Goal: Task Accomplishment & Management: Complete application form

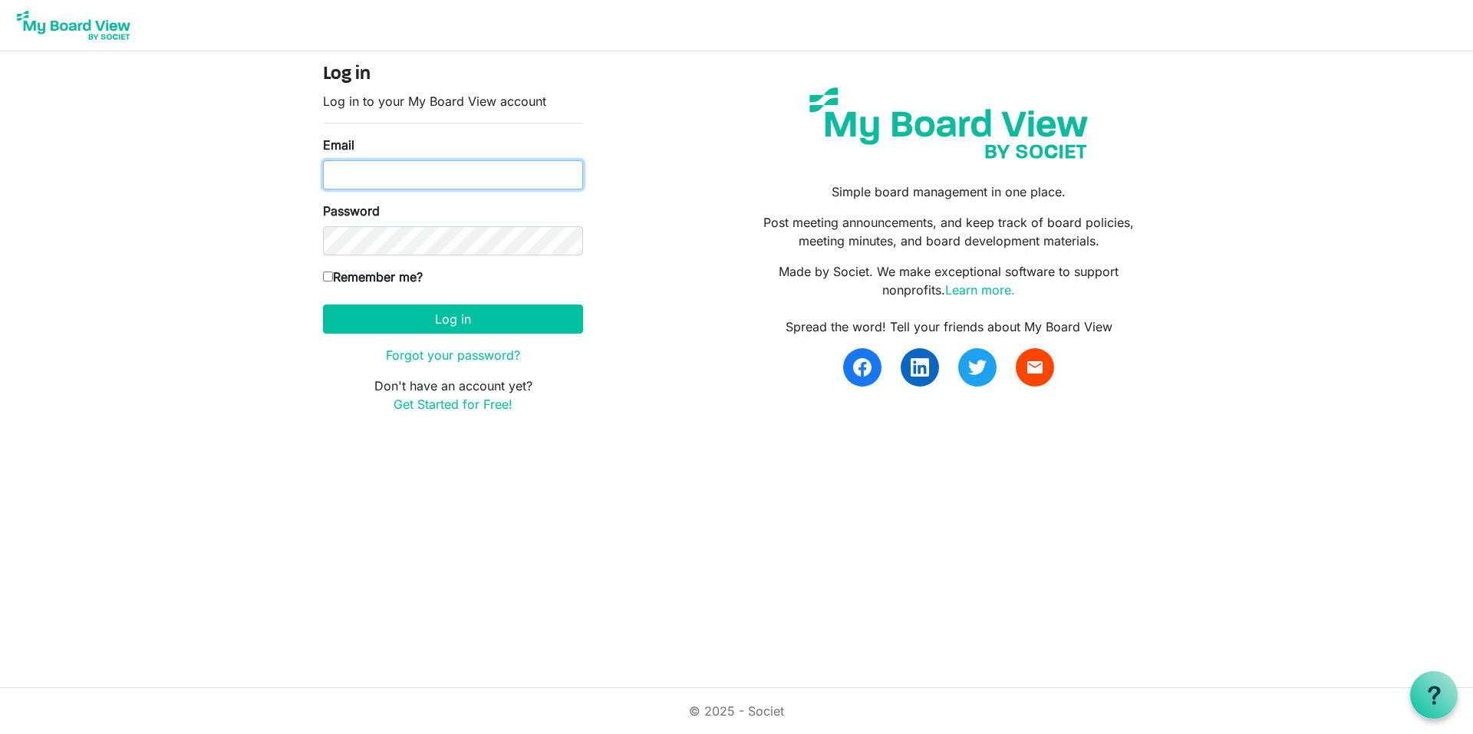
type input "jdonovant@smlgivesinc.org"
click at [353, 278] on label "Remember me?" at bounding box center [373, 277] width 100 height 18
click at [333, 278] on input "Remember me?" at bounding box center [328, 277] width 10 height 10
checkbox input "true"
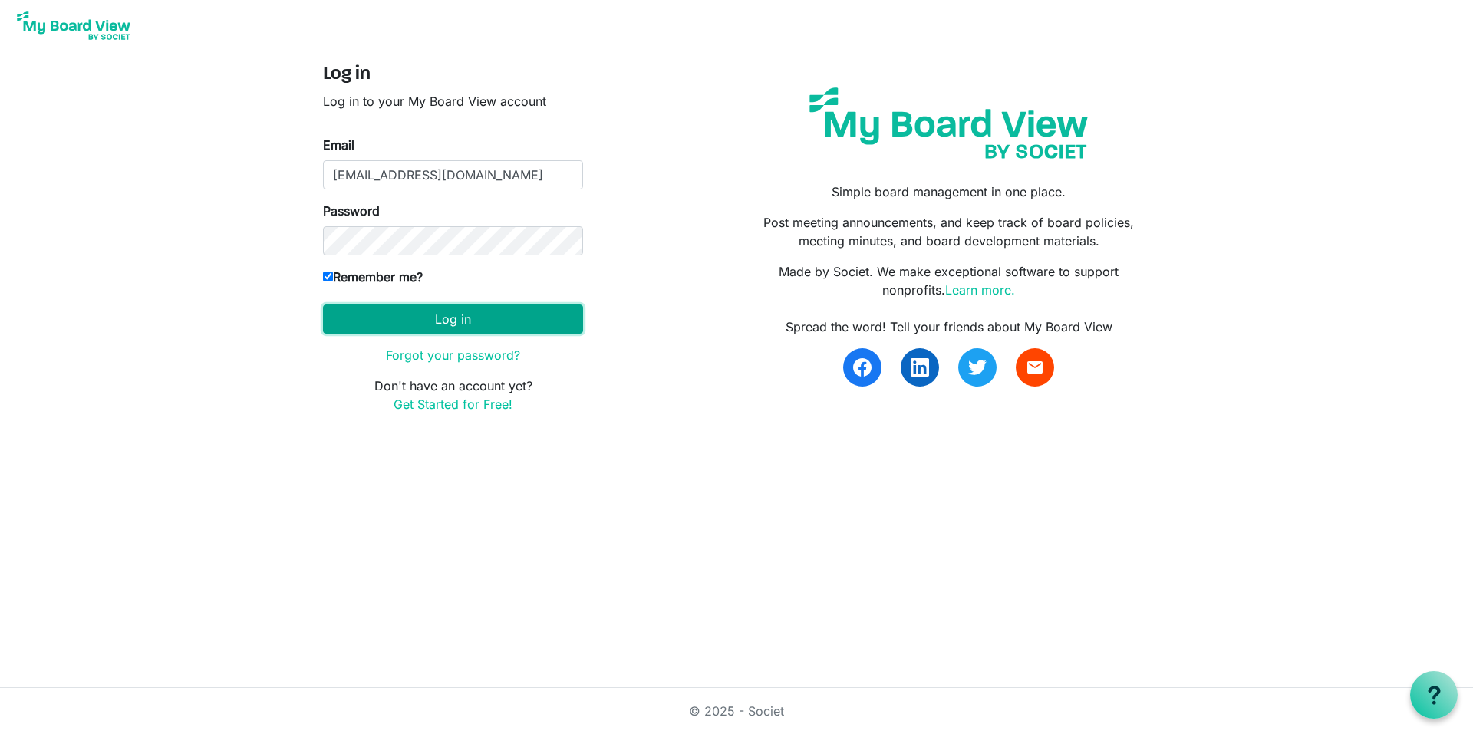
click at [481, 324] on button "Log in" at bounding box center [453, 319] width 260 height 29
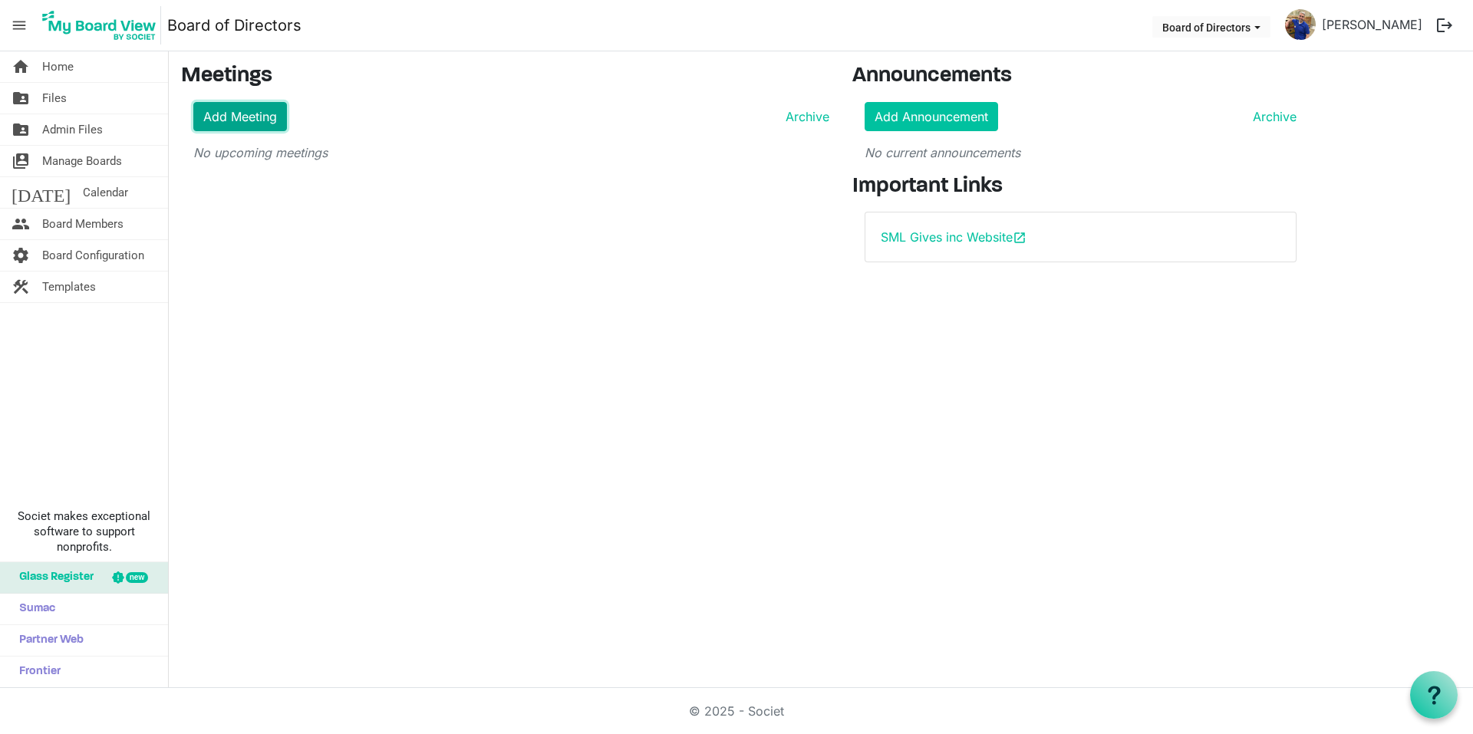
click at [262, 127] on link "Add Meeting" at bounding box center [240, 116] width 94 height 29
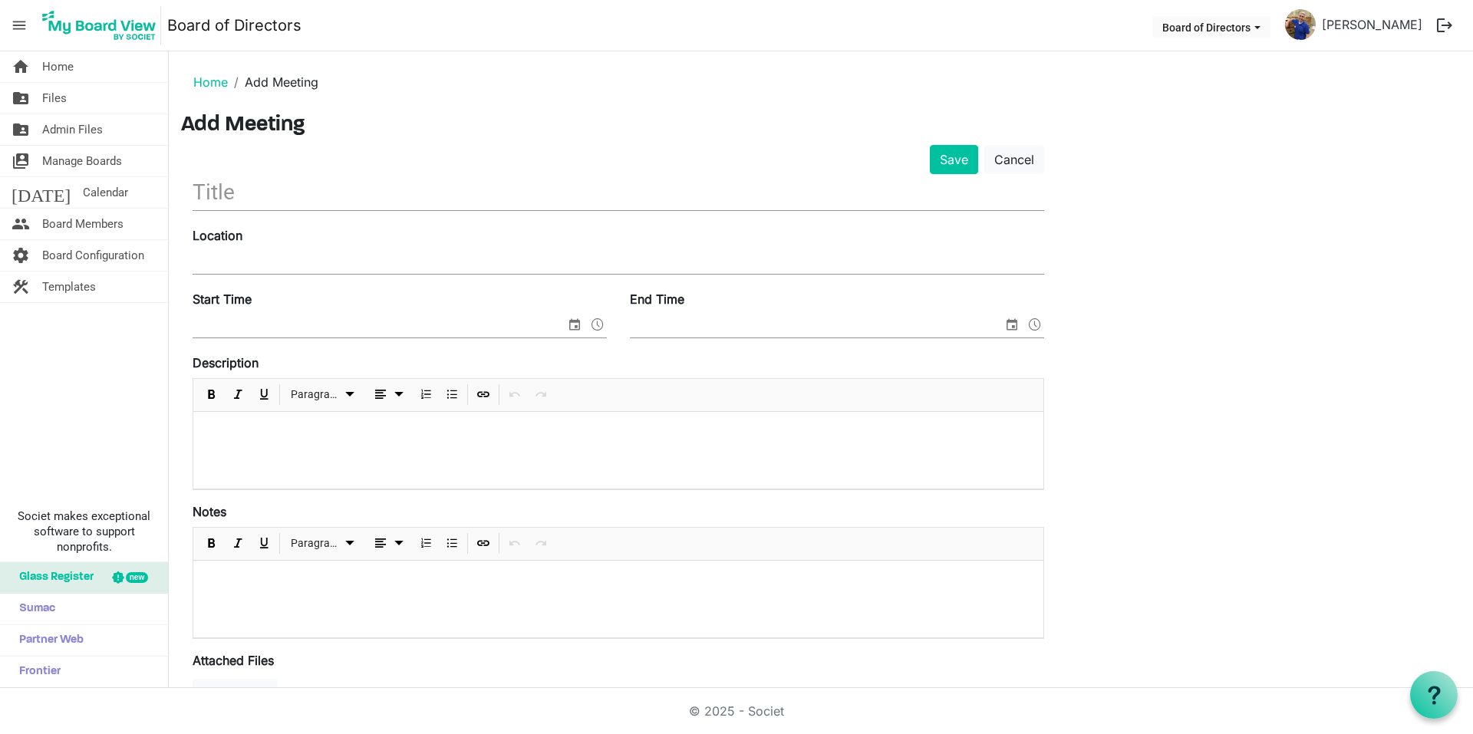
click at [352, 199] on input "text" at bounding box center [618, 192] width 851 height 36
type input "A"
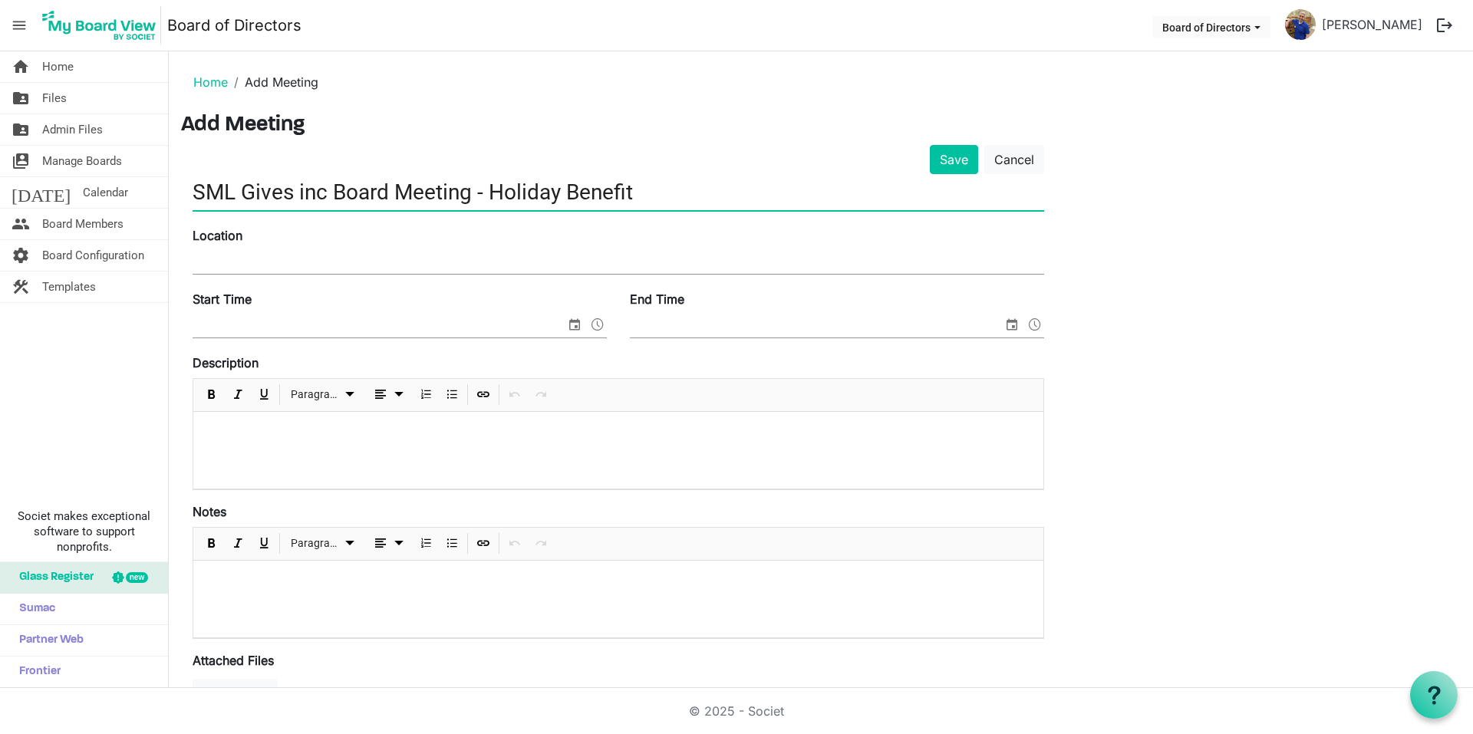
type input "SML Gives inc Board Meeting - Holiday Benefit"
click at [338, 239] on div "Location" at bounding box center [618, 251] width 874 height 51
click at [344, 252] on input "Location" at bounding box center [618, 262] width 851 height 23
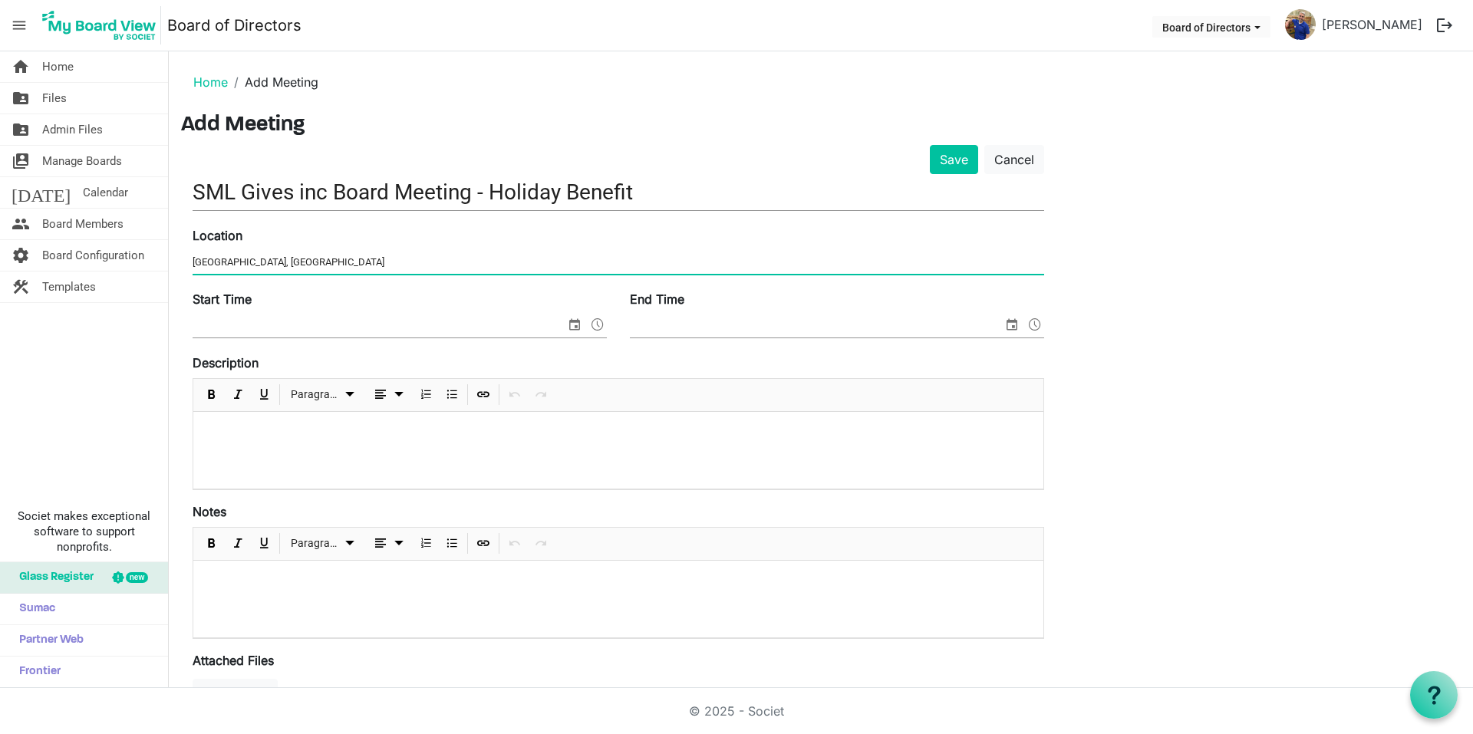
click at [349, 260] on input "Glade Hill, VA" at bounding box center [618, 262] width 851 height 23
click at [349, 258] on input "Glade Hill, VACC" at bounding box center [618, 262] width 851 height 23
type input "Glade Hill, Volunteer Fire Depatment"
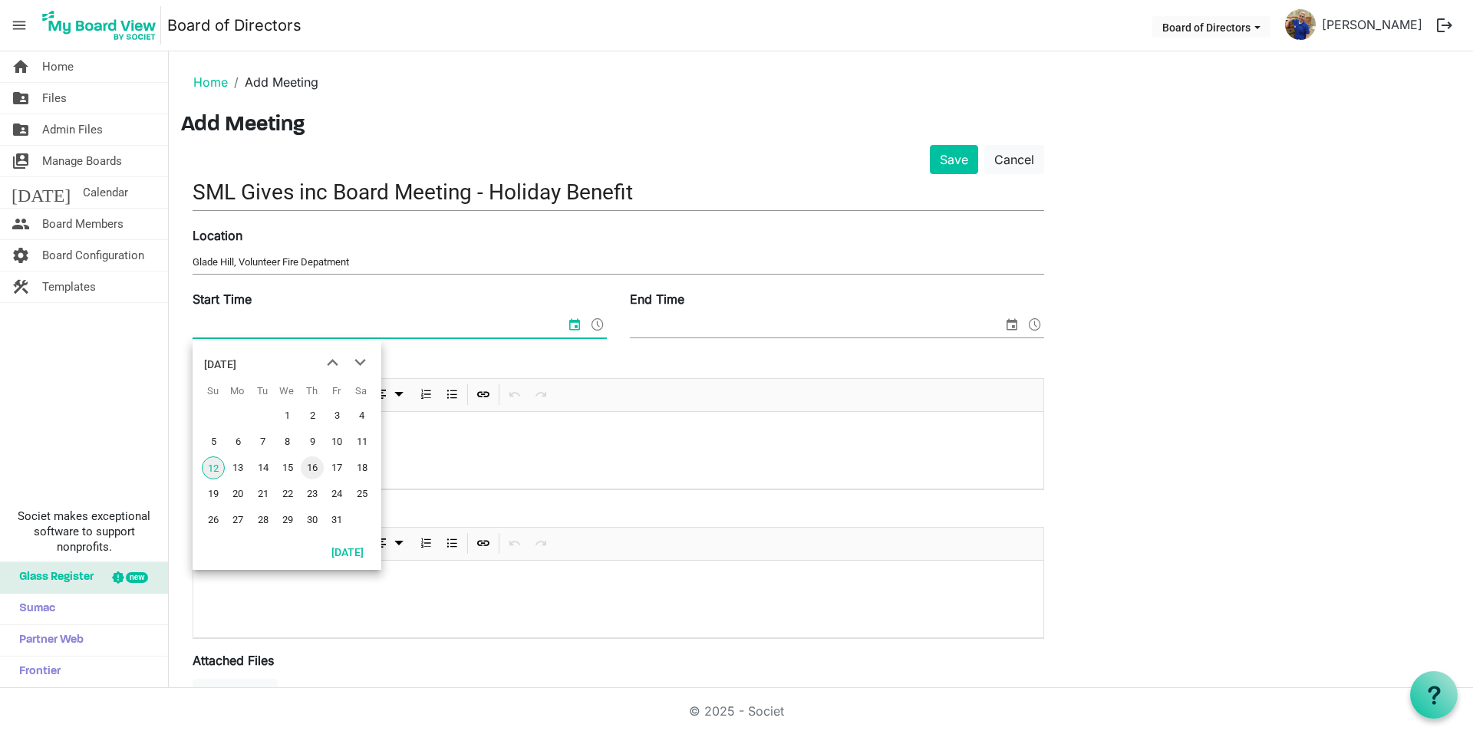
click at [313, 462] on span "16" at bounding box center [312, 467] width 23 height 23
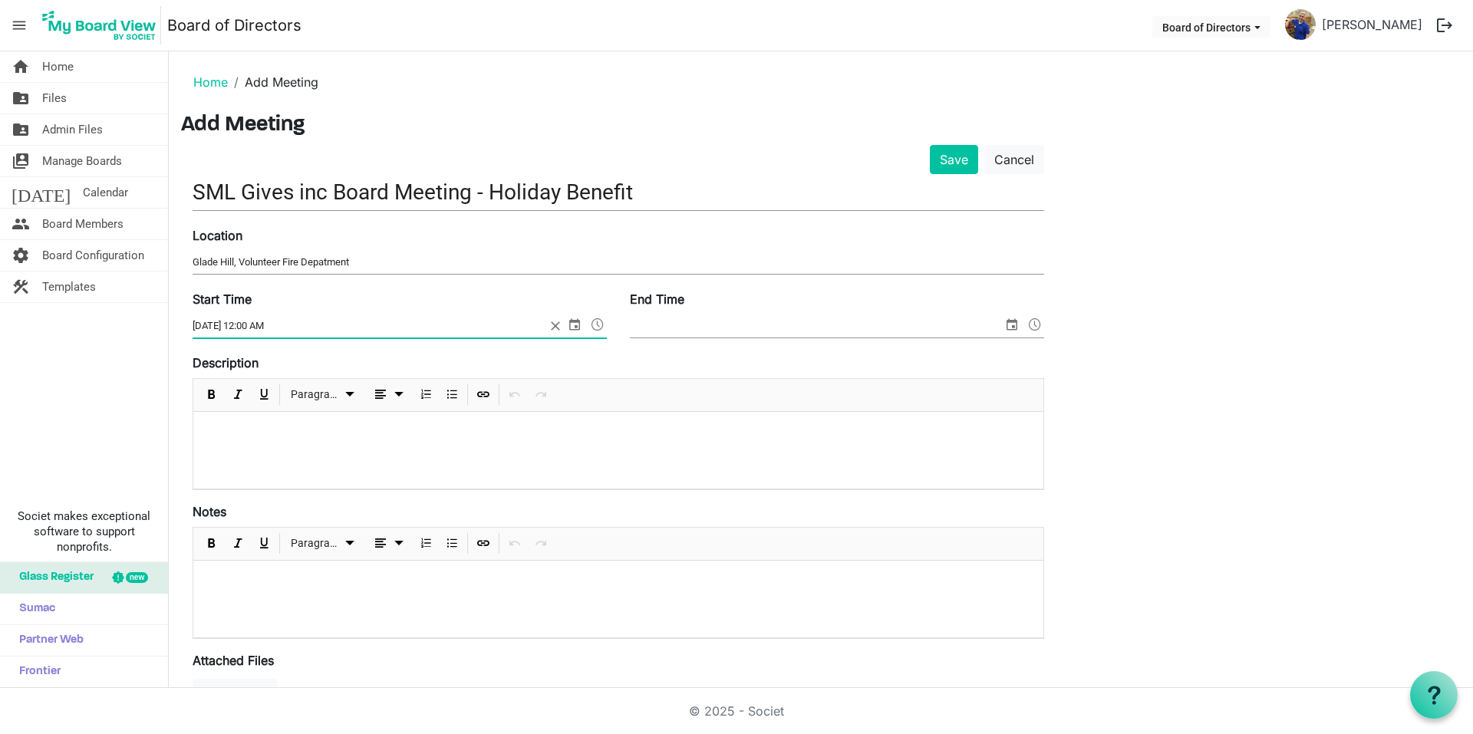
click at [596, 329] on span at bounding box center [597, 324] width 18 height 20
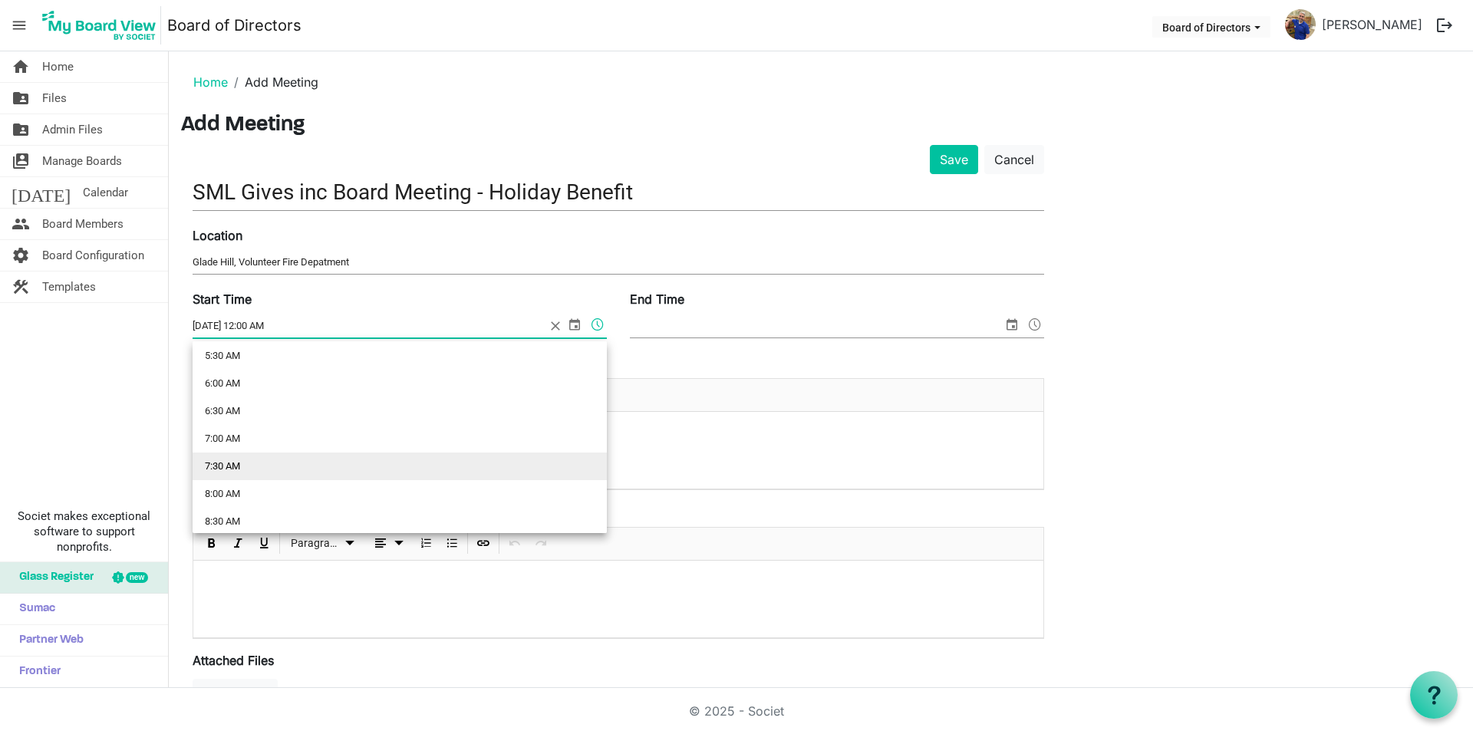
scroll to position [307, 0]
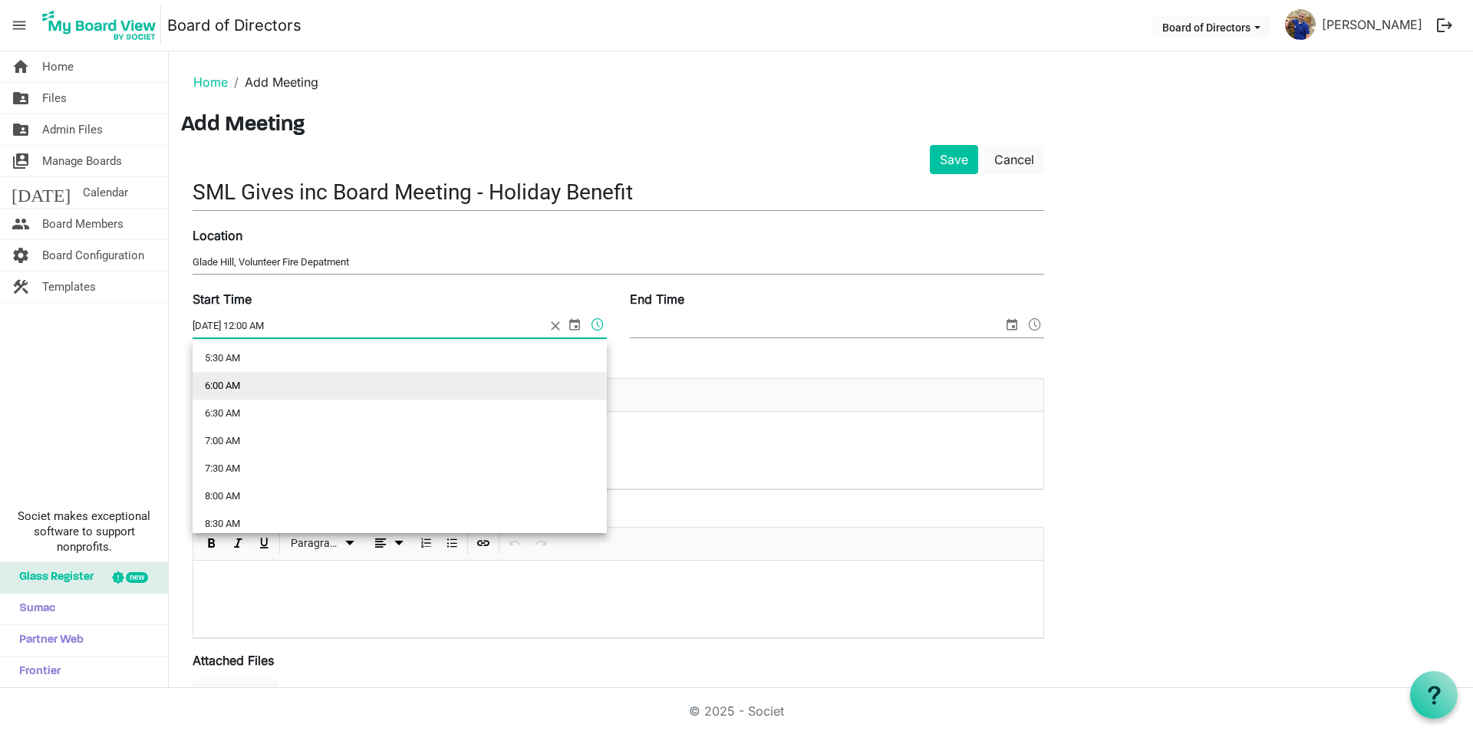
click at [227, 389] on li "6:00 AM" at bounding box center [400, 386] width 414 height 28
type input "10/16/2025 6:00 AM"
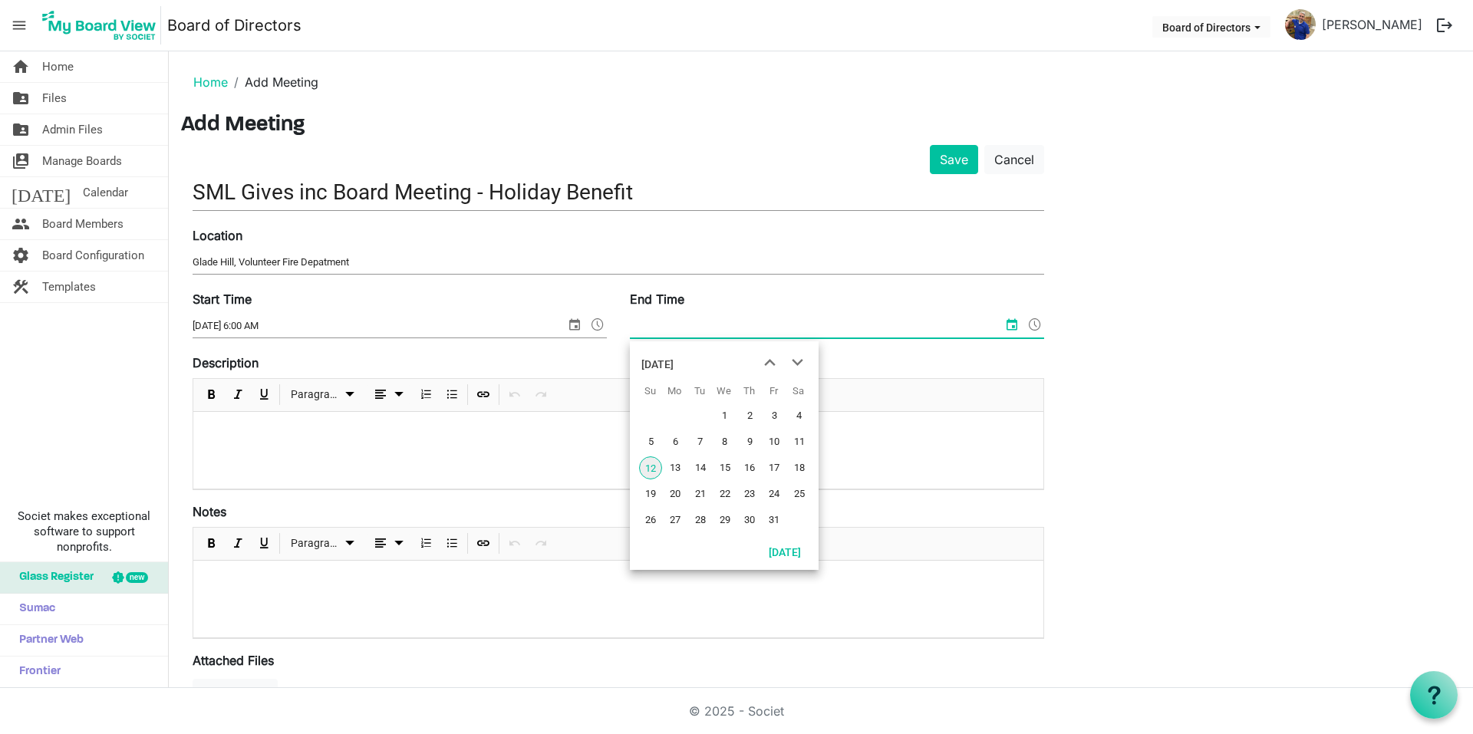
click at [748, 328] on input "End Time" at bounding box center [816, 325] width 373 height 23
click at [748, 465] on span "16" at bounding box center [749, 467] width 23 height 23
click at [1038, 319] on span at bounding box center [1035, 324] width 18 height 20
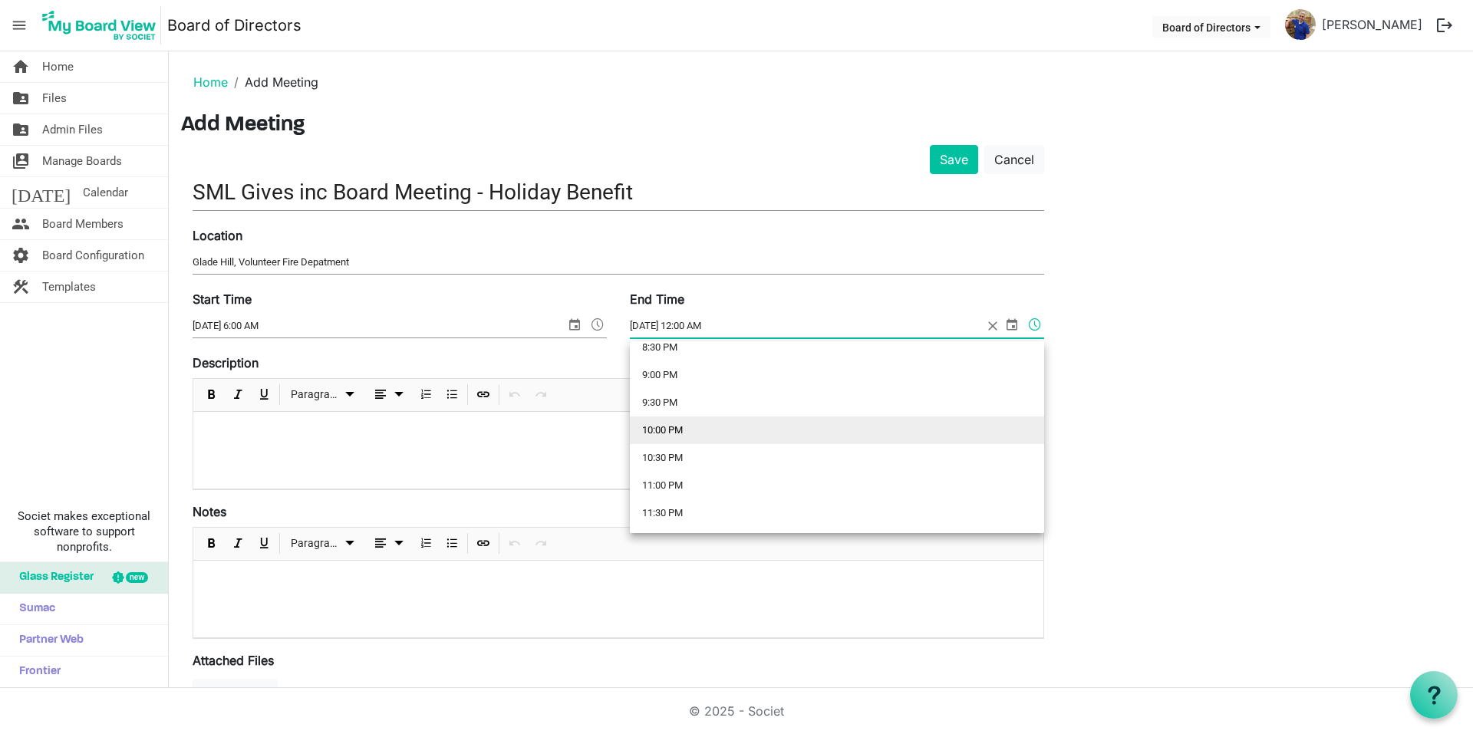
scroll to position [1069, 0]
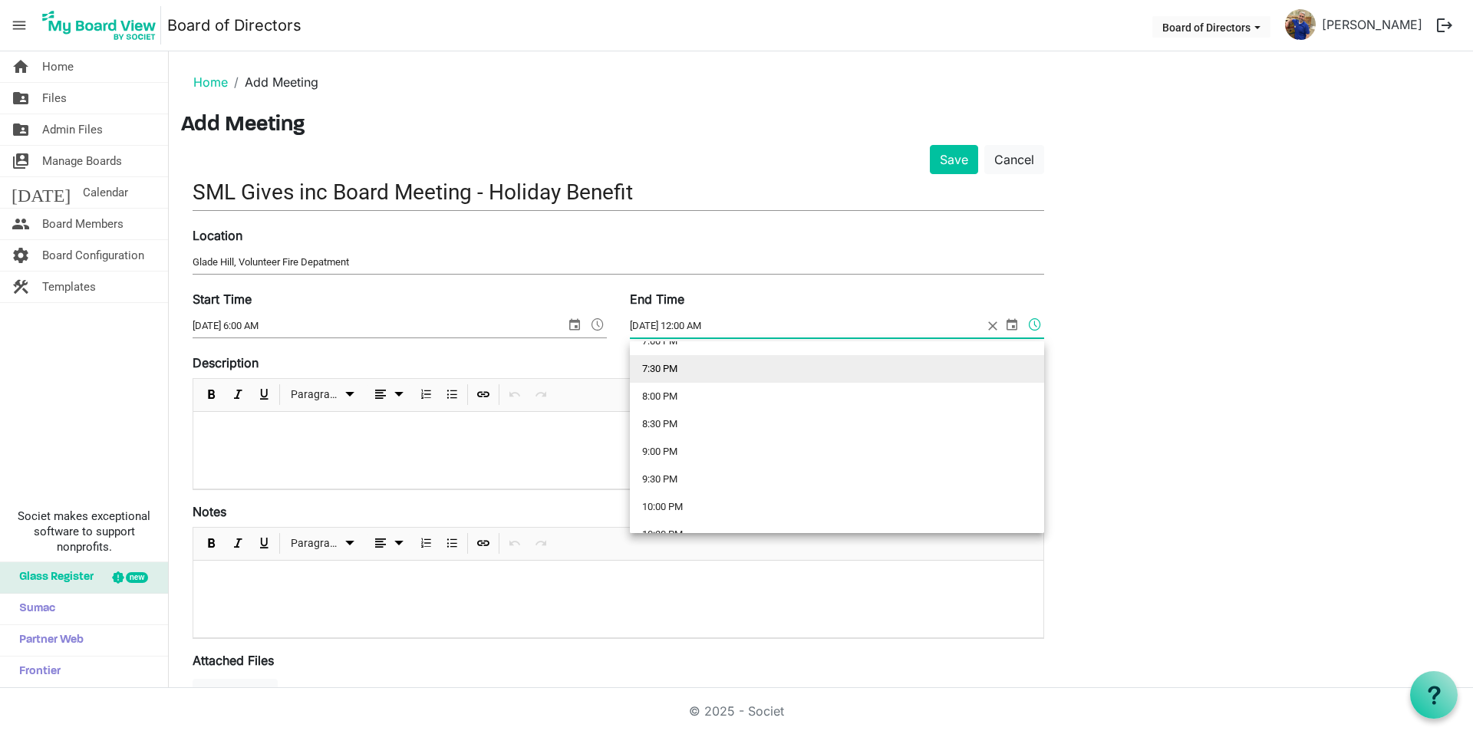
click at [674, 372] on li "7:30 PM" at bounding box center [837, 369] width 414 height 28
type input "10/16/2025 7:30 PM"
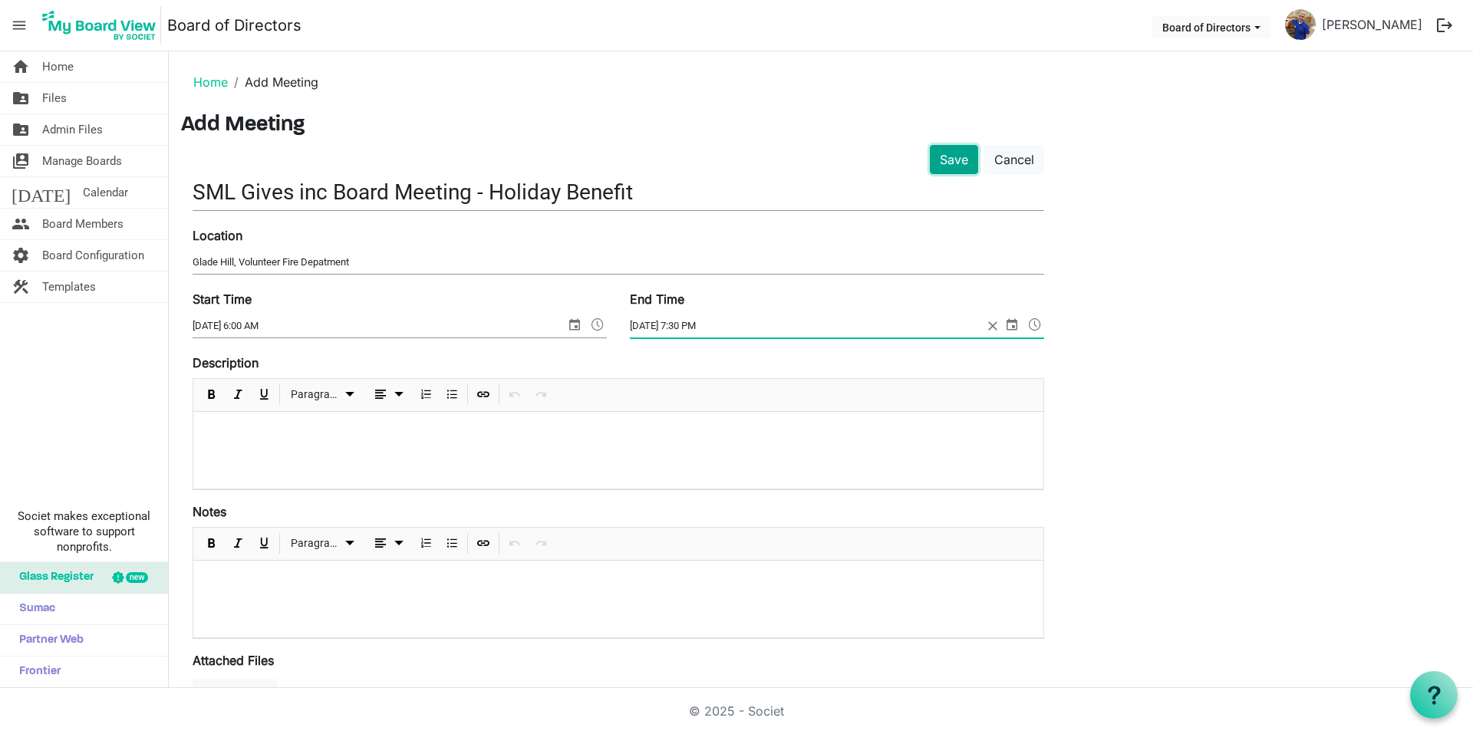
click at [970, 166] on button "Save" at bounding box center [954, 159] width 48 height 29
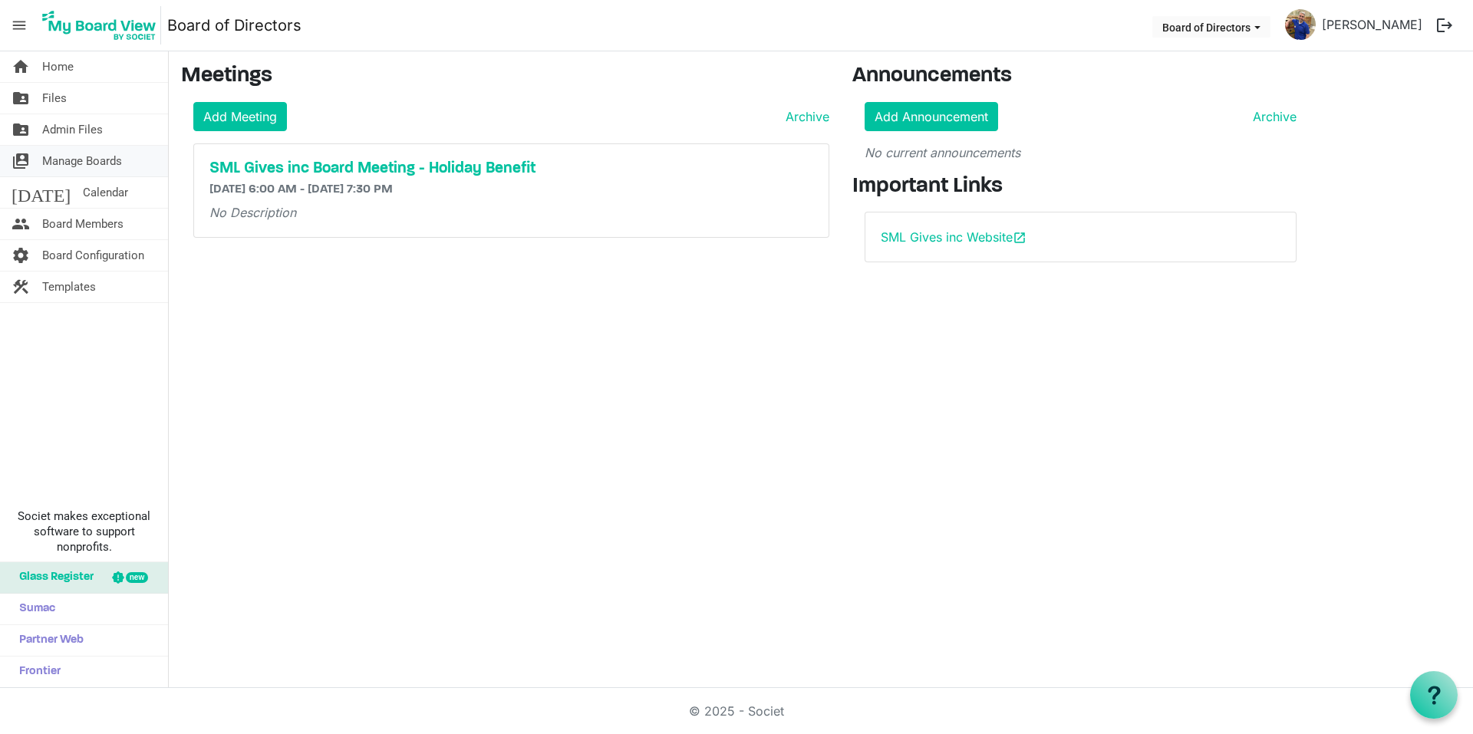
click at [144, 161] on link "switch_account Manage Boards" at bounding box center [84, 161] width 168 height 31
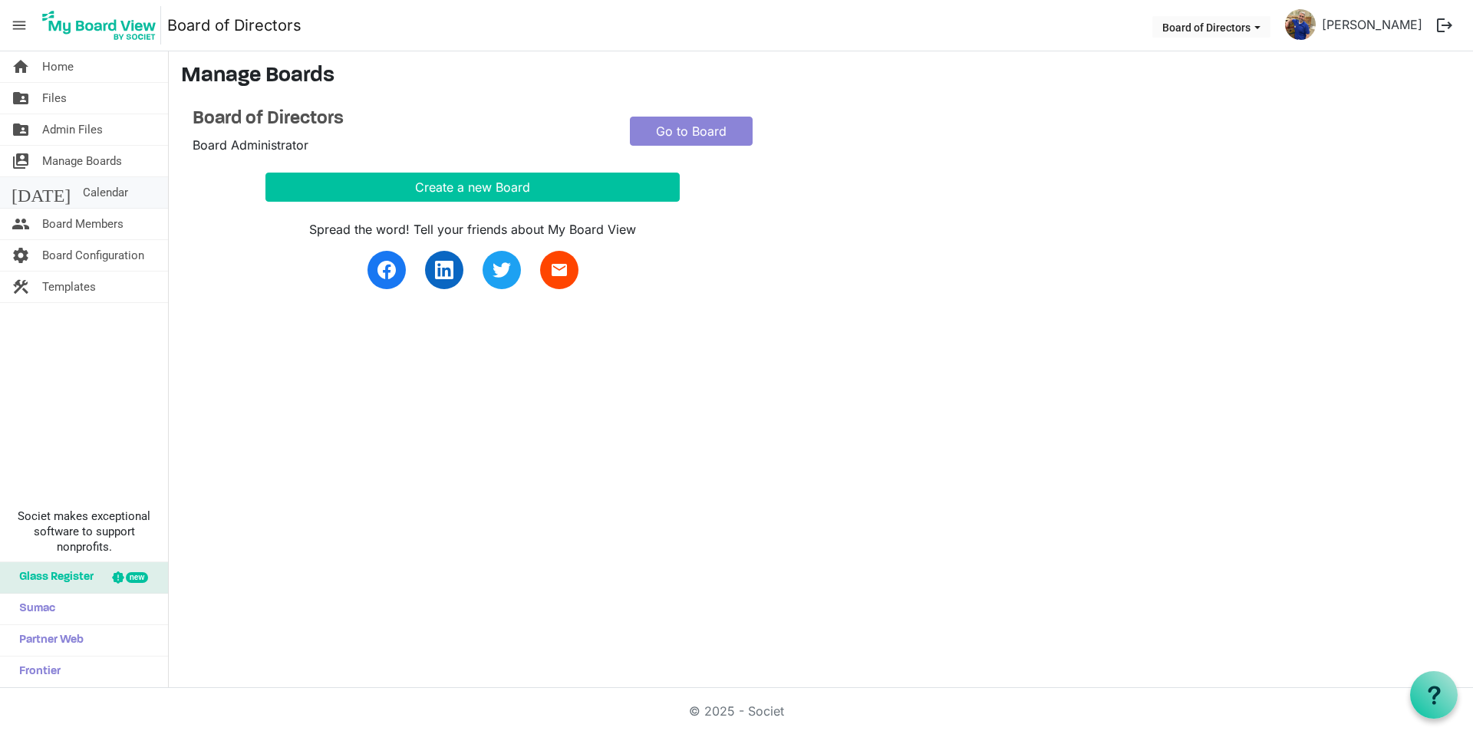
click at [107, 183] on link "[DATE] Calendar" at bounding box center [84, 192] width 168 height 31
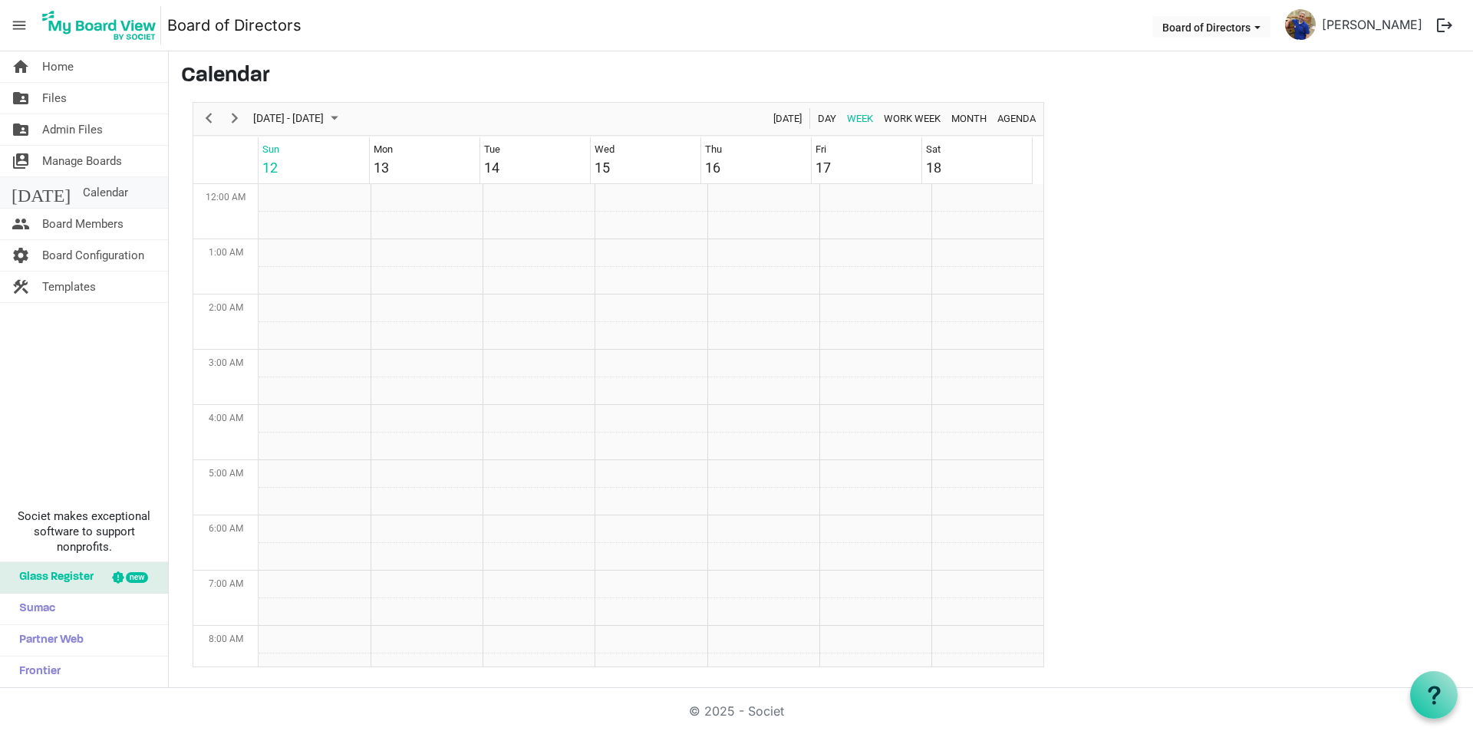
scroll to position [497, 0]
click at [92, 226] on span "Board Members" at bounding box center [82, 224] width 81 height 31
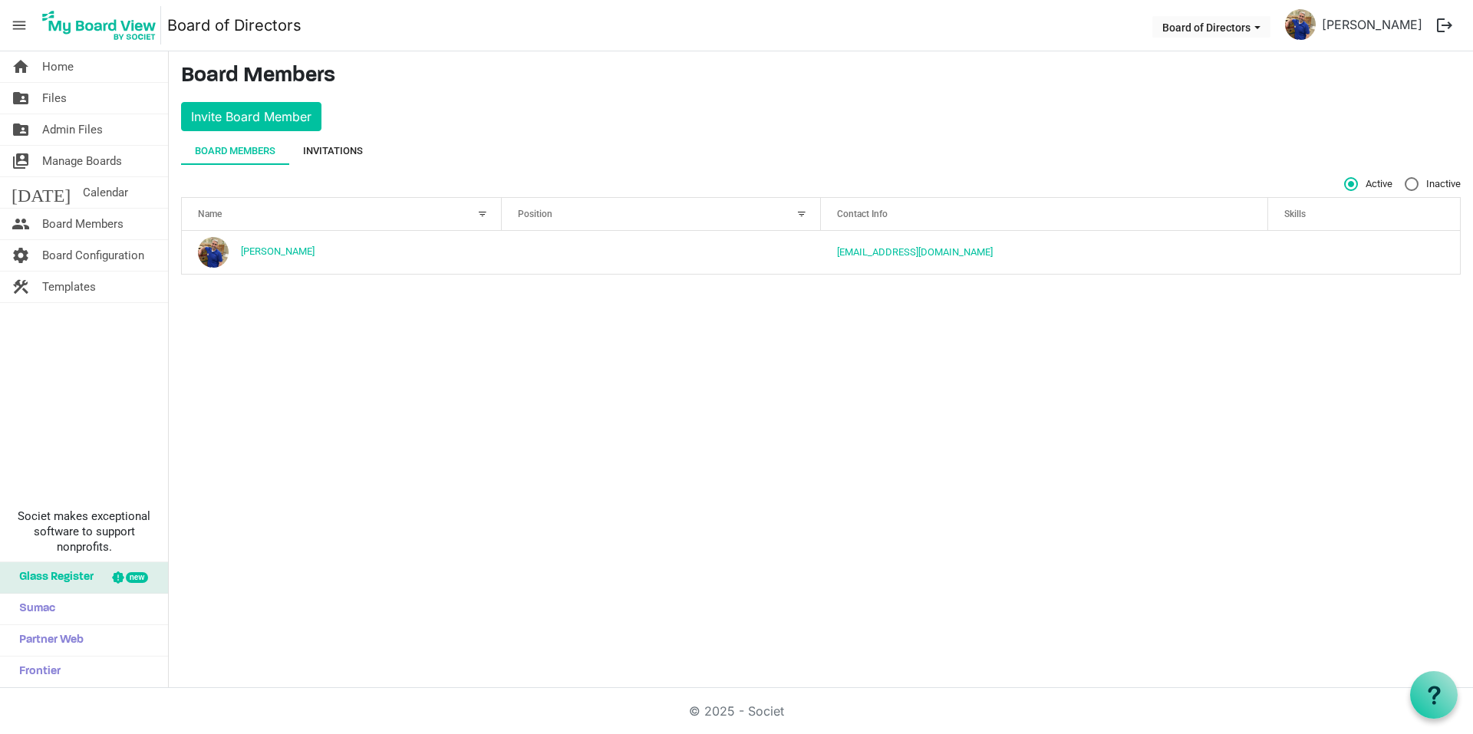
click at [356, 144] on div "Invitations" at bounding box center [333, 150] width 60 height 15
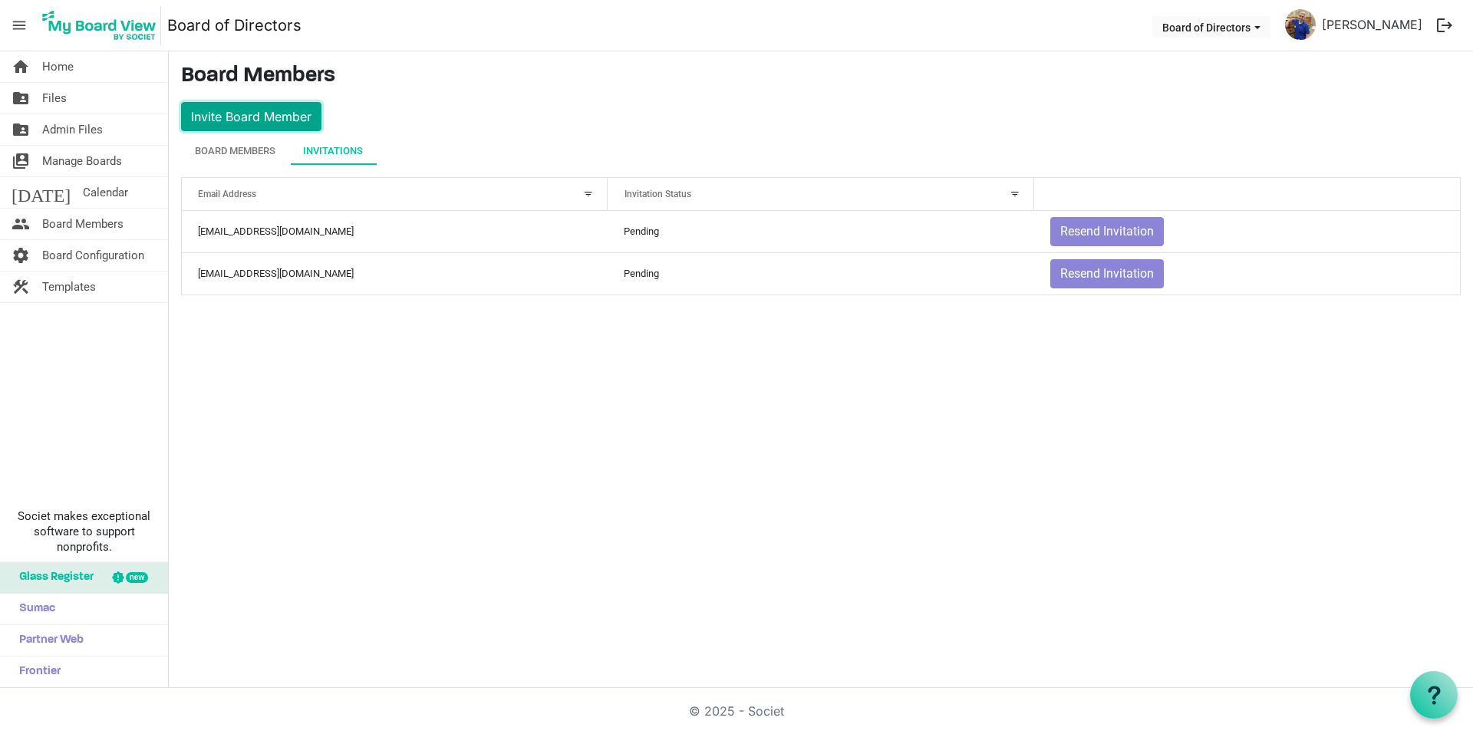
click at [258, 110] on button "Invite Board Member" at bounding box center [251, 116] width 140 height 29
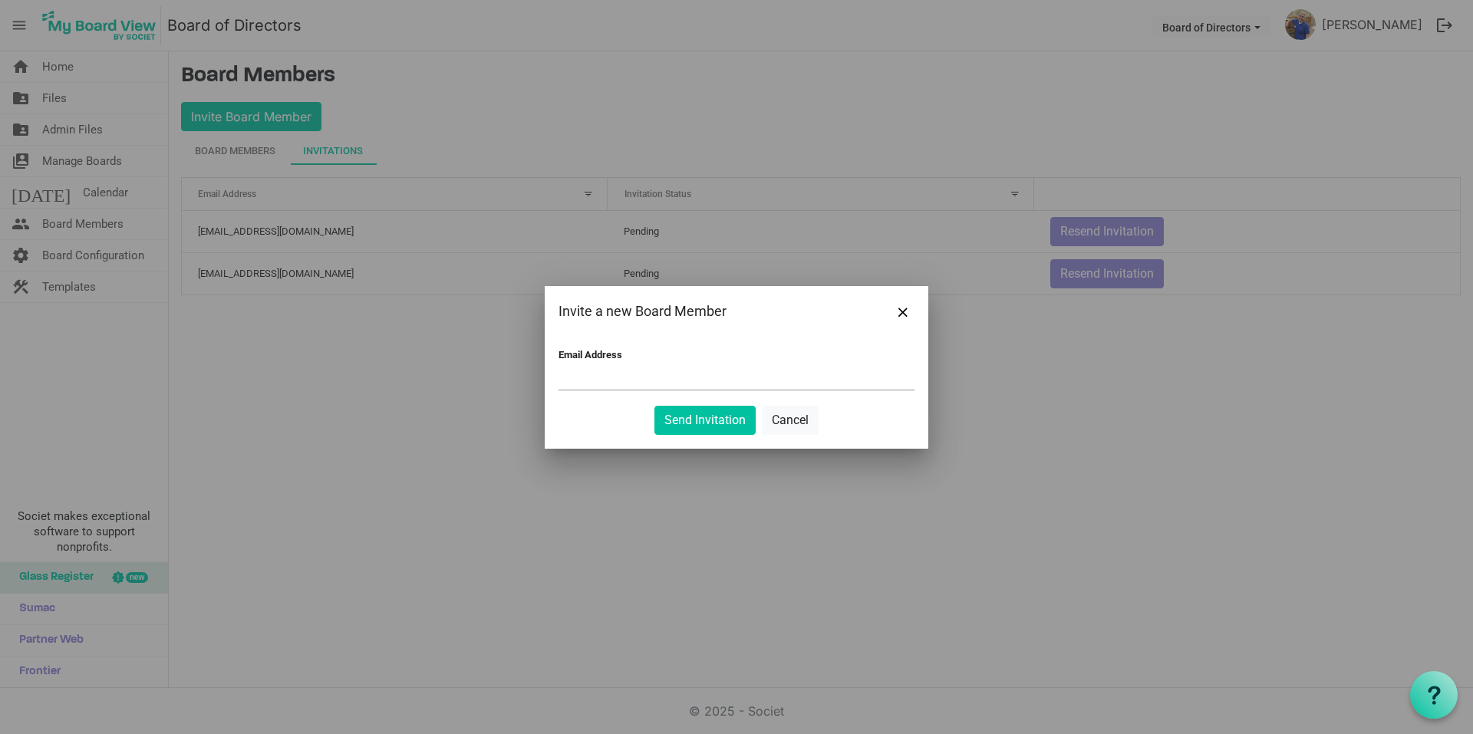
click at [642, 389] on span at bounding box center [736, 379] width 356 height 24
click at [616, 374] on input "Email Address" at bounding box center [736, 378] width 356 height 23
type input "mburnette1990@gmail.com"
click at [706, 428] on button "Send Invitation" at bounding box center [704, 420] width 101 height 29
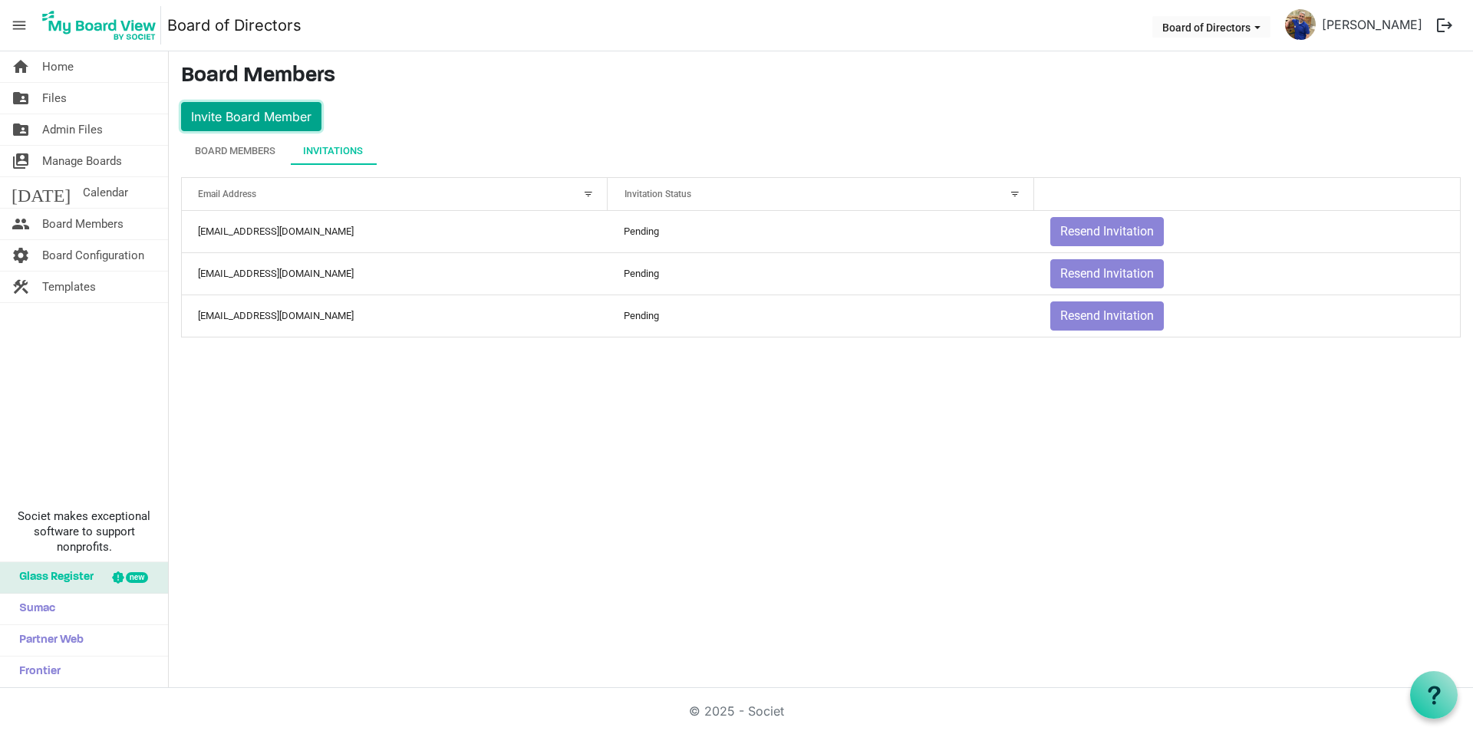
click at [257, 115] on button "Invite Board Member" at bounding box center [251, 116] width 140 height 29
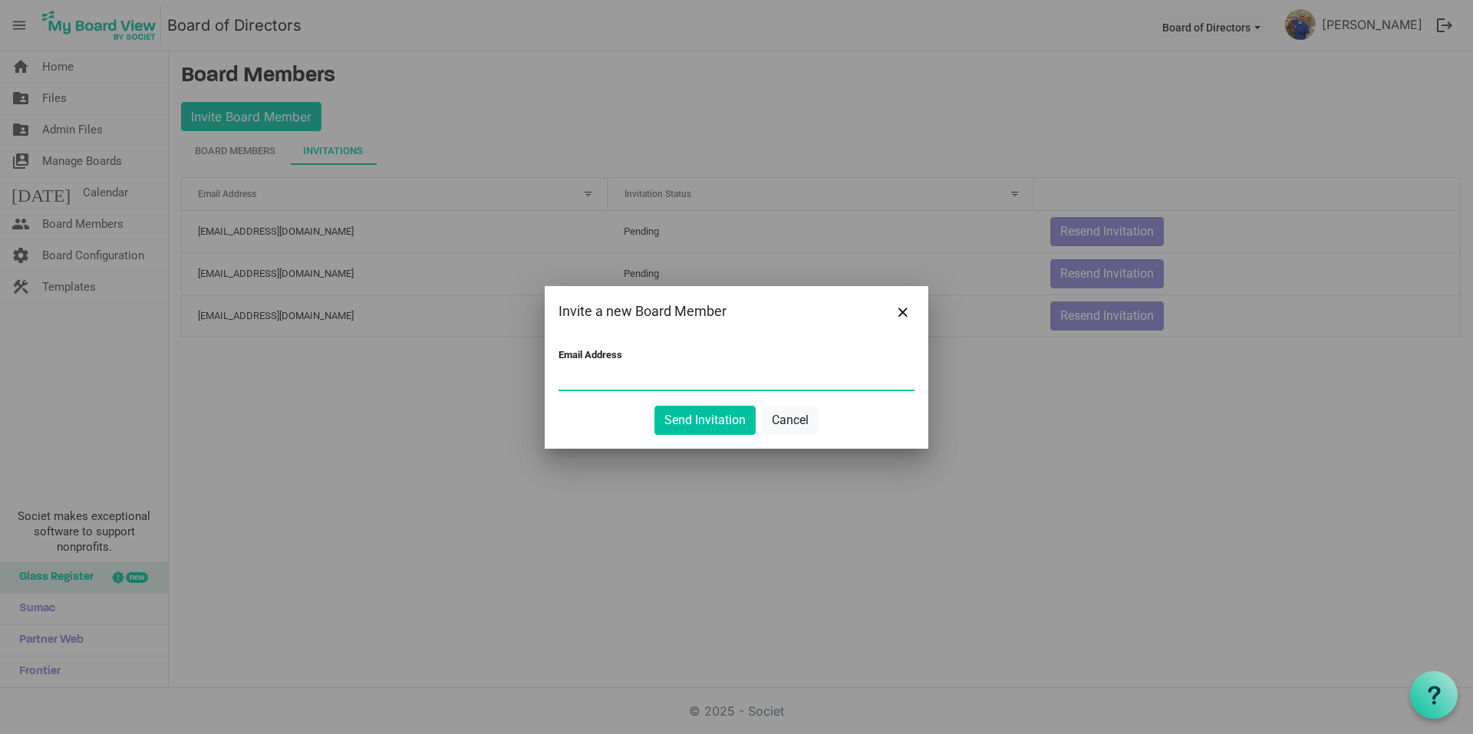
click at [604, 376] on input "Email Address" at bounding box center [736, 378] width 356 height 23
type input "melaniemitchell13@gmail.com"
click at [681, 422] on button "Send Invitation" at bounding box center [704, 420] width 101 height 29
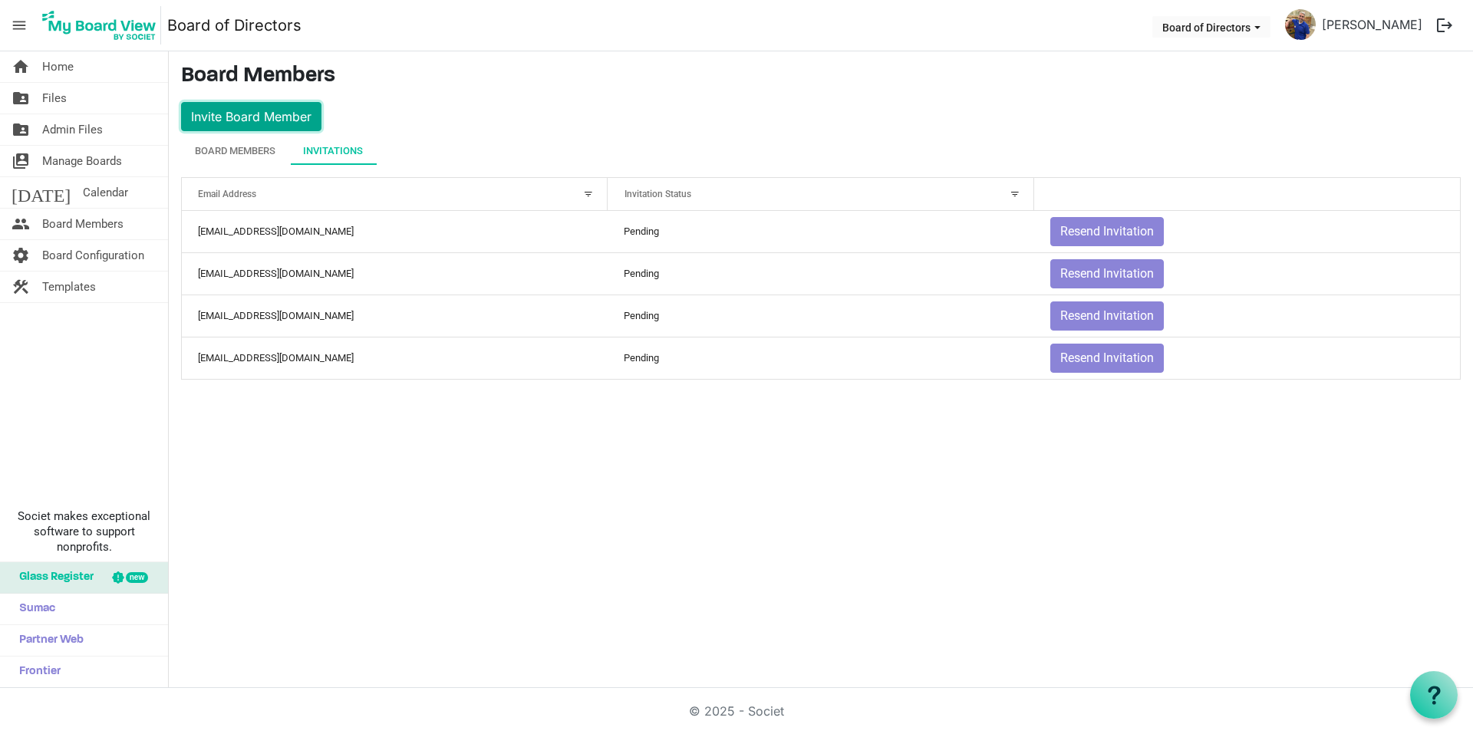
click at [293, 120] on button "Invite Board Member" at bounding box center [251, 116] width 140 height 29
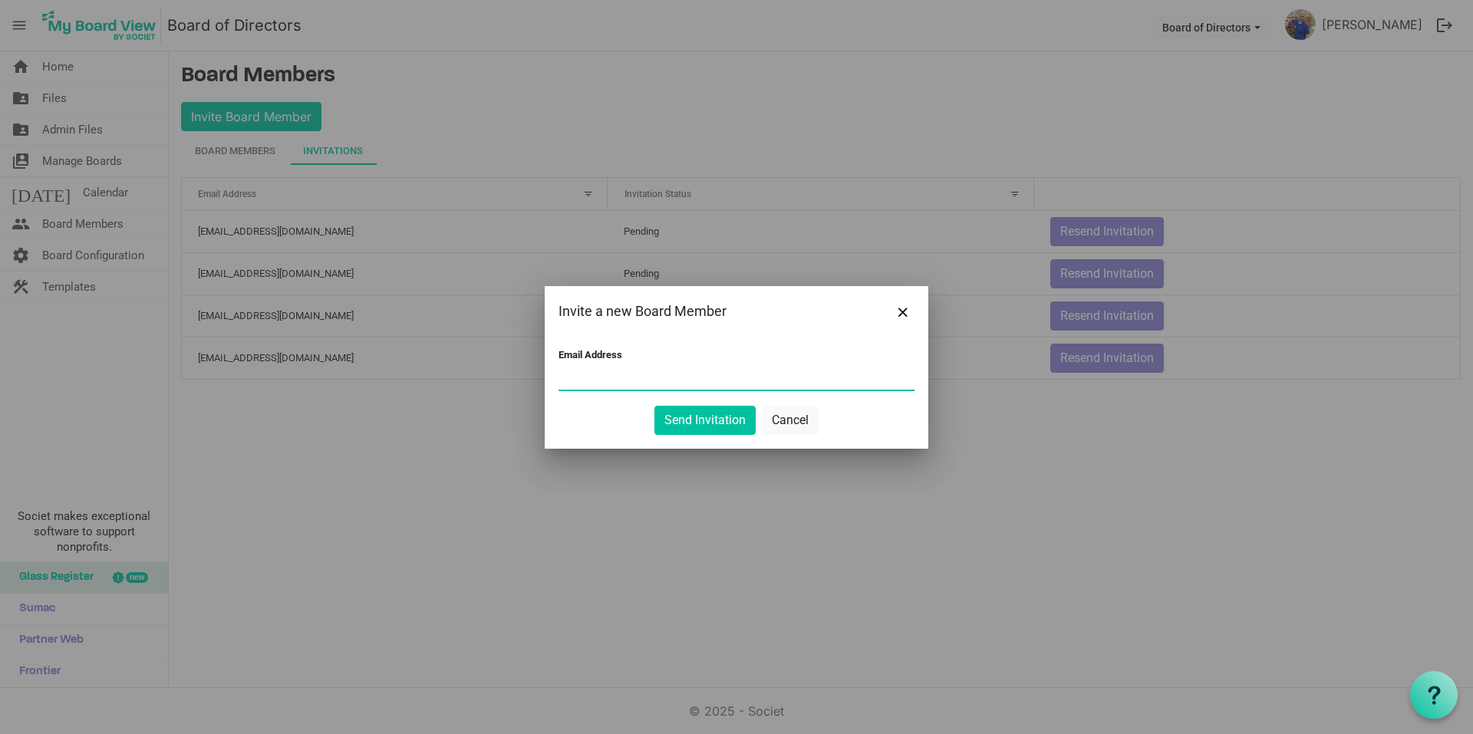
click at [660, 383] on input "Email Address" at bounding box center [736, 378] width 356 height 23
type input "brian@detourdentalllc.com"
click at [654, 288] on div "Invite a new Board Member" at bounding box center [737, 311] width 384 height 51
click at [686, 415] on button "Send Invitation" at bounding box center [704, 420] width 101 height 29
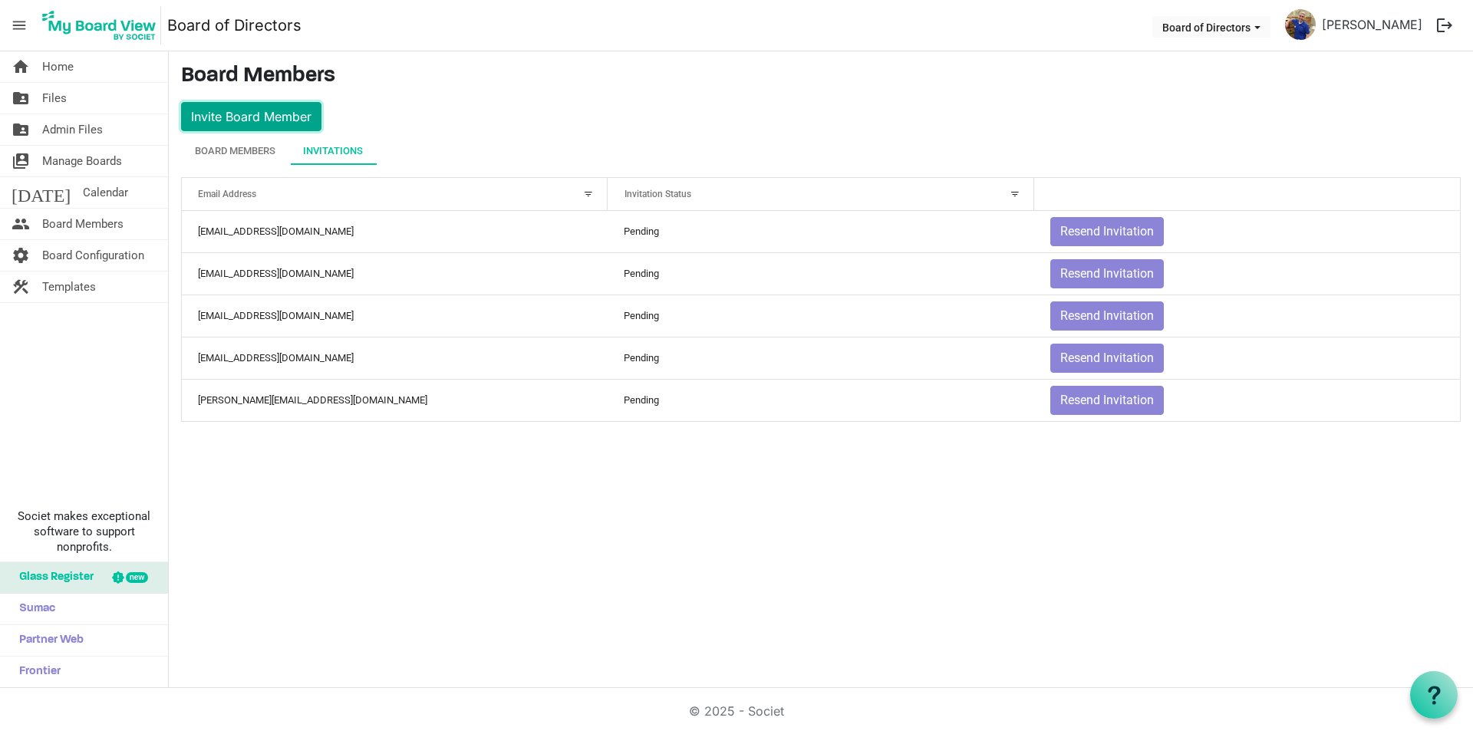
click at [230, 121] on button "Invite Board Member" at bounding box center [251, 116] width 140 height 29
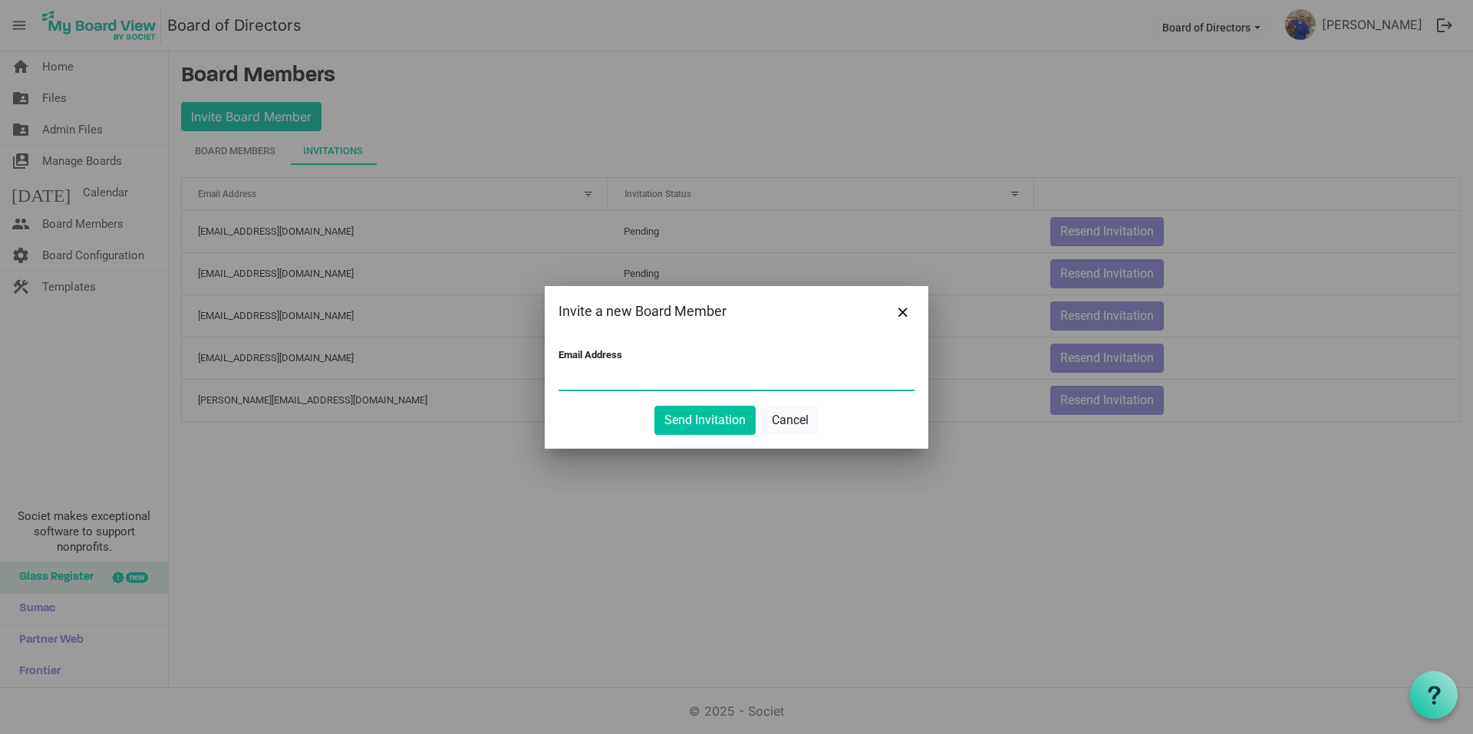
click at [635, 371] on input "Email Address" at bounding box center [736, 378] width 356 height 23
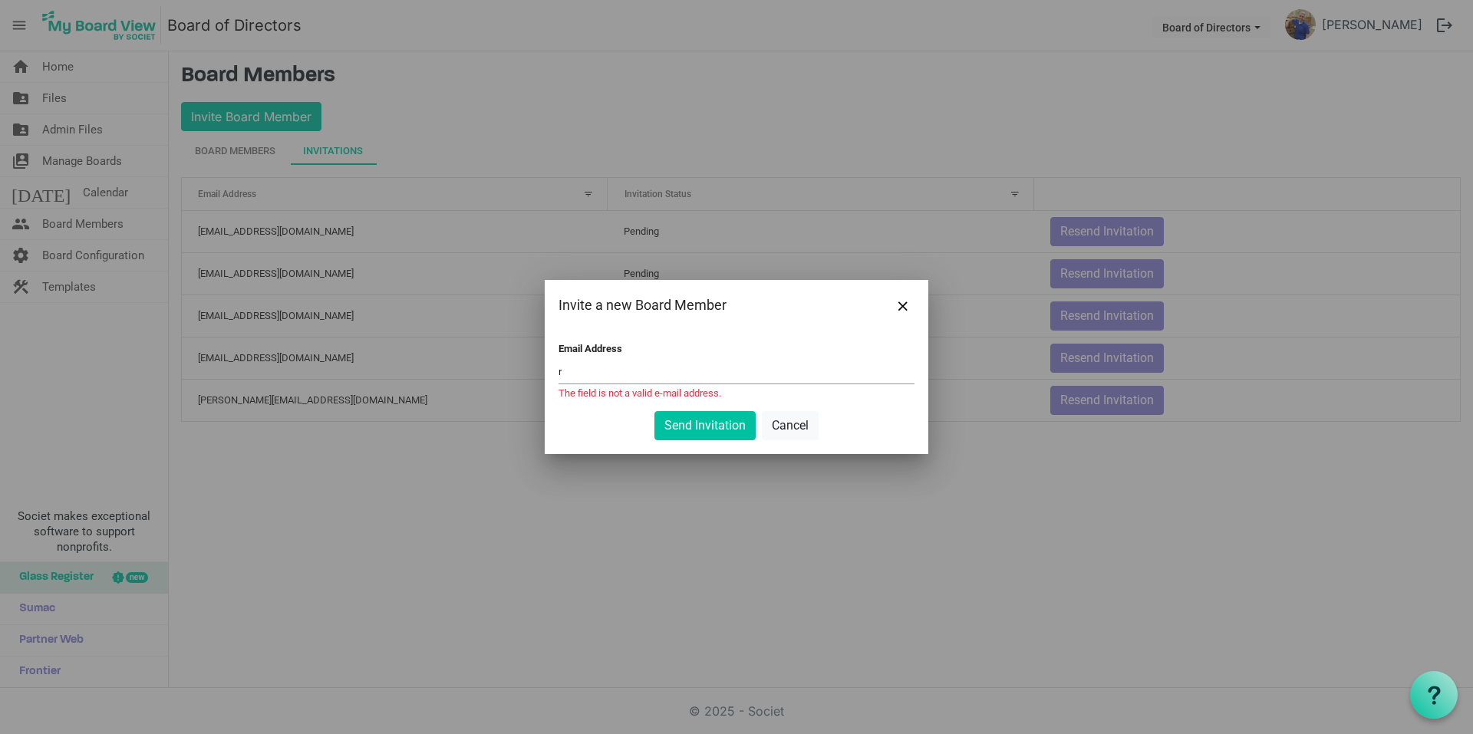
click at [618, 384] on div "Email Address r The field is not a valid e-mail address." at bounding box center [736, 371] width 356 height 56
click at [613, 376] on input "r" at bounding box center [736, 372] width 356 height 23
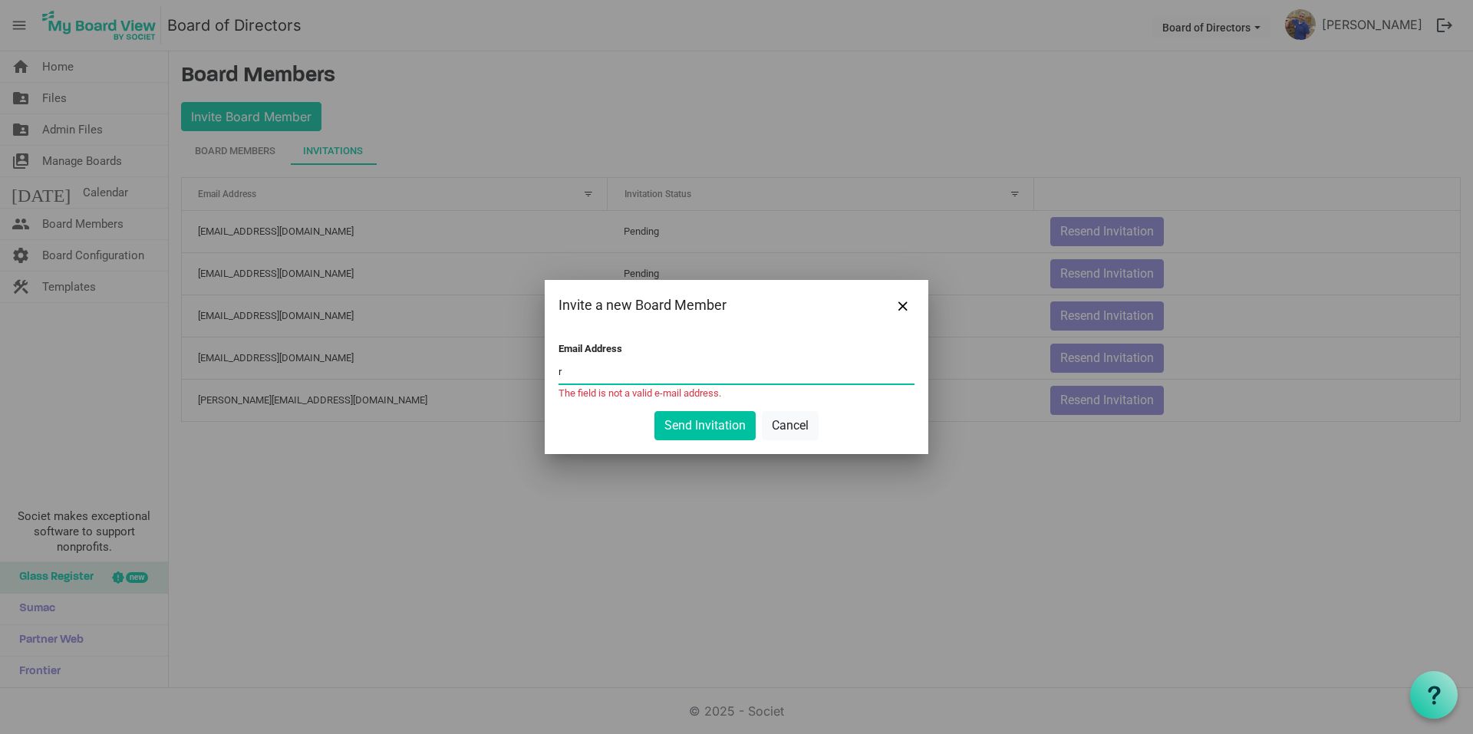
click at [617, 367] on input "r" at bounding box center [736, 372] width 356 height 23
paste input "katmartin.KM@gmail.com"
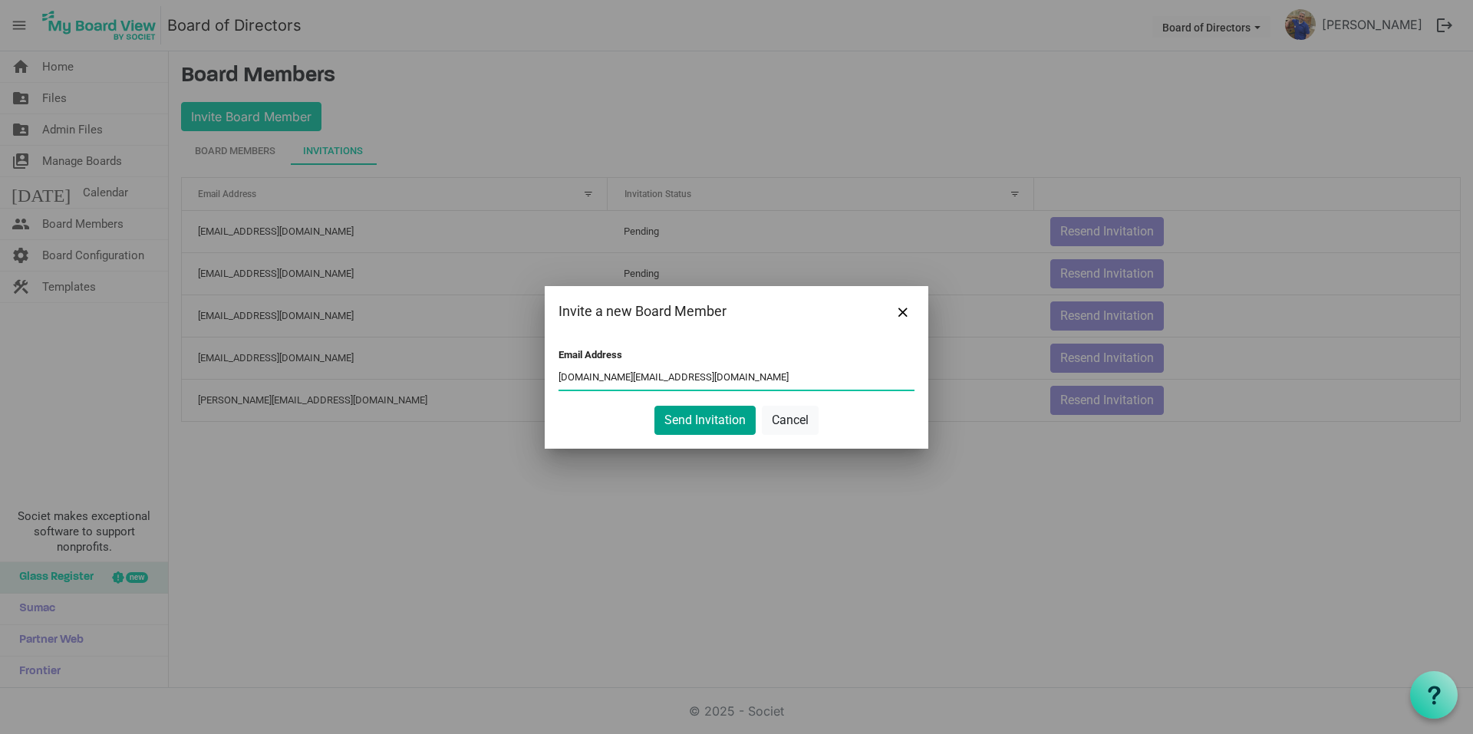
type input "katmartin.KM@gmail.com"
click at [695, 423] on button "Send Invitation" at bounding box center [704, 420] width 101 height 29
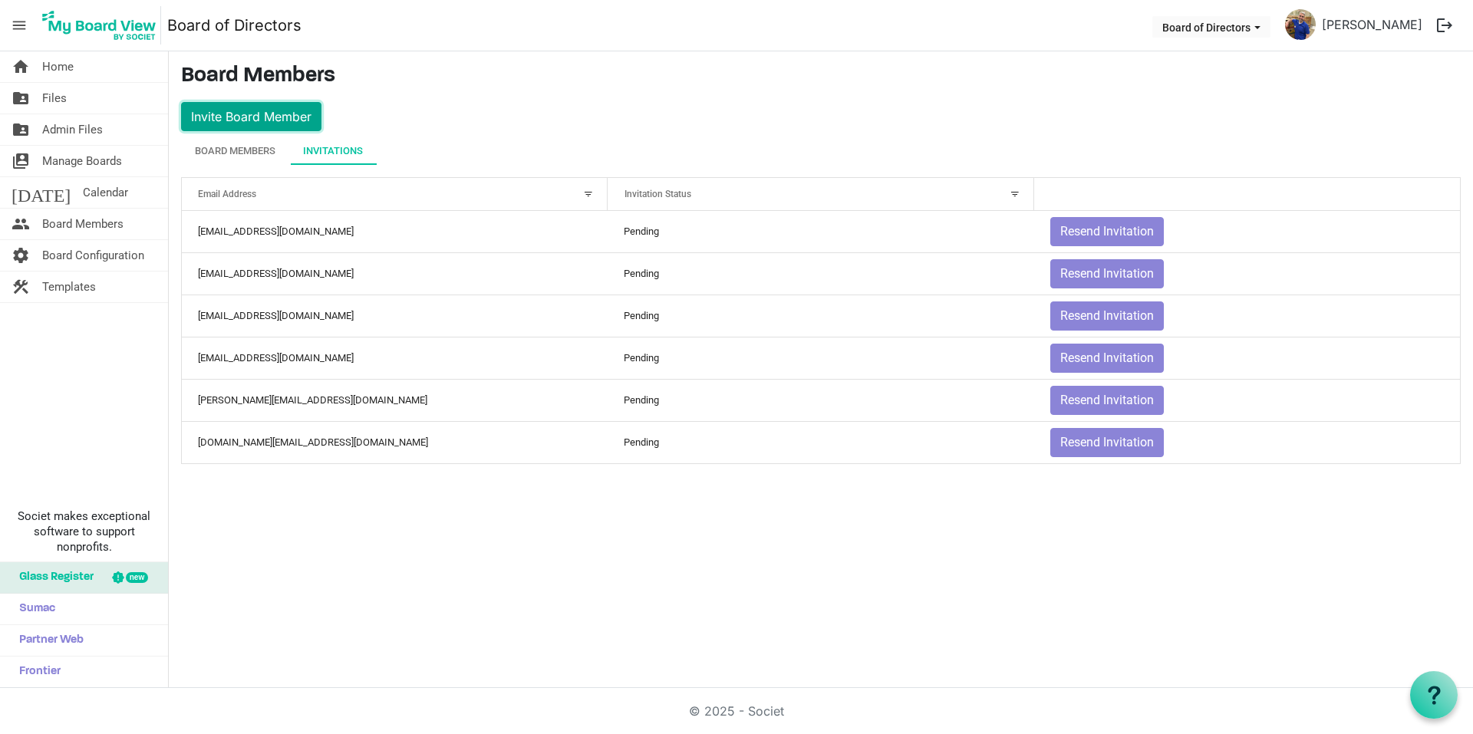
click at [305, 119] on button "Invite Board Member" at bounding box center [251, 116] width 140 height 29
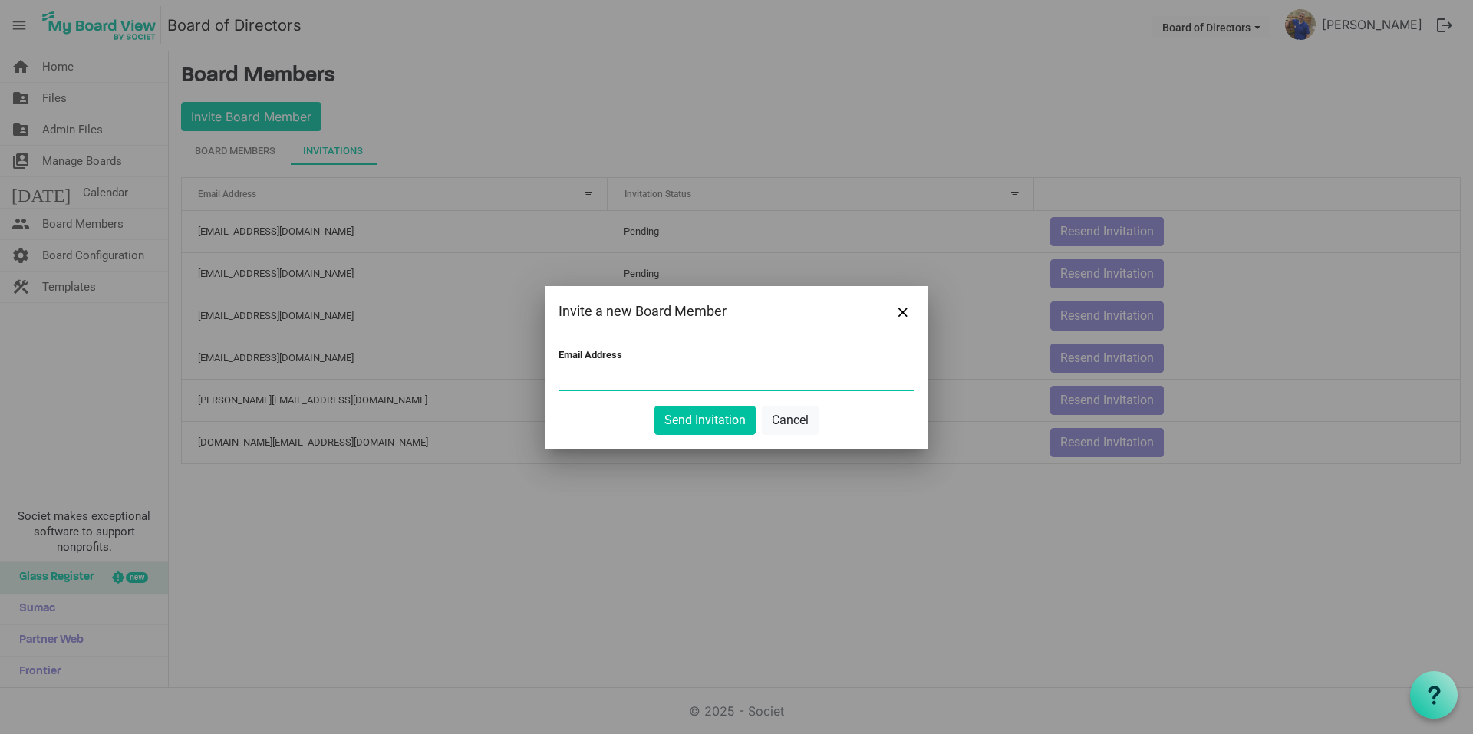
click at [650, 367] on input "Email Address" at bounding box center [736, 378] width 356 height 23
paste input "katmartin.KM@gmail.com"
type input "katmartin.KM@gmail.com"
drag, startPoint x: 673, startPoint y: 371, endPoint x: 476, endPoint y: 350, distance: 199.1
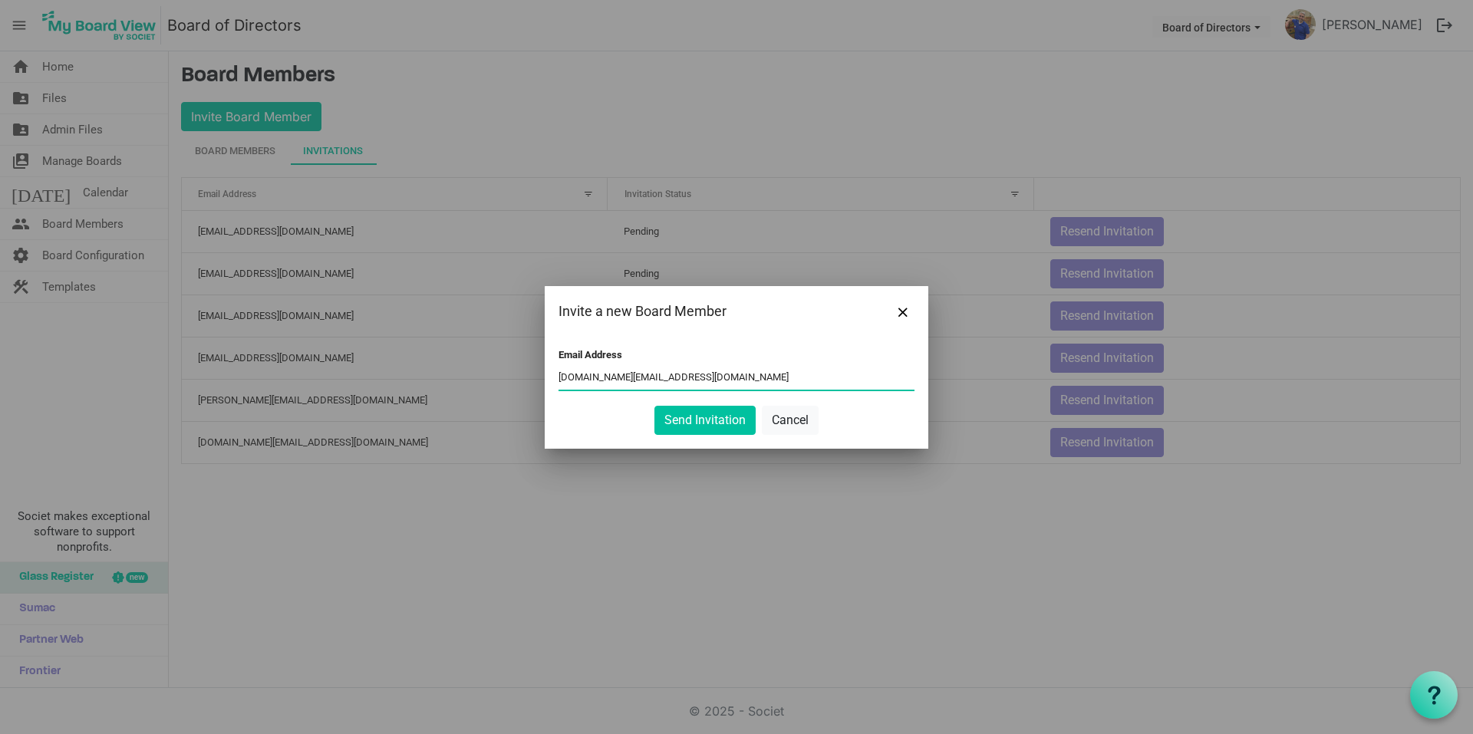
click at [499, 352] on div "Invite a new Board Member Email Address katmartin.KM@gmail.com Send Invitation …" at bounding box center [736, 367] width 1473 height 734
click at [568, 373] on input "Email Address" at bounding box center [736, 378] width 356 height 23
paste input "lisadeyerle@hotmail.com"
type input "lisadeyerle@hotmail.com"
click at [700, 420] on button "Send Invitation" at bounding box center [704, 420] width 101 height 29
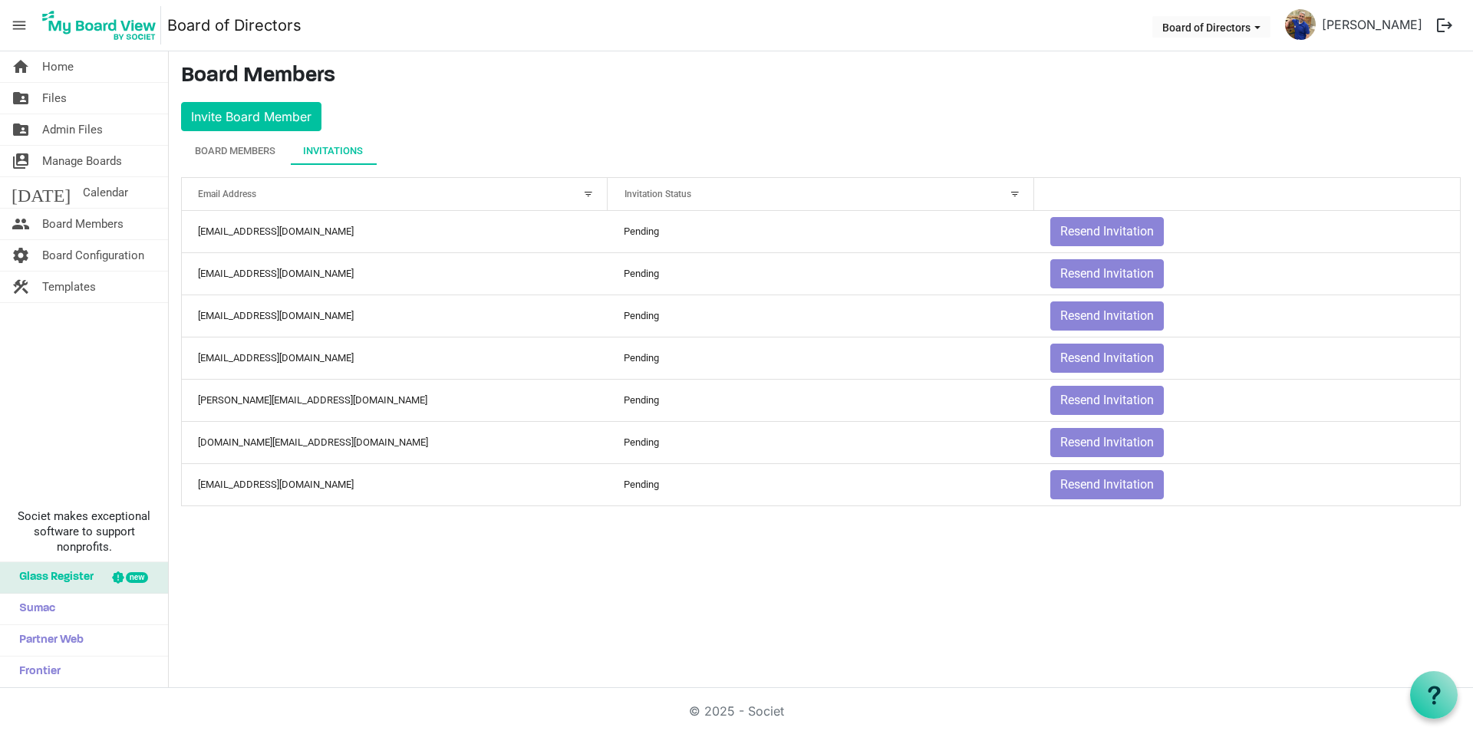
click at [413, 122] on main "Board Members Invite Board Member Board Members Invitations Active Inactive Nam…" at bounding box center [821, 290] width 1304 height 479
click at [275, 118] on button "Invite Board Member" at bounding box center [251, 116] width 140 height 29
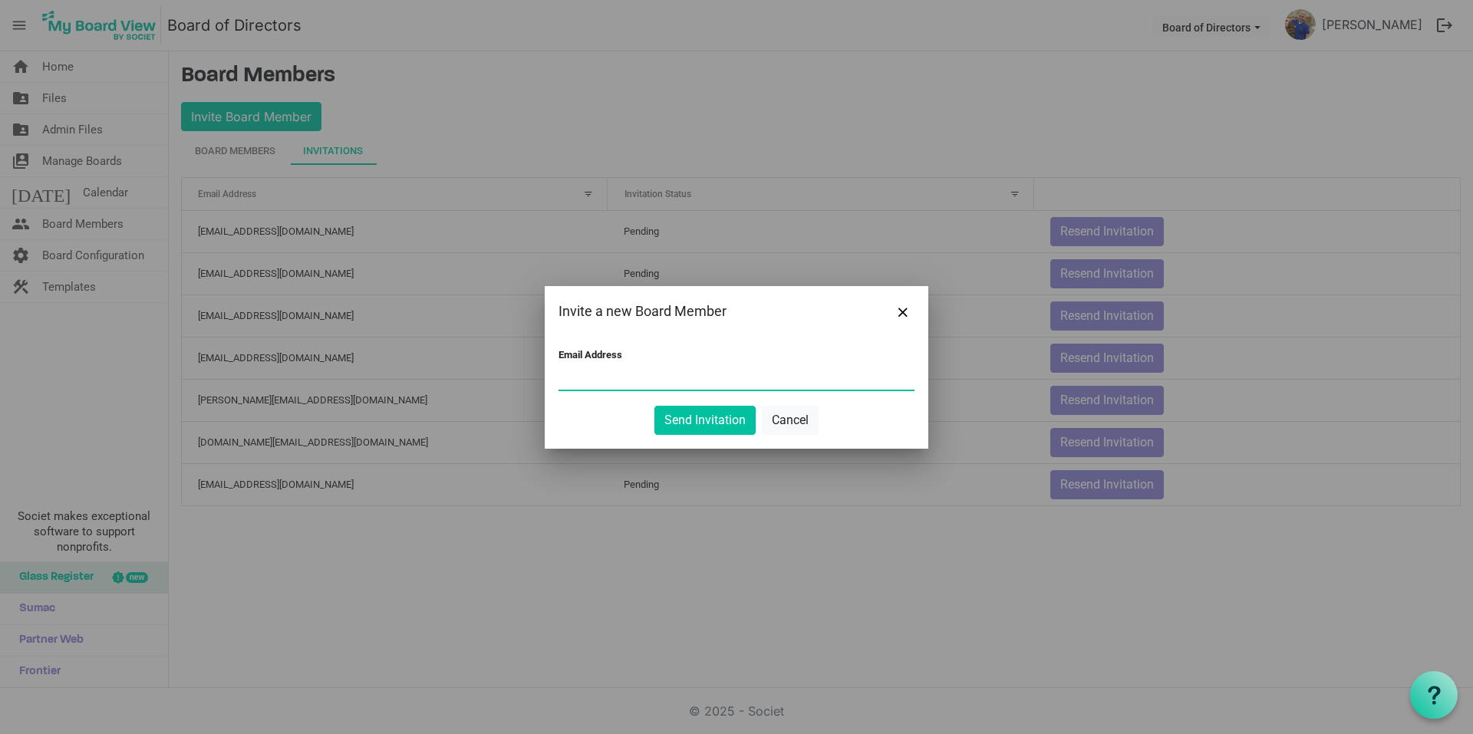
click at [584, 383] on input "Email Address" at bounding box center [736, 378] width 356 height 23
paste input "cjcmom1@yahoo.com"
type input "cjcmom1@yahoo.com"
click at [697, 418] on button "Send Invitation" at bounding box center [704, 420] width 101 height 29
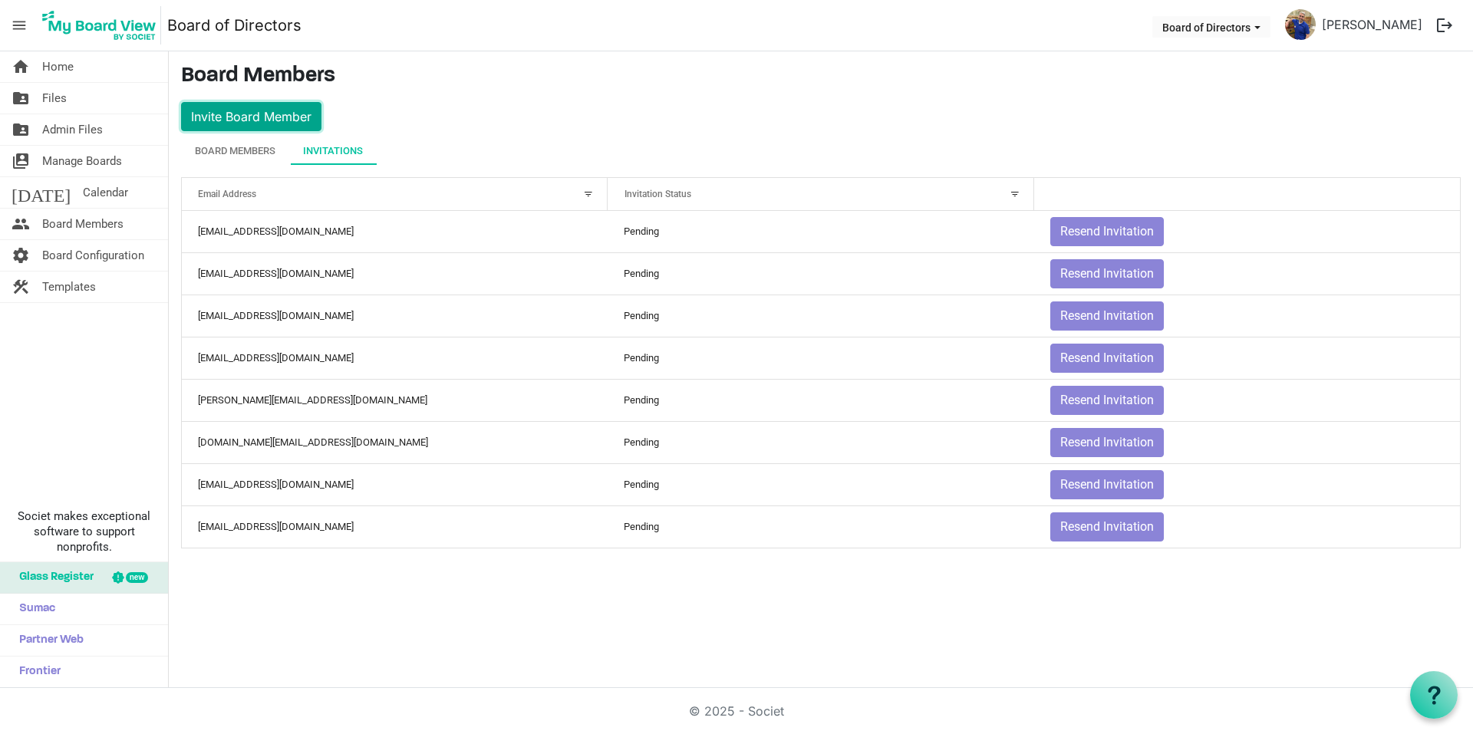
click at [279, 114] on button "Invite Board Member" at bounding box center [251, 116] width 140 height 29
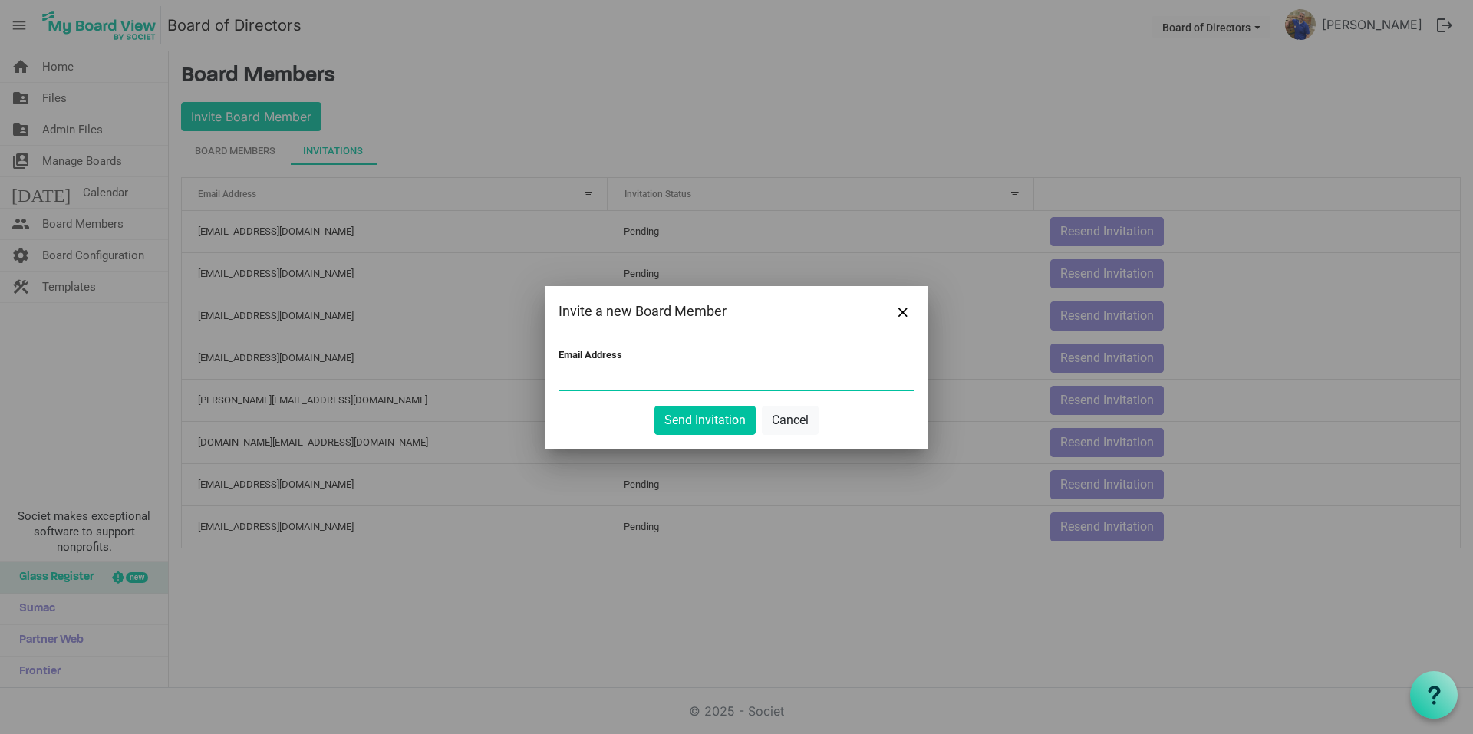
paste input "smothers.tim@gmail.com"
type input "smothers.tim@gmail.com"
click at [707, 432] on button "Send Invitation" at bounding box center [704, 420] width 101 height 29
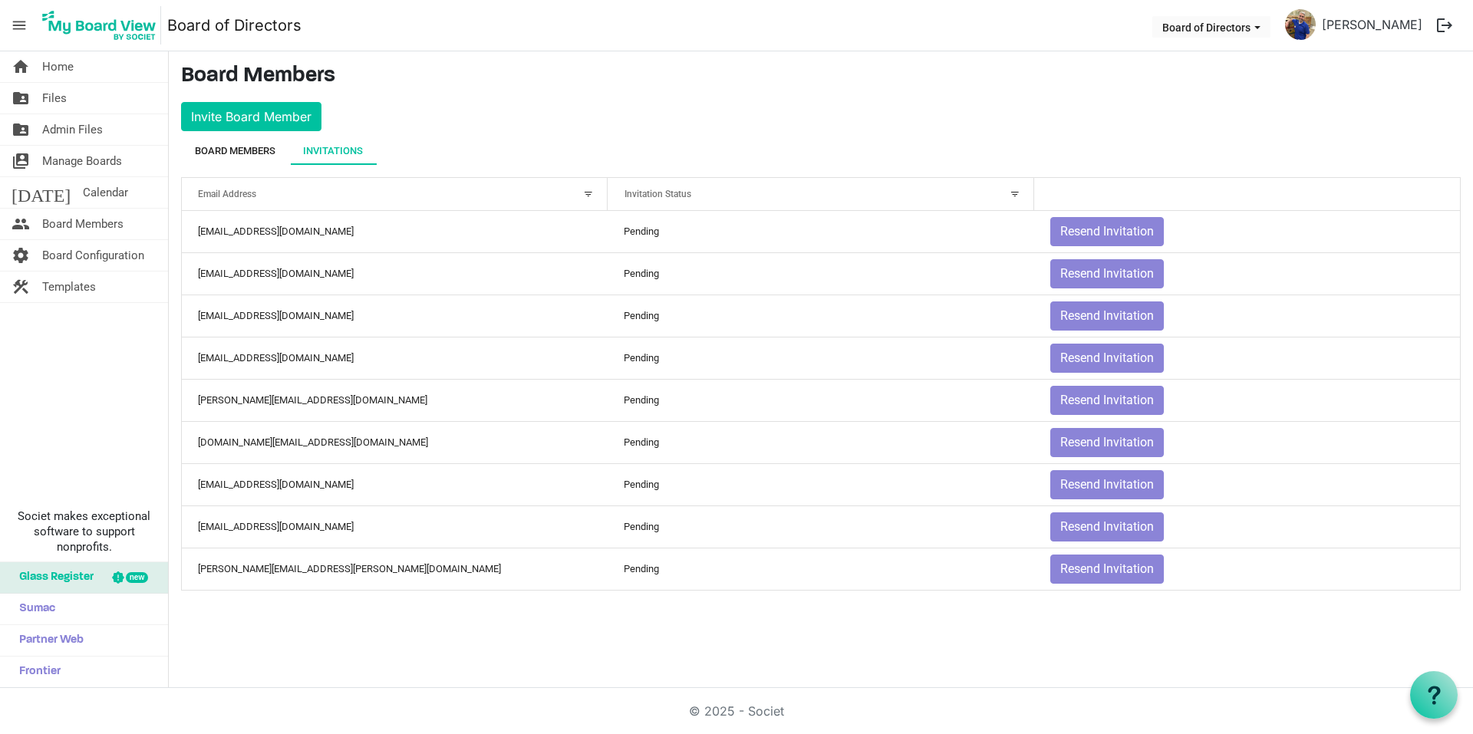
click at [275, 156] on div "Board Members" at bounding box center [235, 150] width 81 height 15
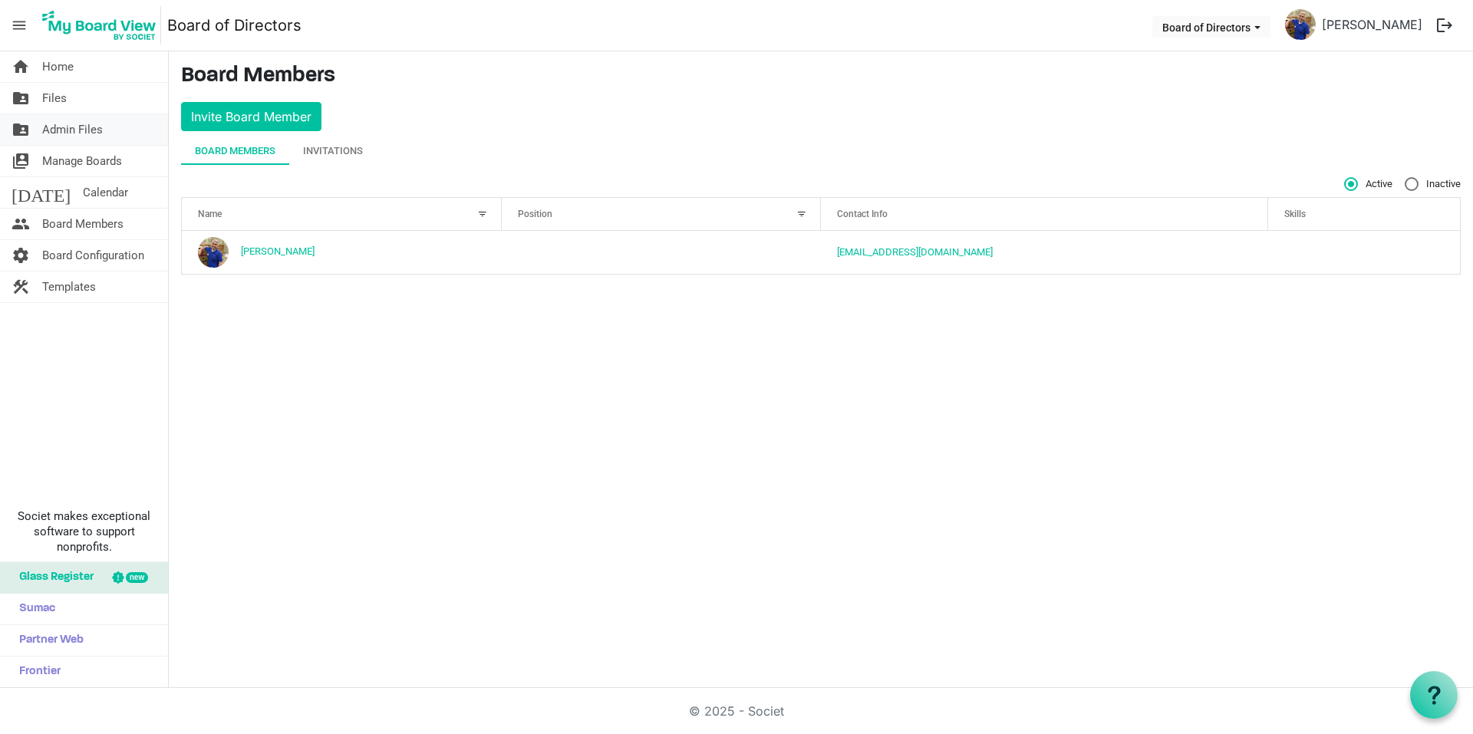
click at [92, 120] on span "Admin Files" at bounding box center [72, 129] width 61 height 31
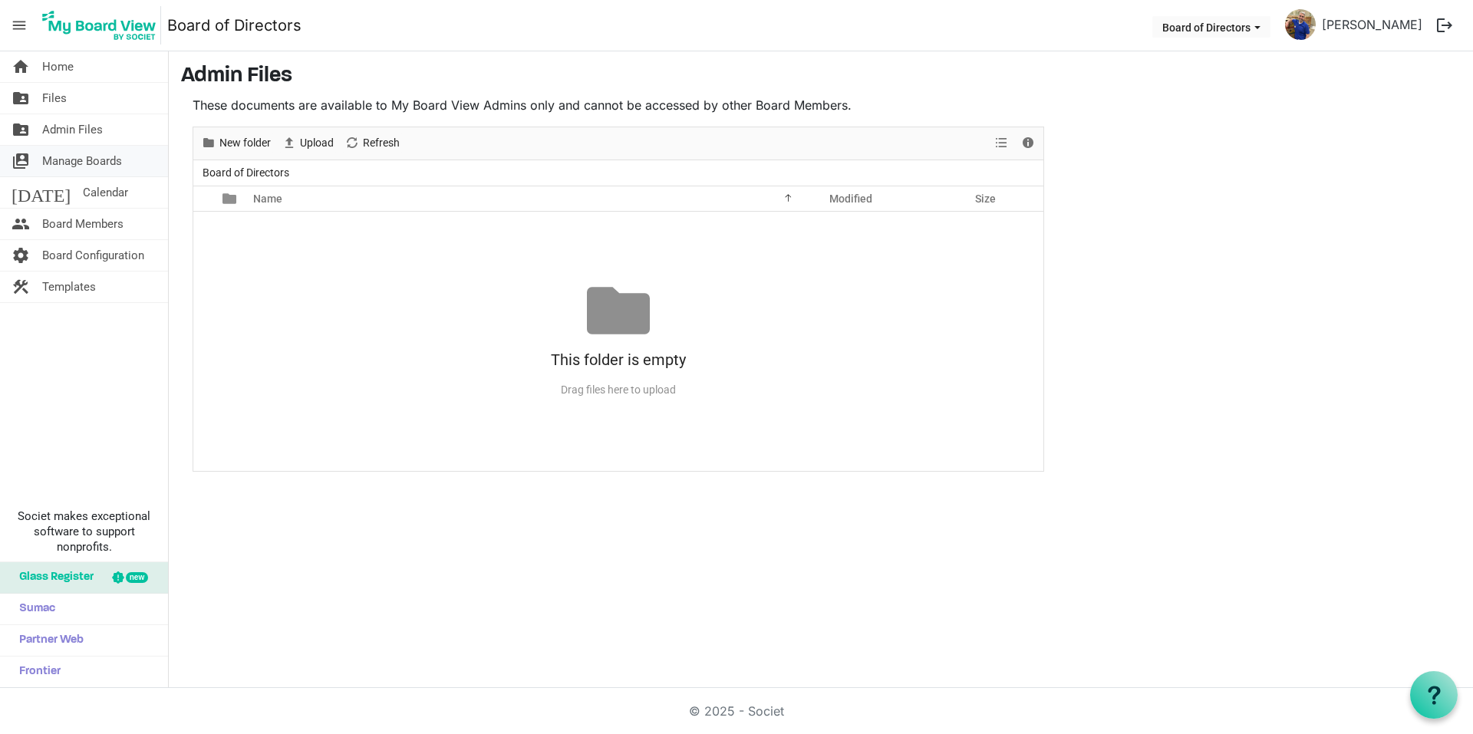
click at [86, 150] on span "Manage Boards" at bounding box center [82, 161] width 80 height 31
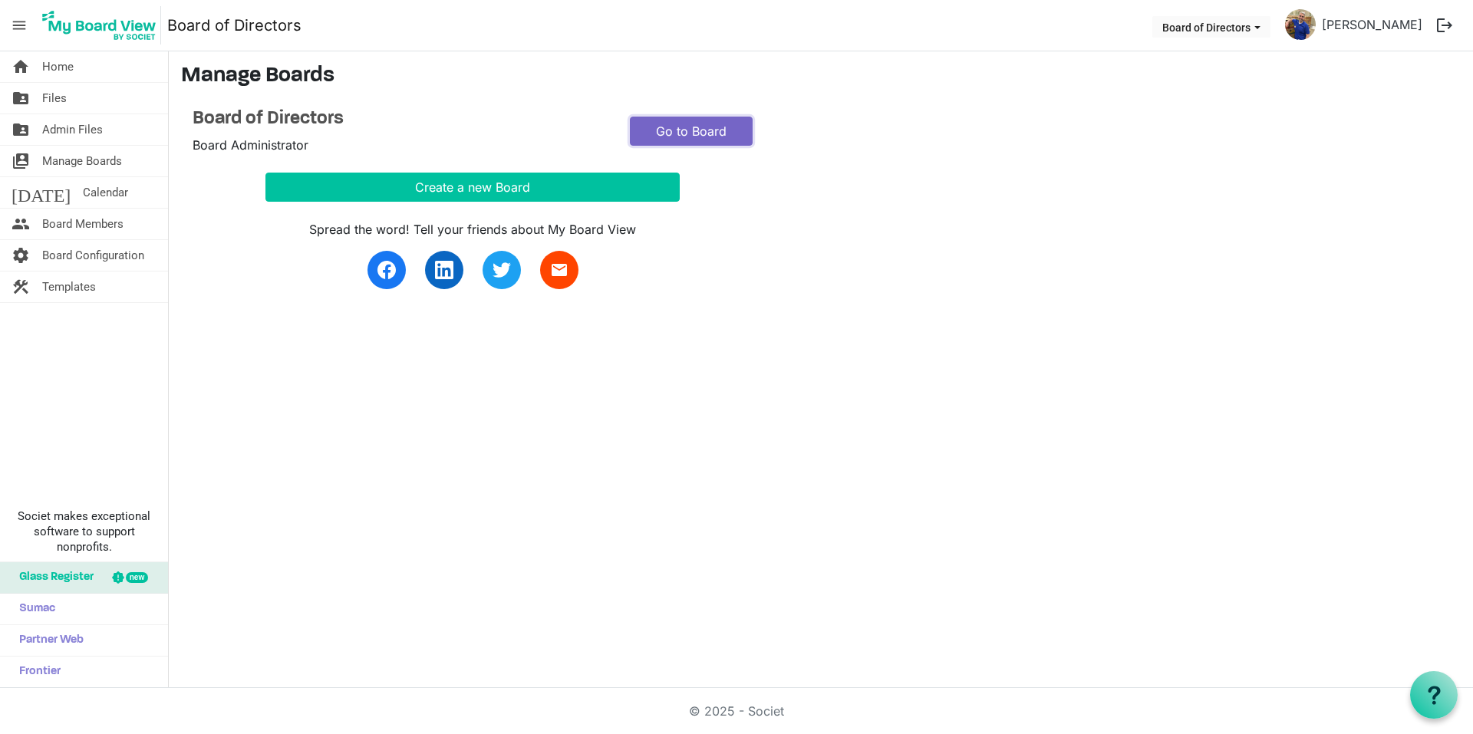
click at [683, 124] on link "Go to Board" at bounding box center [691, 131] width 123 height 29
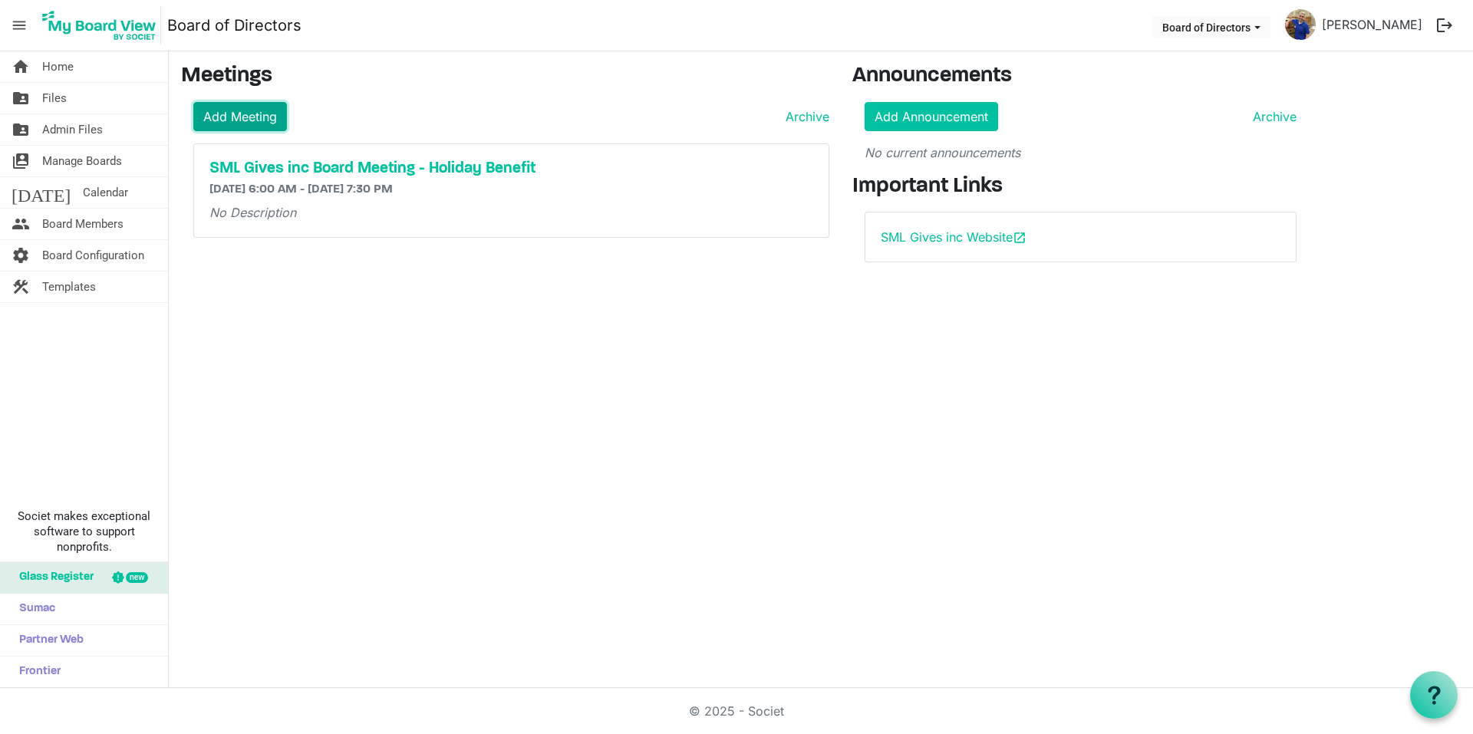
click at [249, 112] on link "Add Meeting" at bounding box center [240, 116] width 94 height 29
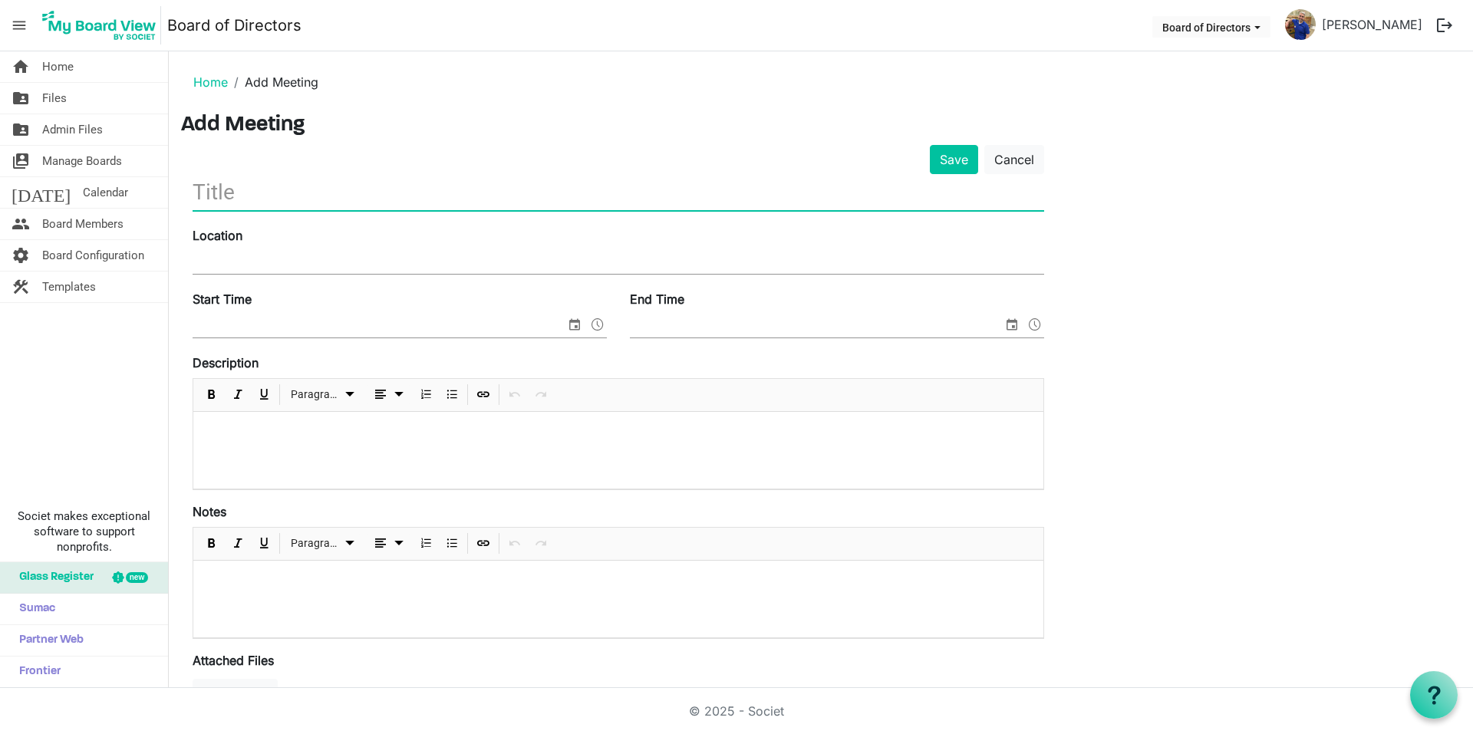
click at [243, 183] on input "text" at bounding box center [618, 192] width 851 height 36
type input "Benefit Planning Session #1"
click at [950, 163] on button "Save" at bounding box center [954, 159] width 48 height 29
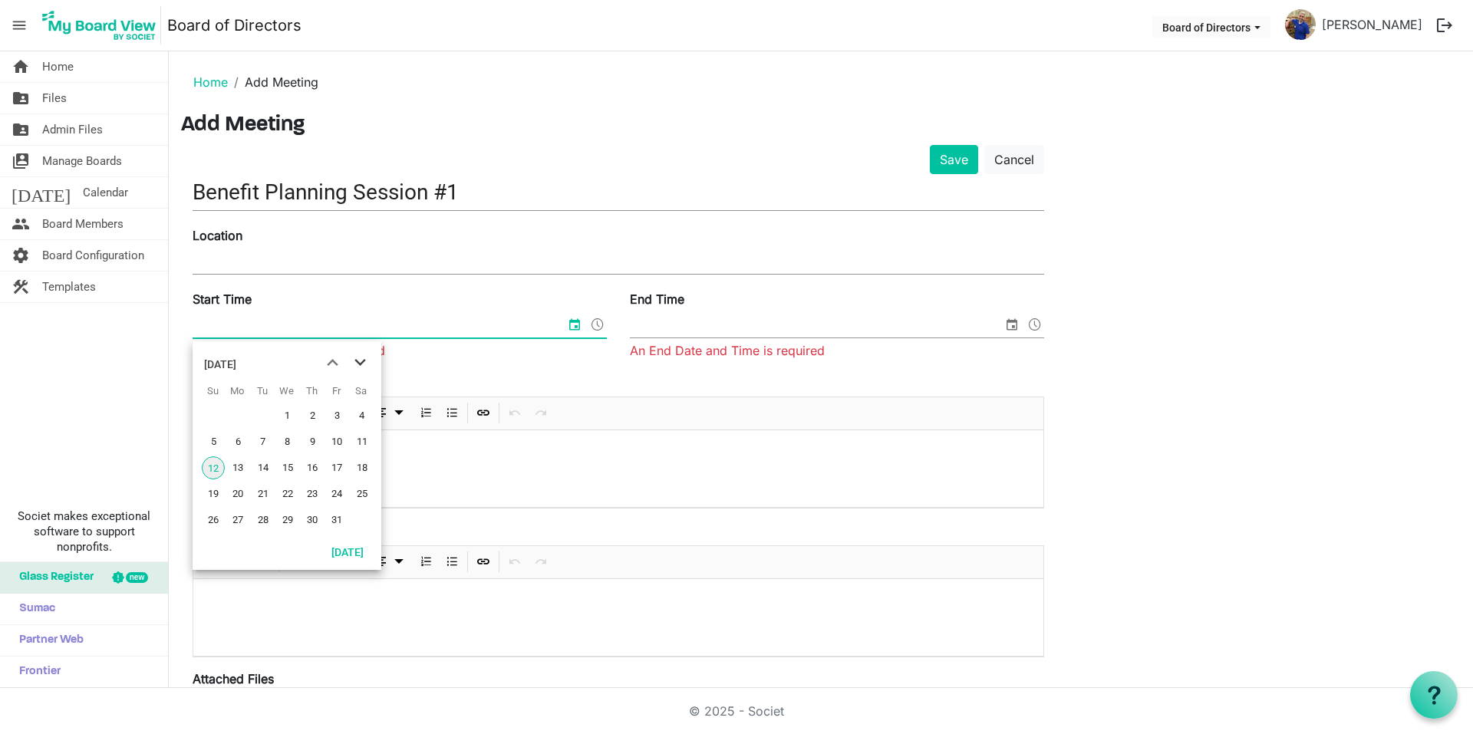
click at [365, 361] on span "next month" at bounding box center [360, 363] width 27 height 28
click at [235, 466] on span "10" at bounding box center [237, 467] width 23 height 23
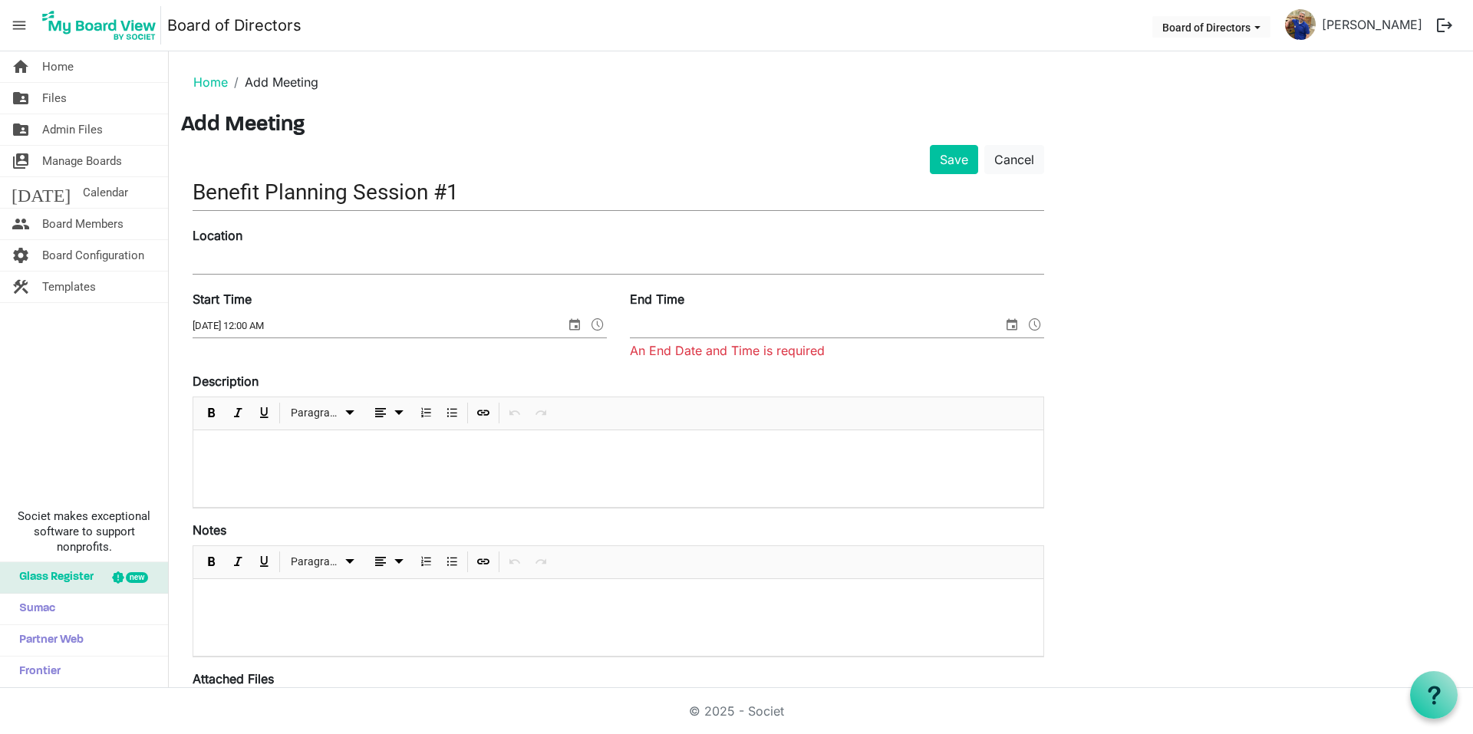
click at [206, 323] on input "11/10/2025 12:00 AM" at bounding box center [379, 325] width 373 height 23
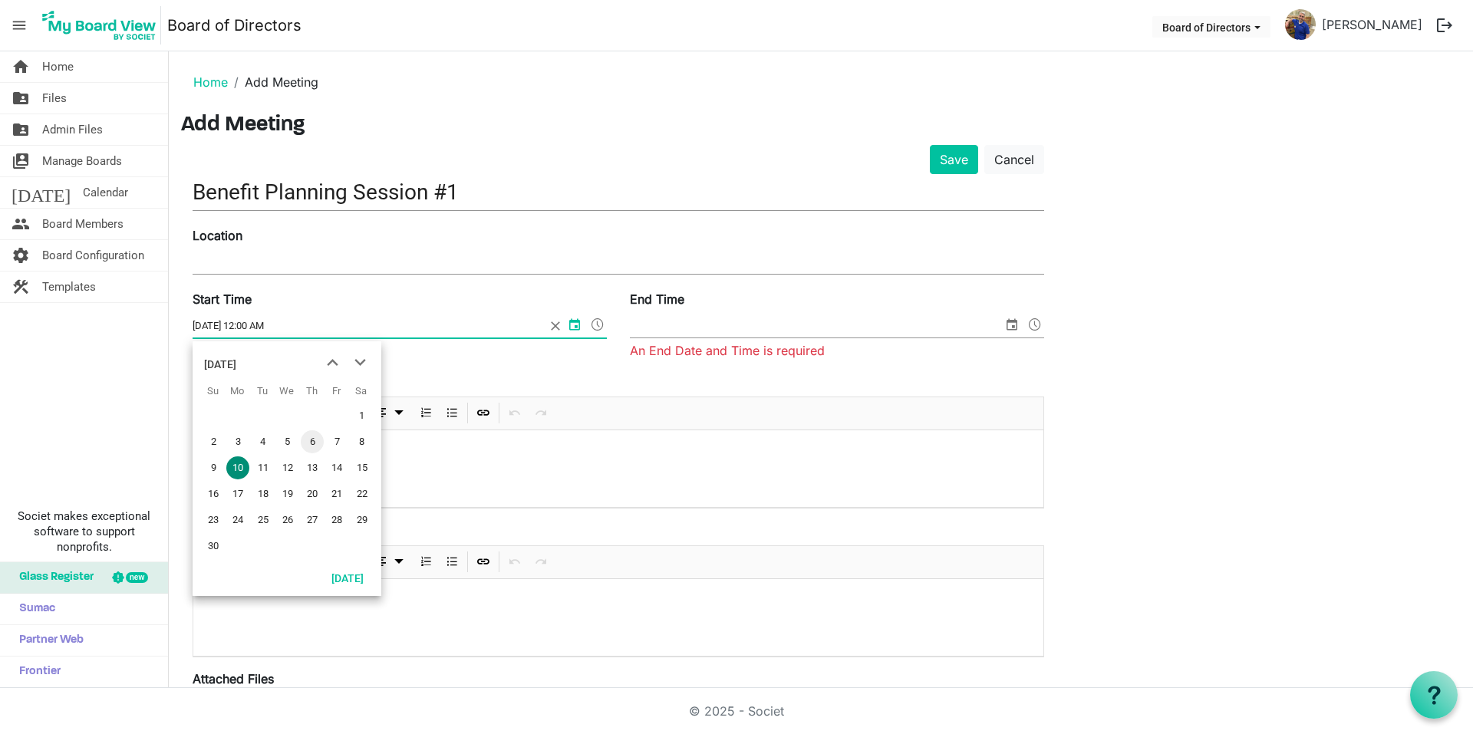
click at [307, 441] on span "6" at bounding box center [312, 441] width 23 height 23
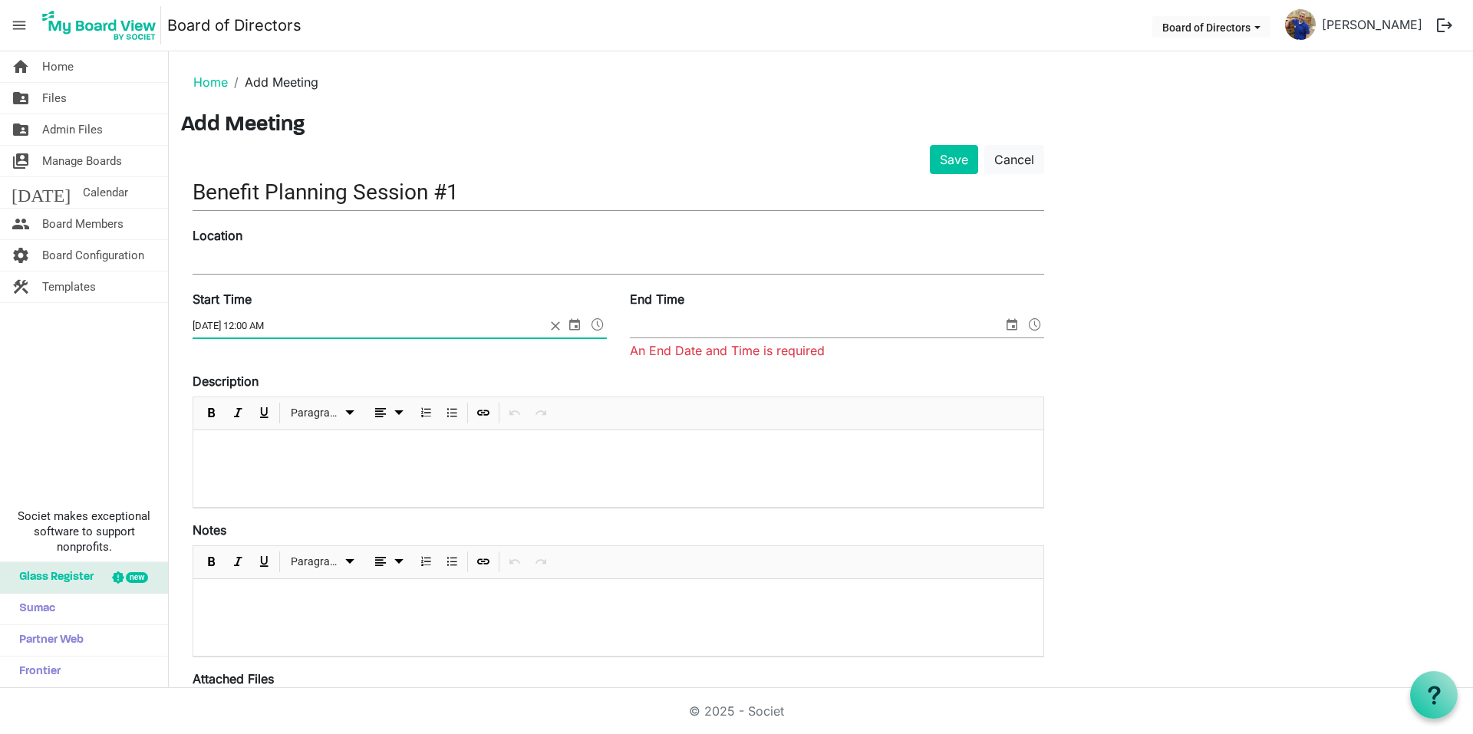
click at [593, 321] on span at bounding box center [597, 324] width 18 height 20
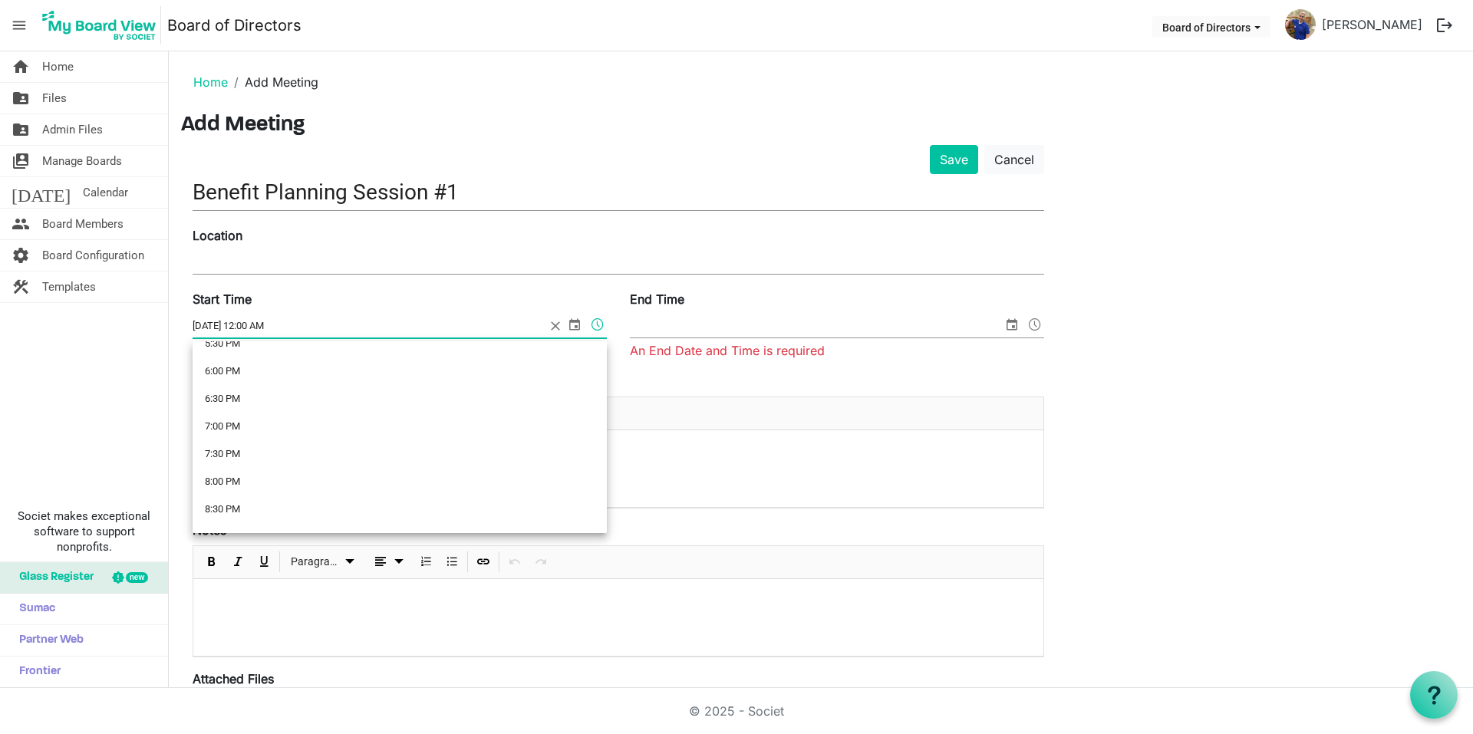
scroll to position [997, 0]
click at [227, 367] on li "6:00 PM" at bounding box center [400, 358] width 414 height 28
type input "[DATE] 6:00 PM"
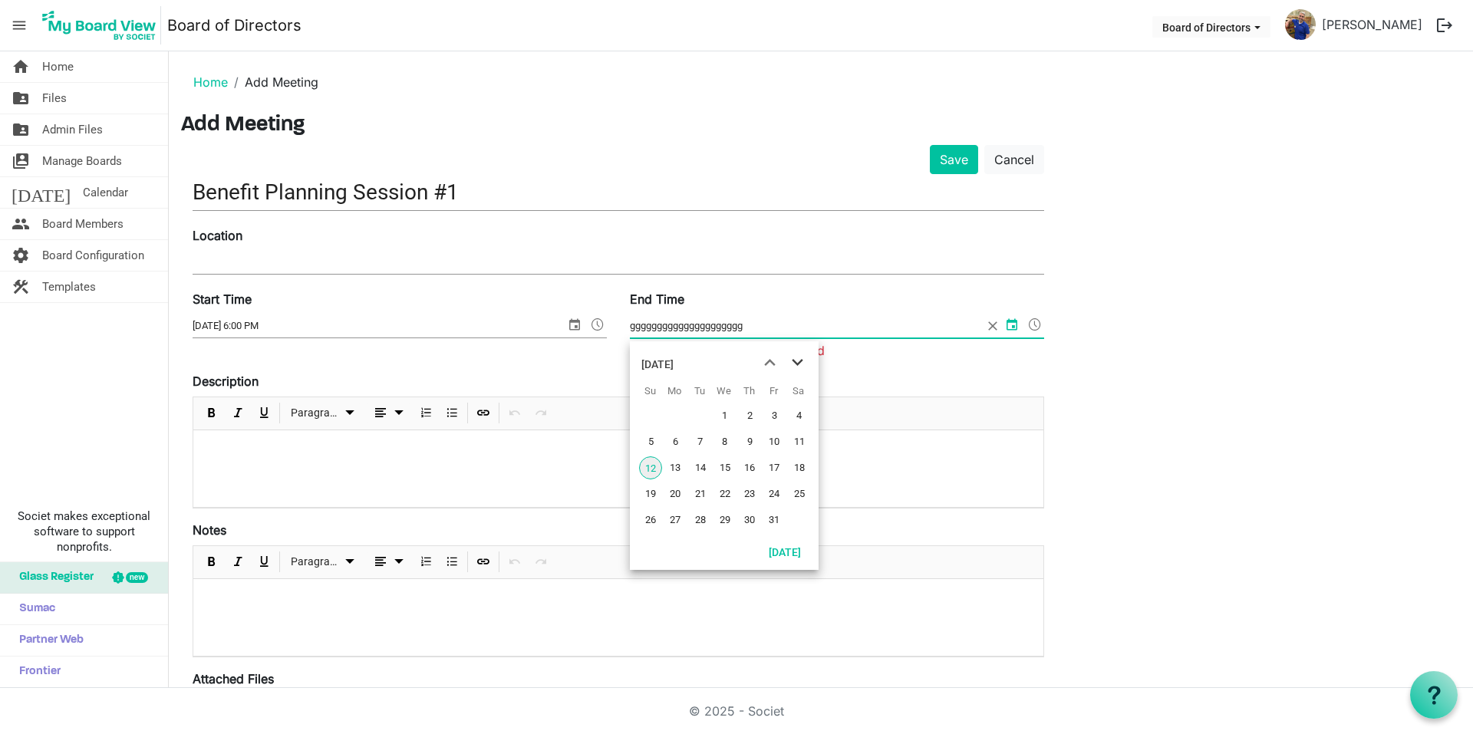
click at [809, 361] on span "next month" at bounding box center [797, 363] width 27 height 28
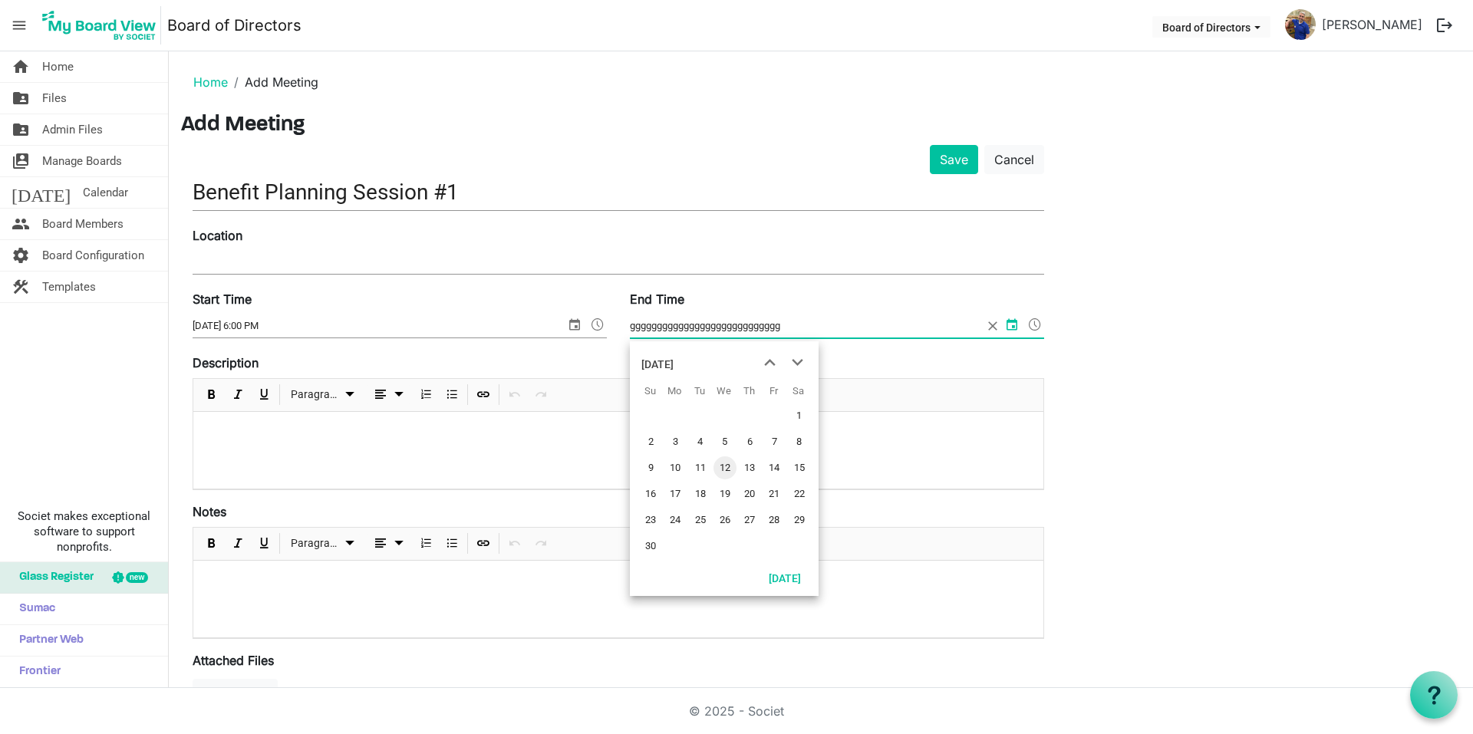
drag, startPoint x: 803, startPoint y: 326, endPoint x: 280, endPoint y: 312, distance: 523.3
click at [369, 313] on div "Start Time 11/6/2025 6:00 PM End Time gggggggggggggggggggggggggggg" at bounding box center [618, 322] width 874 height 64
type input "g"
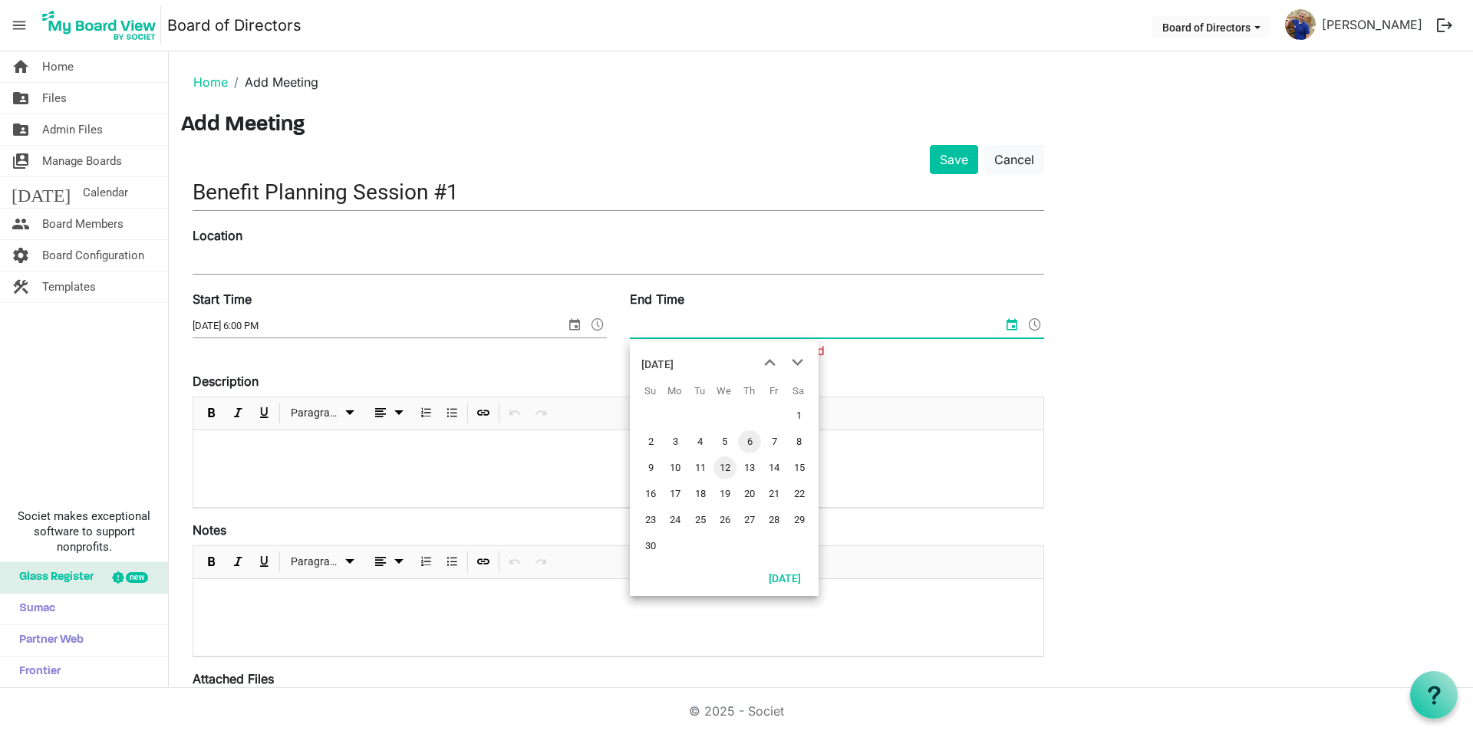
click at [756, 439] on span "6" at bounding box center [749, 441] width 23 height 23
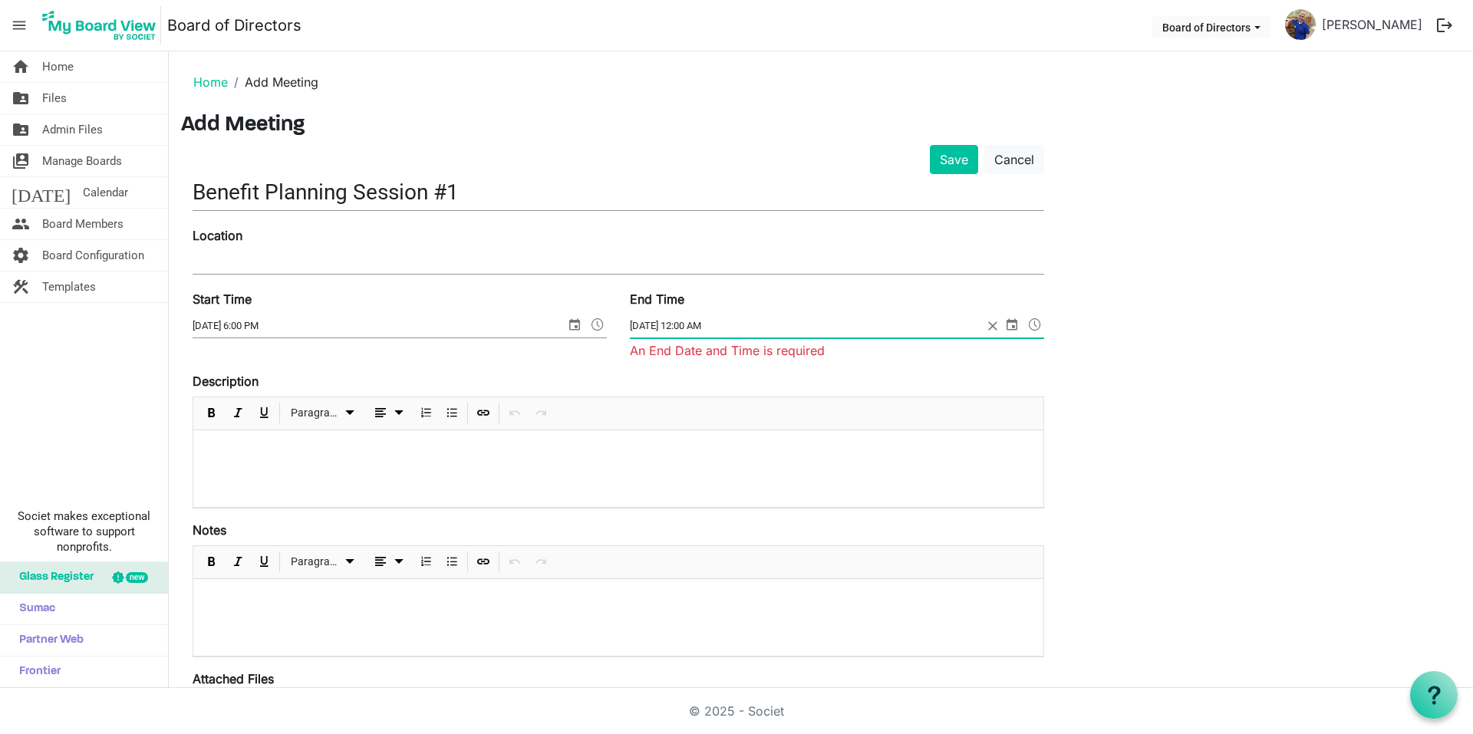
click at [1036, 324] on span at bounding box center [1035, 324] width 18 height 20
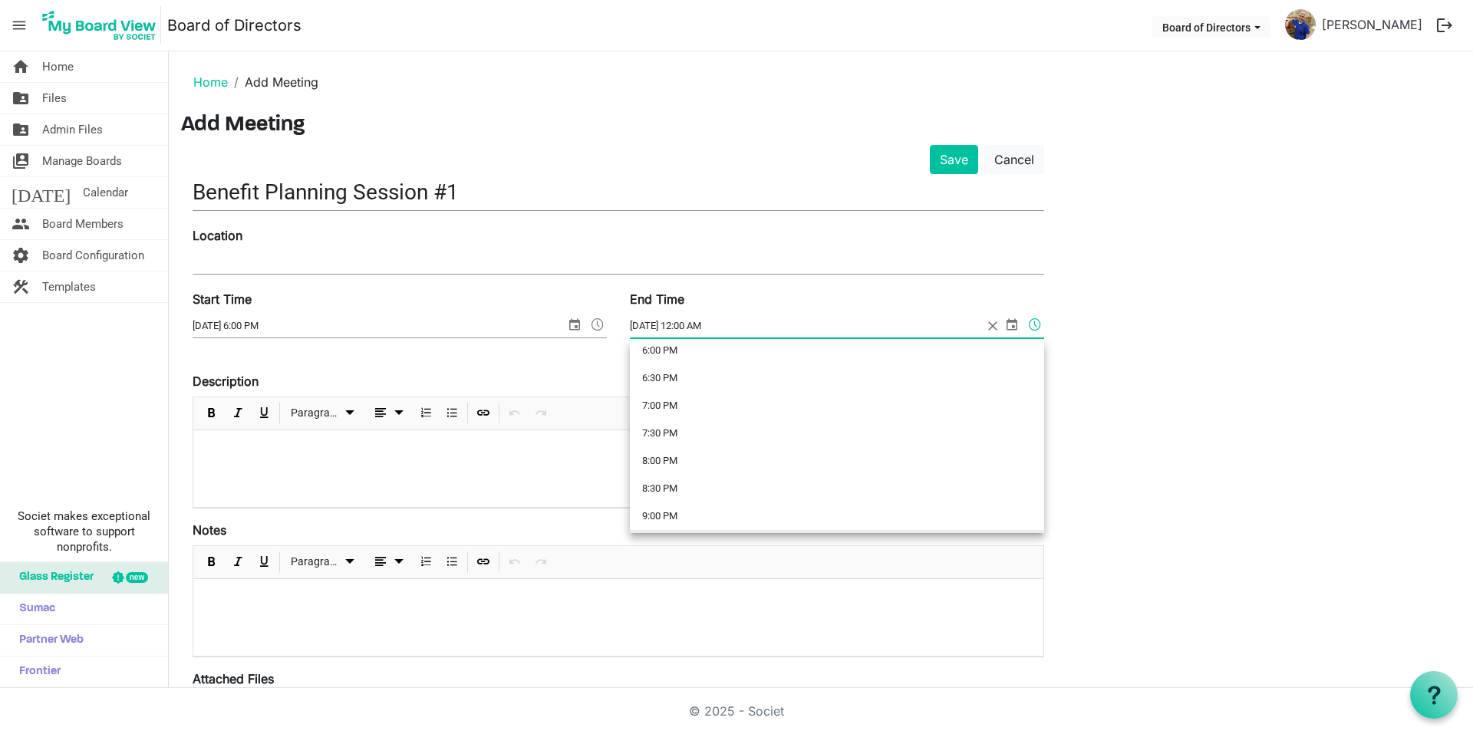
scroll to position [993, 0]
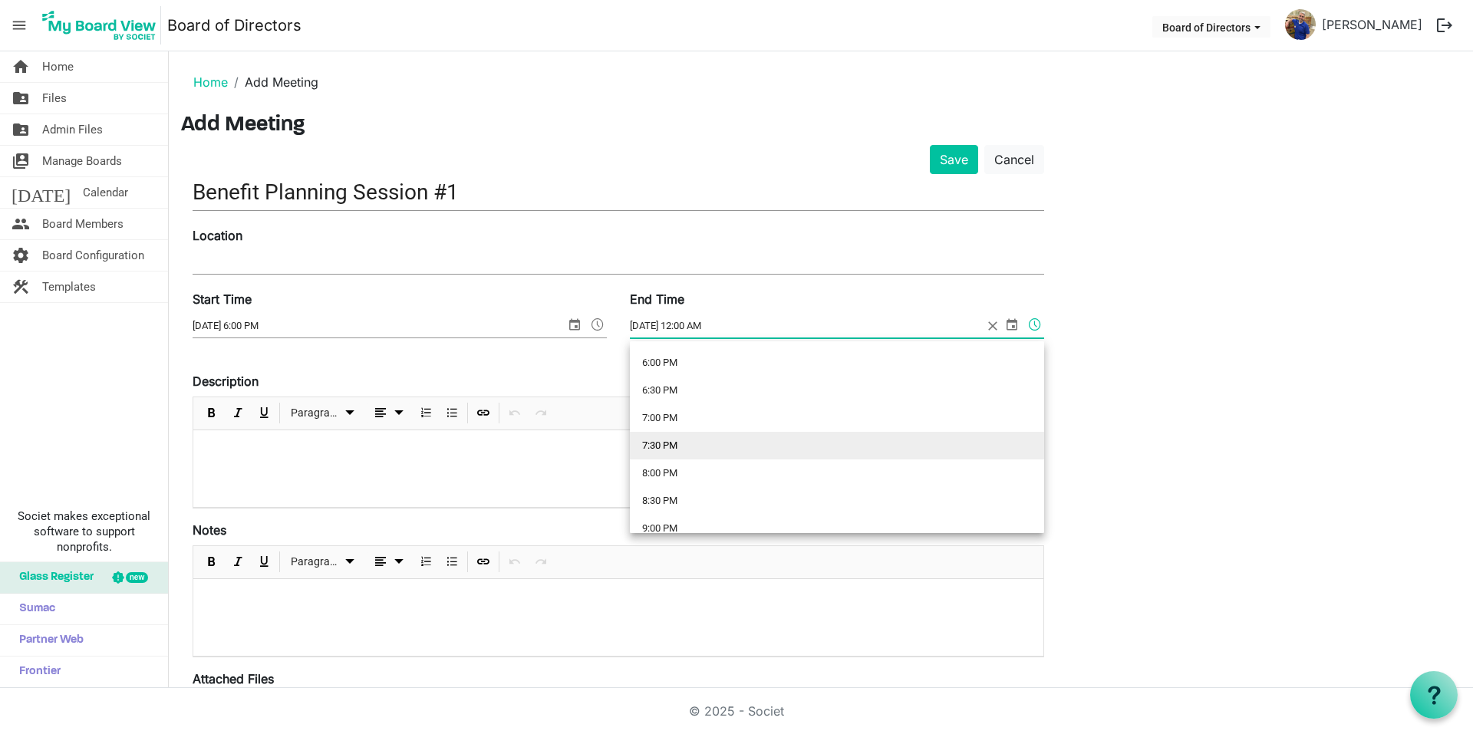
click at [662, 436] on li "7:30 PM" at bounding box center [837, 446] width 414 height 28
type input "[DATE] 7:30 PM"
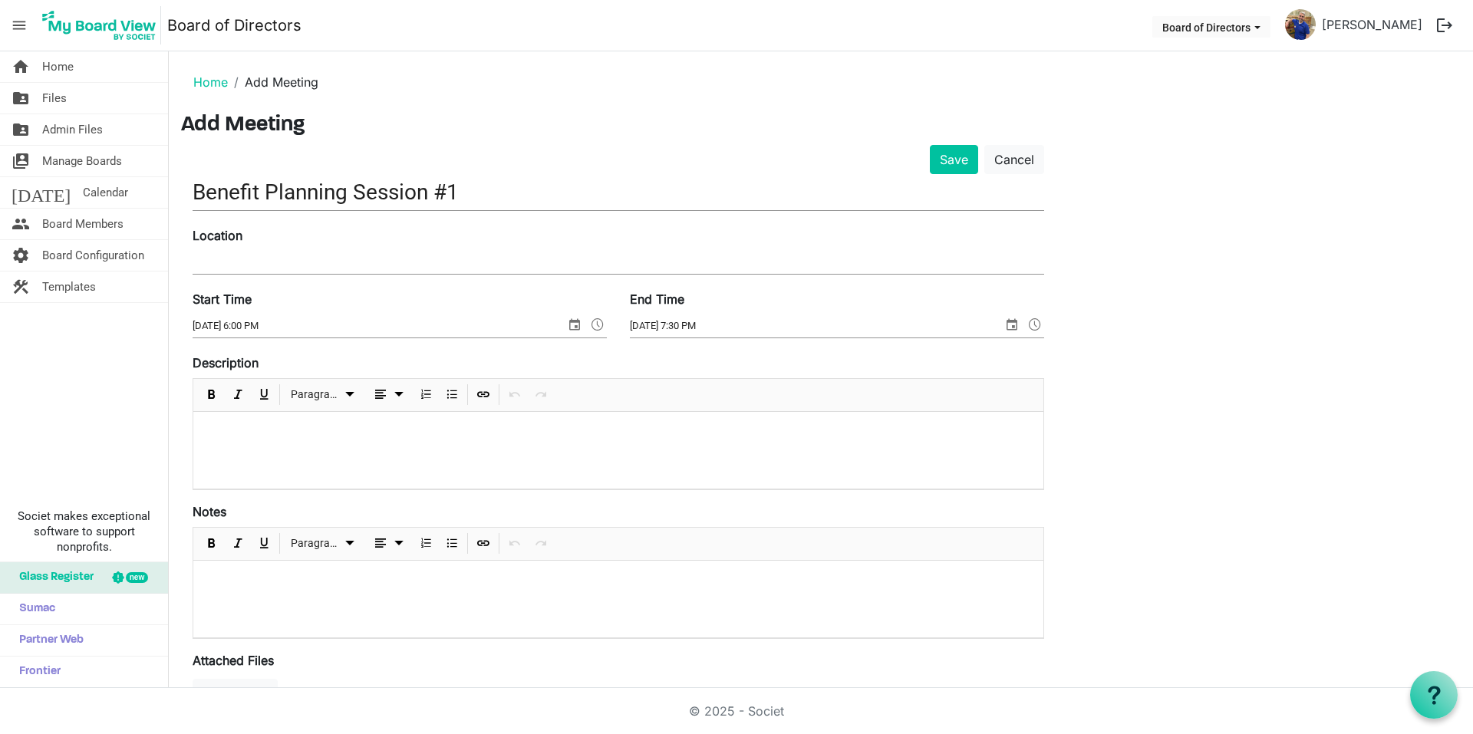
click at [309, 437] on p at bounding box center [618, 432] width 825 height 16
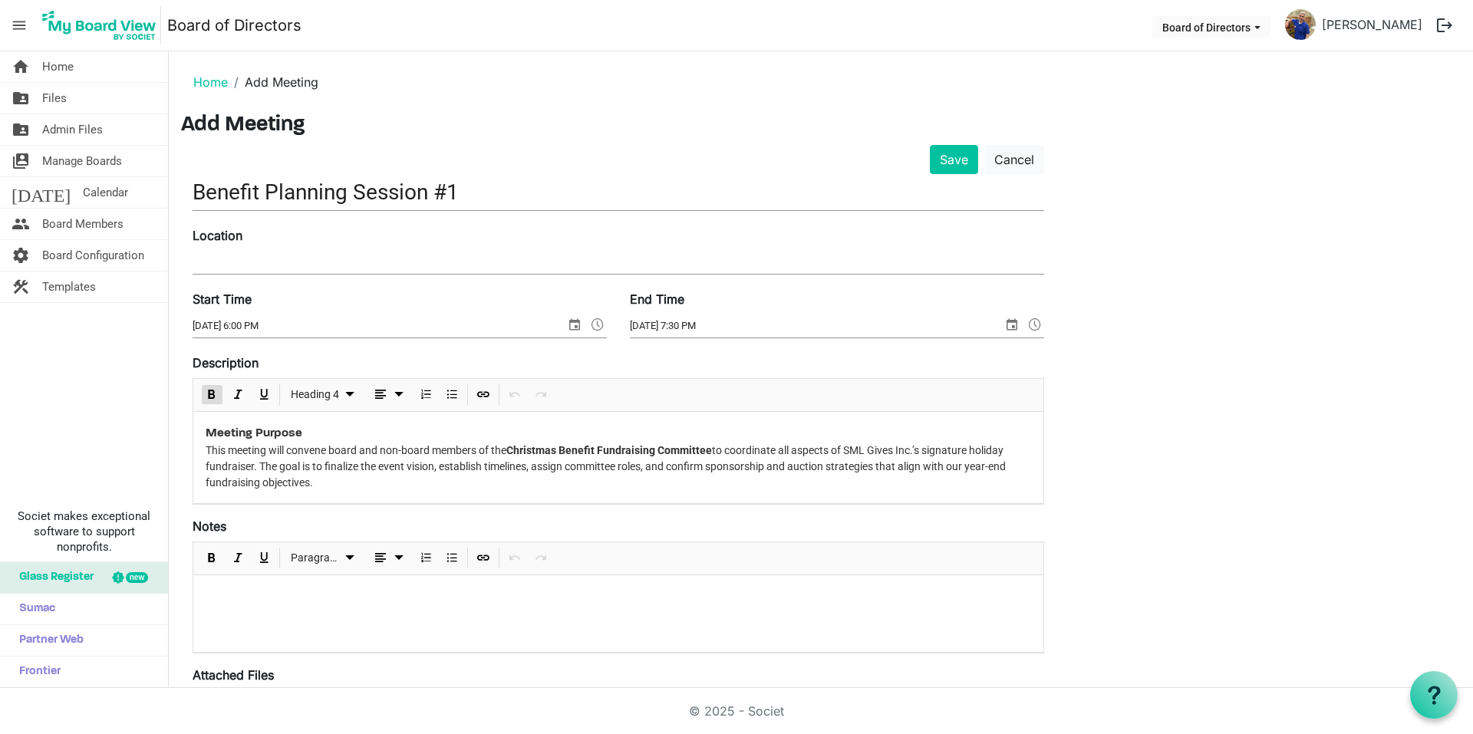
drag, startPoint x: 774, startPoint y: 441, endPoint x: 733, endPoint y: 436, distance: 41.7
click at [272, 258] on input "Location" at bounding box center [618, 262] width 851 height 23
type input "Glade Hill, Volunteer Fire Depatment"
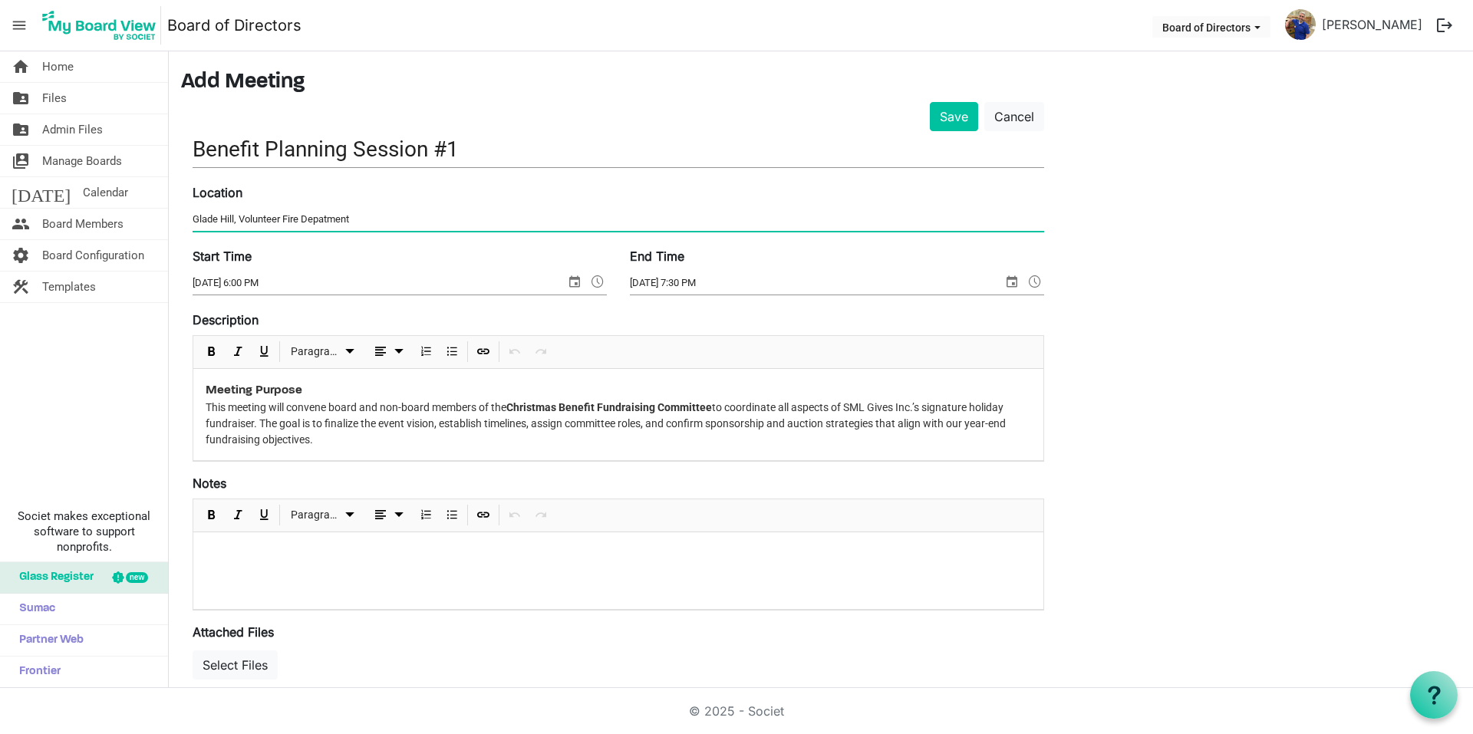
scroll to position [0, 0]
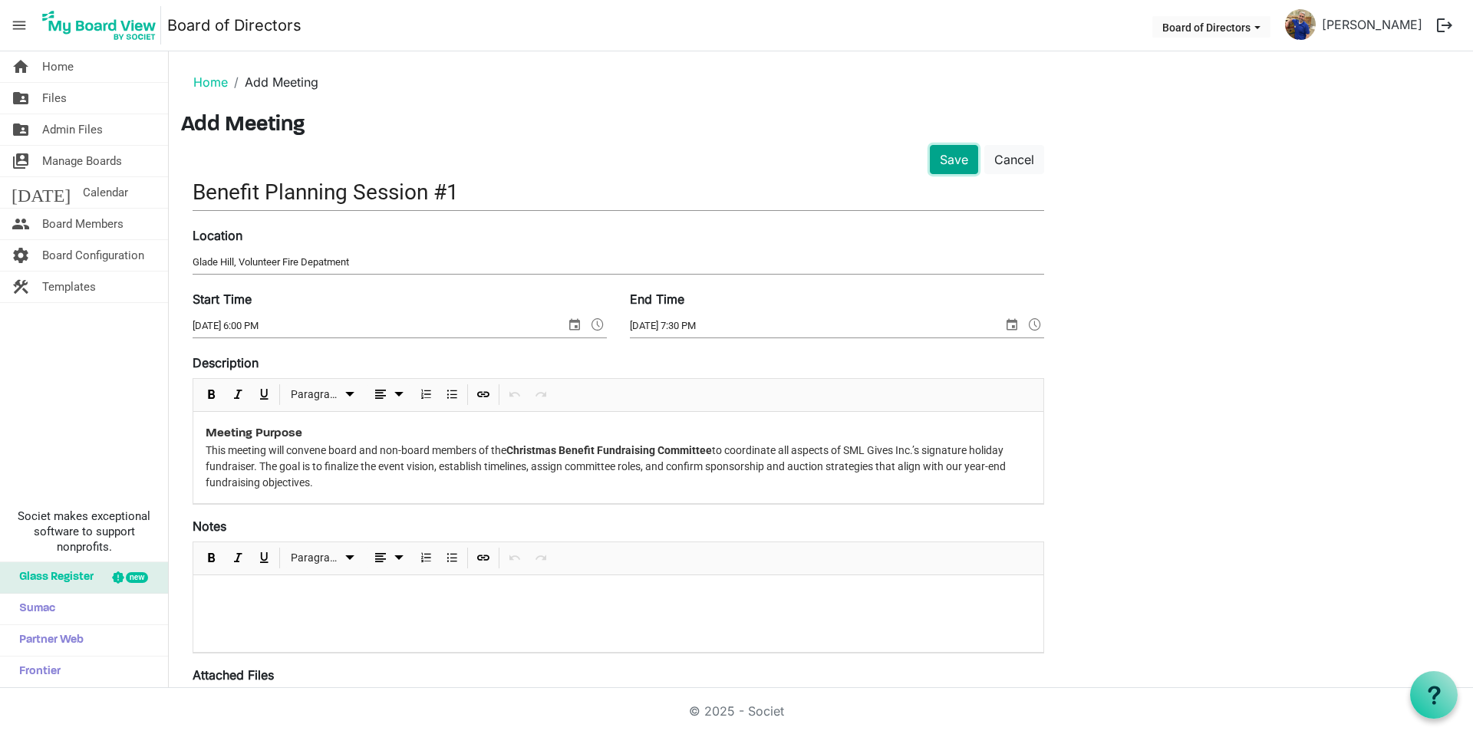
click at [937, 156] on button "Save" at bounding box center [954, 159] width 48 height 29
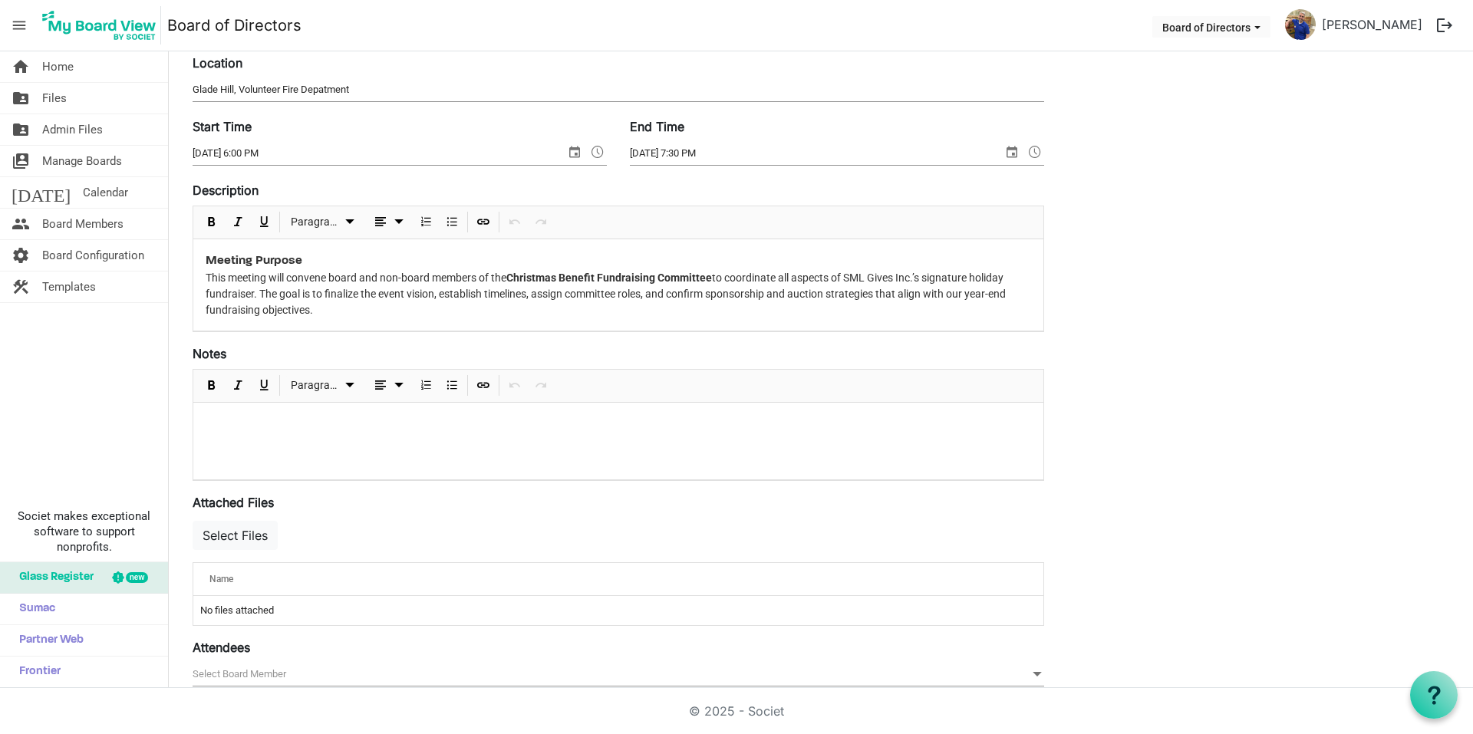
scroll to position [307, 0]
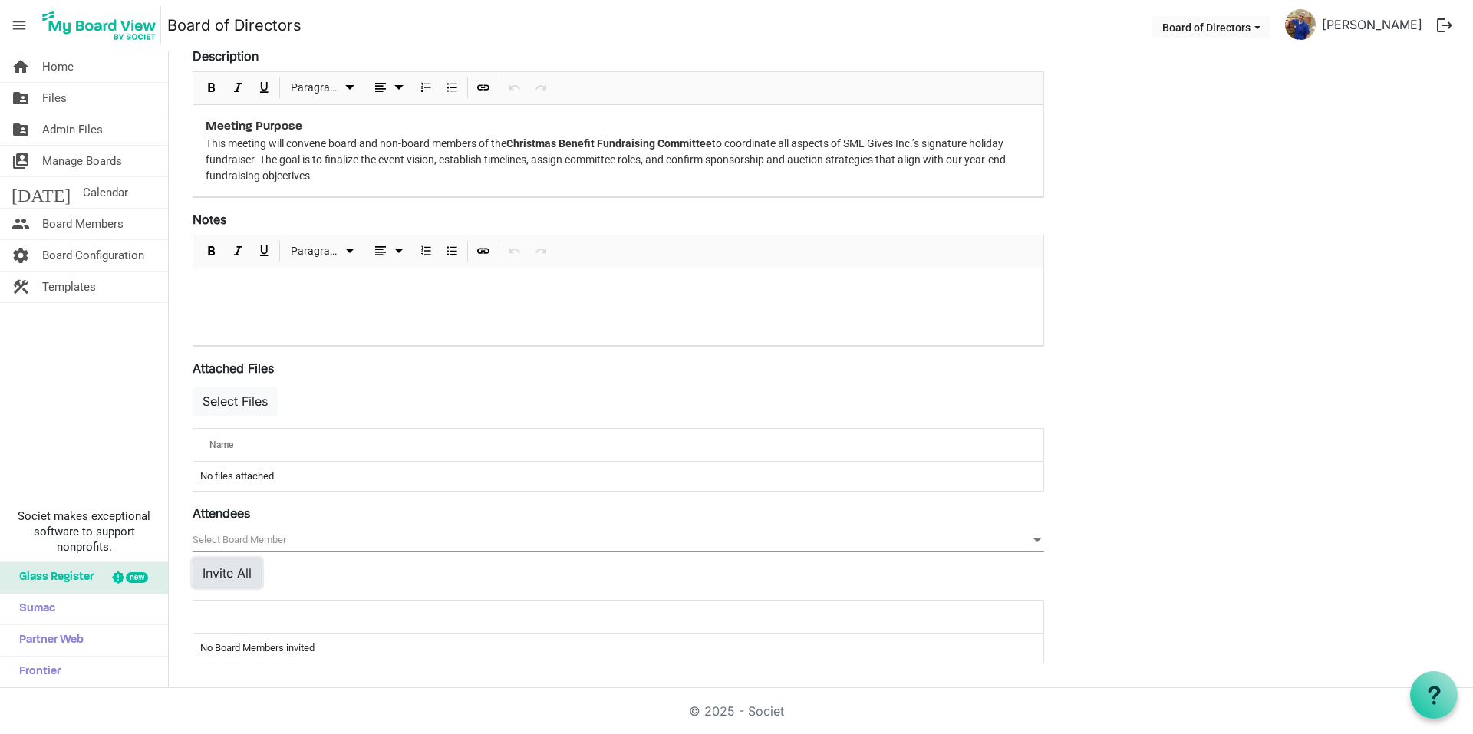
click at [252, 570] on button "Invite All" at bounding box center [227, 572] width 69 height 29
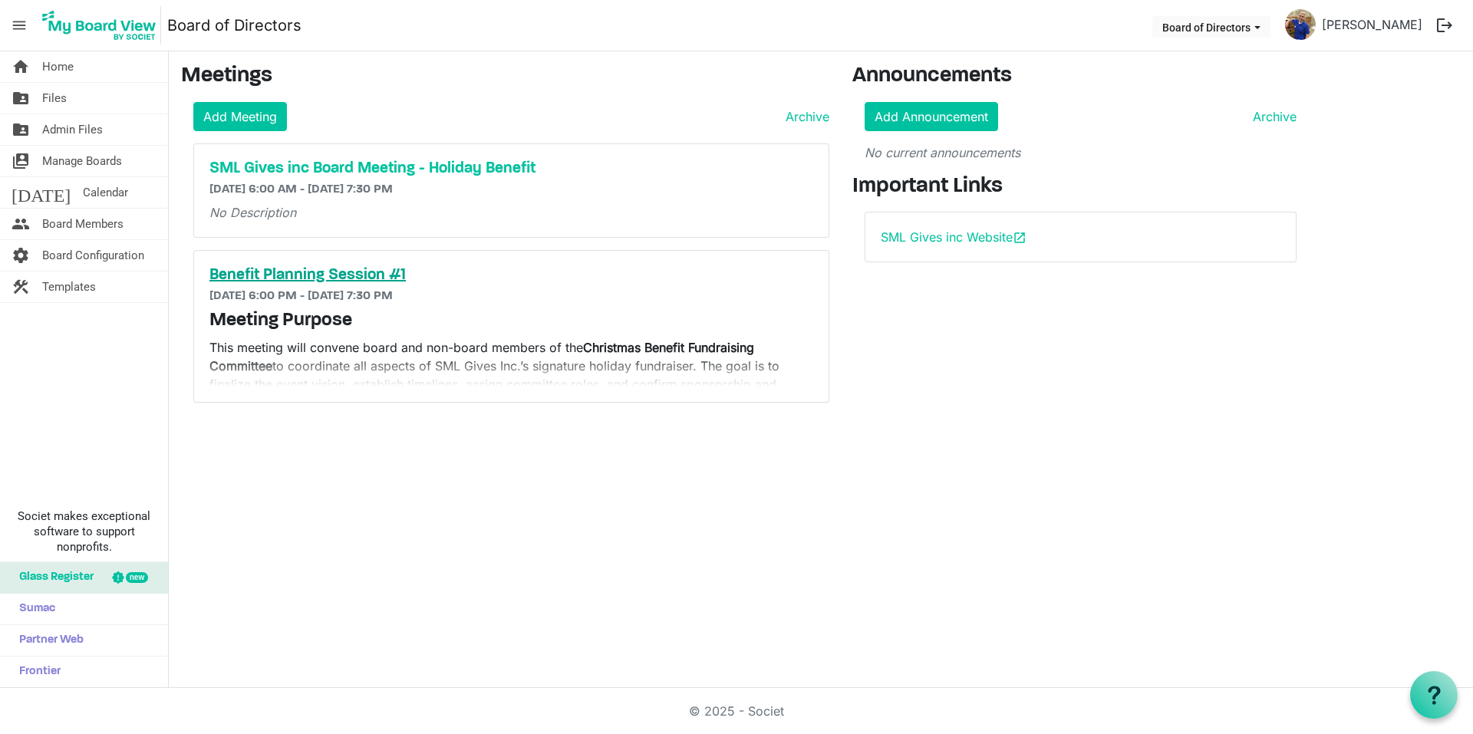
click at [330, 275] on h5 "Benefit Planning Session #1" at bounding box center [511, 275] width 604 height 18
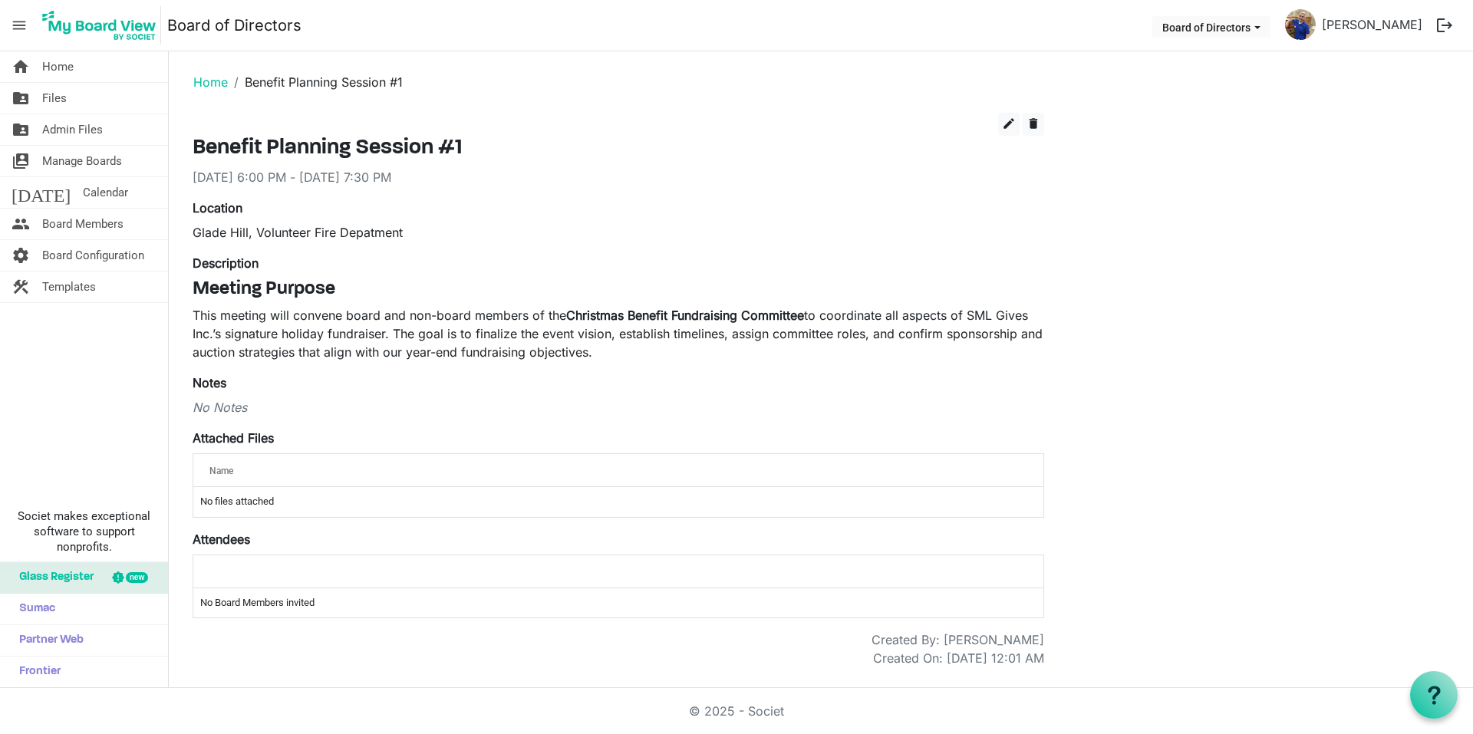
click at [259, 596] on td "No Board Members invited" at bounding box center [618, 602] width 850 height 29
click at [1006, 133] on button "edit" at bounding box center [1008, 124] width 21 height 23
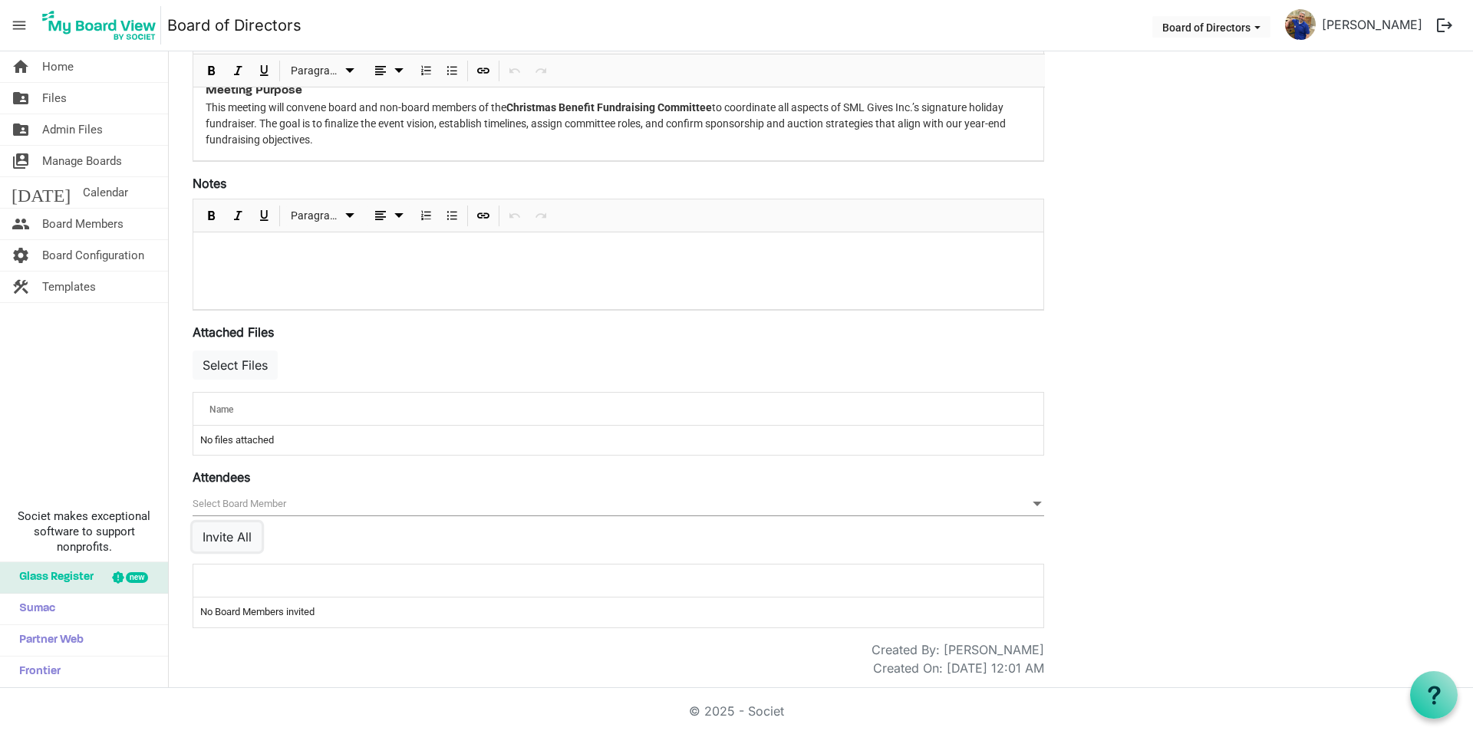
scroll to position [312, 0]
click at [235, 535] on button "Invite All" at bounding box center [227, 535] width 69 height 29
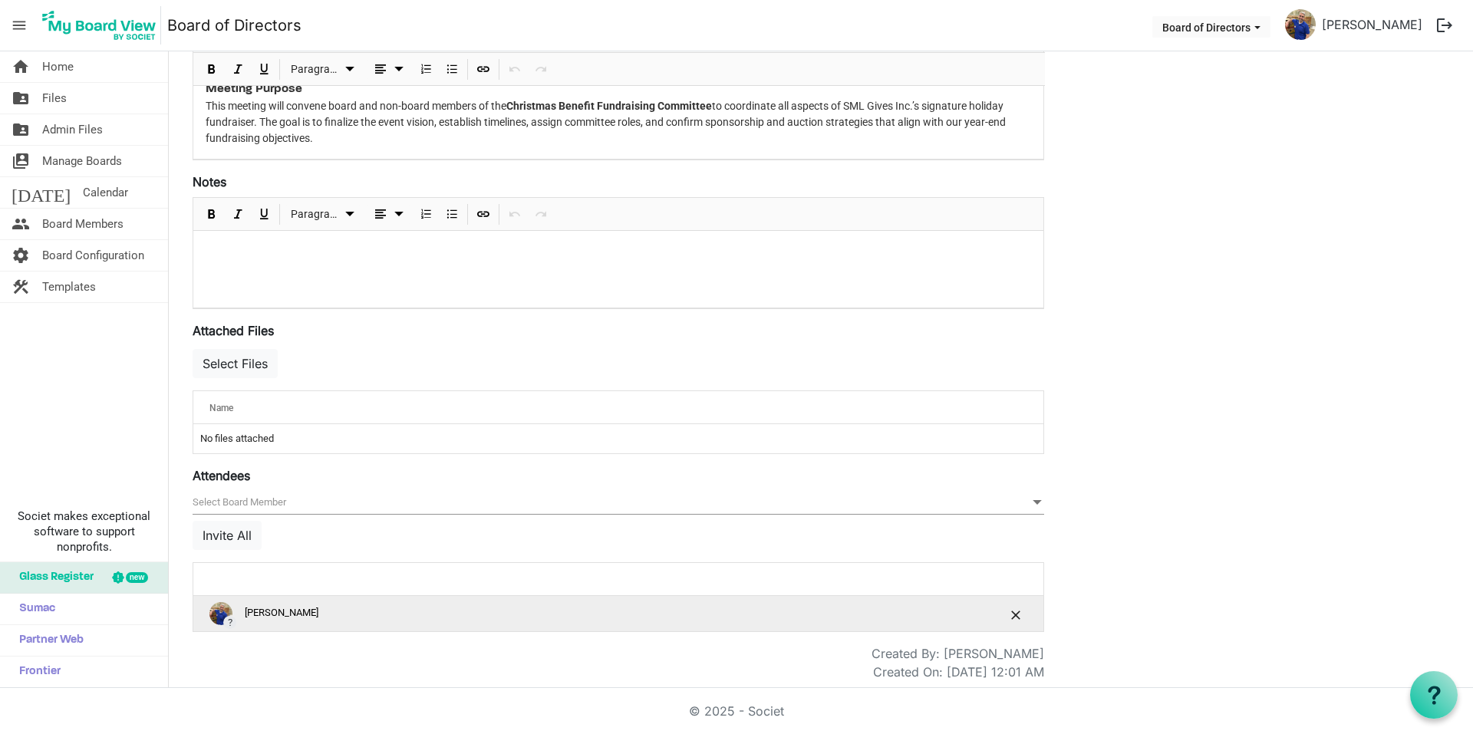
click at [239, 624] on div "? [PERSON_NAME]" at bounding box center [570, 613] width 722 height 23
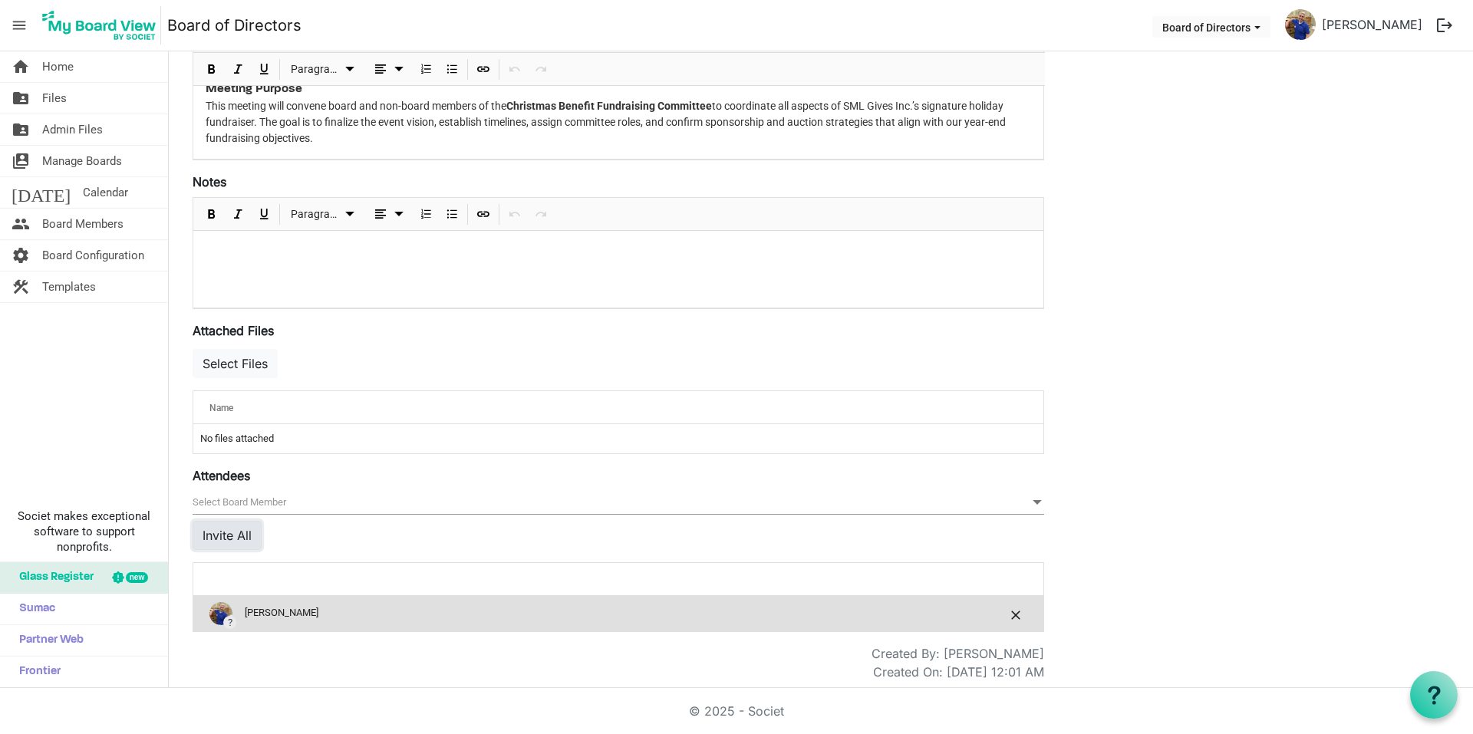
click at [244, 535] on button "Invite All" at bounding box center [227, 535] width 69 height 29
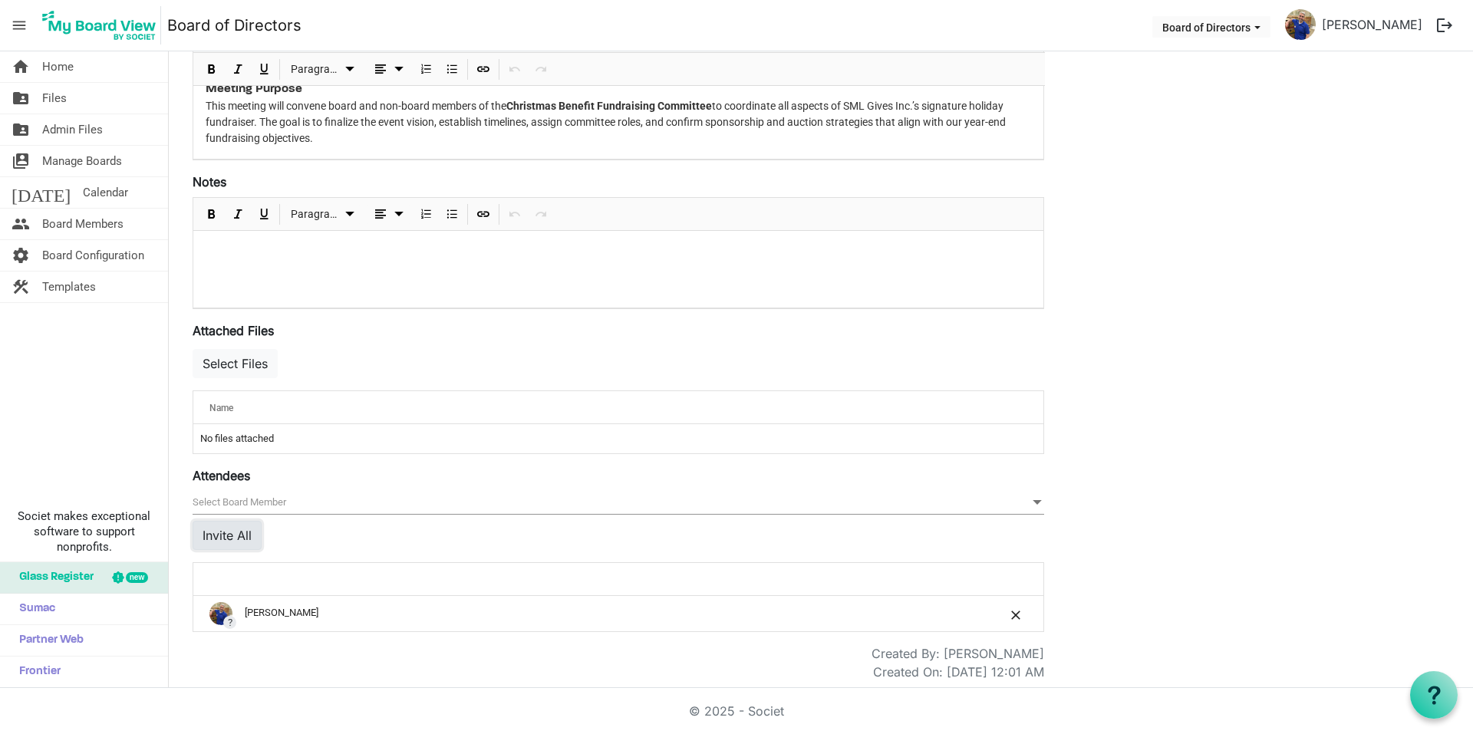
click at [241, 536] on button "Invite All" at bounding box center [227, 535] width 69 height 29
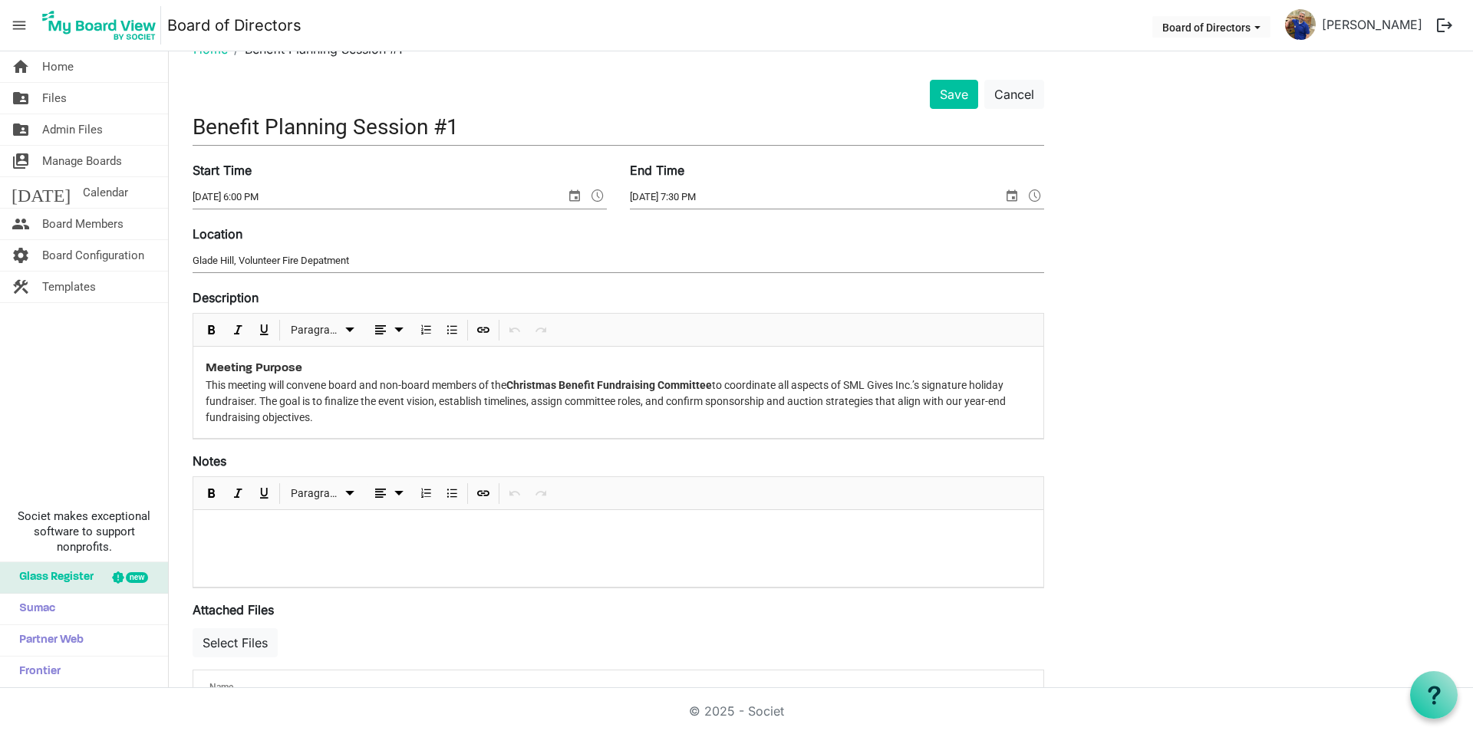
scroll to position [5, 0]
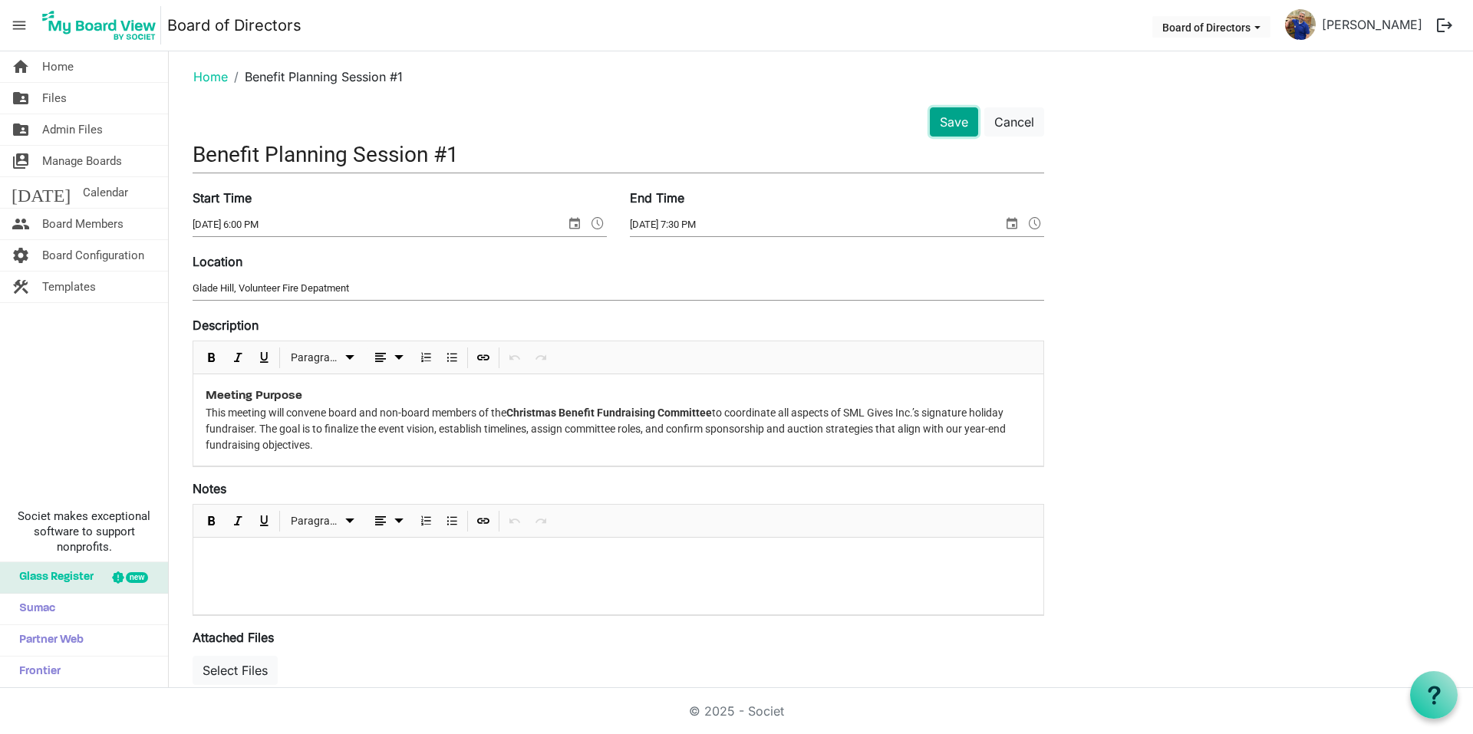
click at [940, 120] on button "Save" at bounding box center [954, 121] width 48 height 29
click at [945, 120] on button "Save" at bounding box center [954, 121] width 48 height 29
